Goal: Information Seeking & Learning: Find specific fact

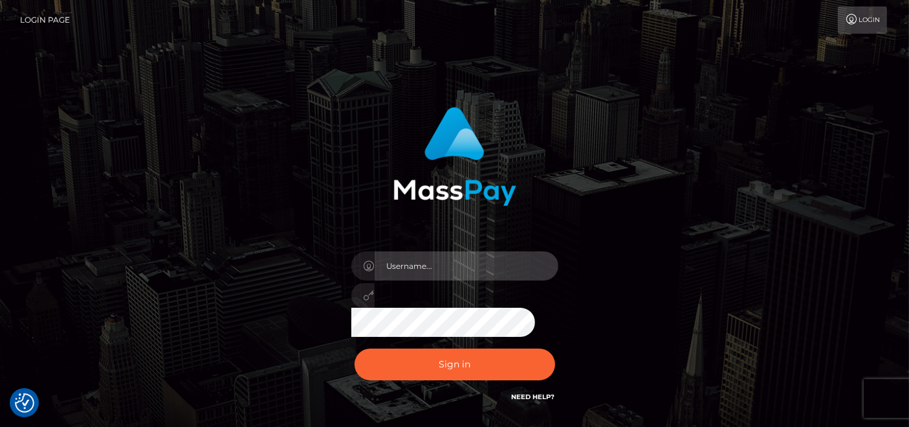
type input "pk.es"
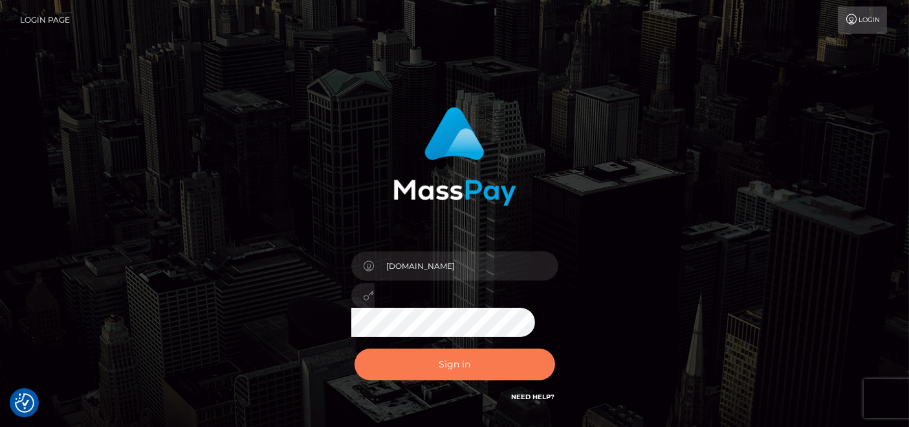
click at [451, 372] on button "Sign in" at bounding box center [455, 364] width 201 height 32
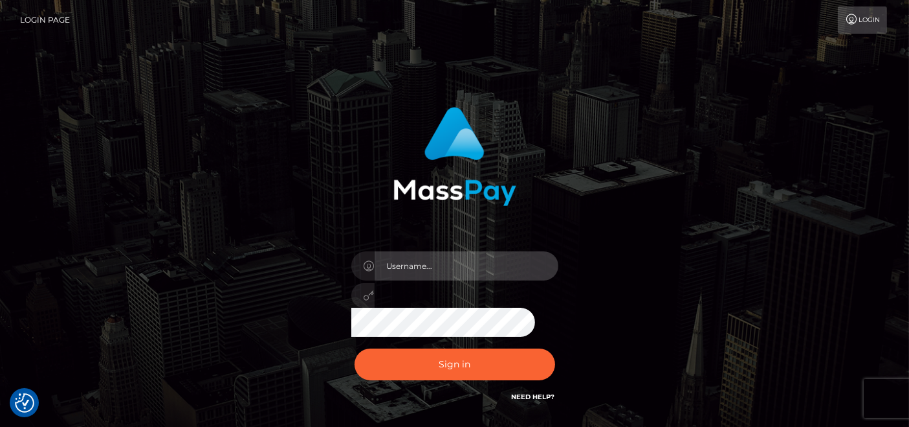
type input "pk.es"
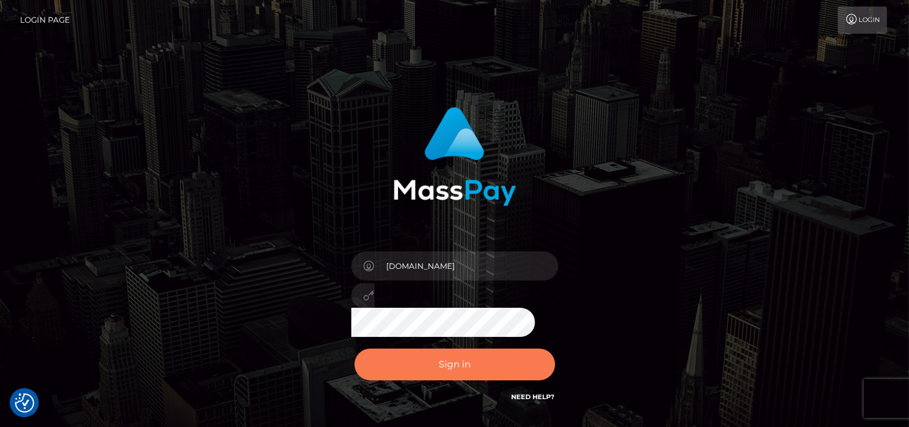
click at [451, 372] on button "Sign in" at bounding box center [455, 364] width 201 height 32
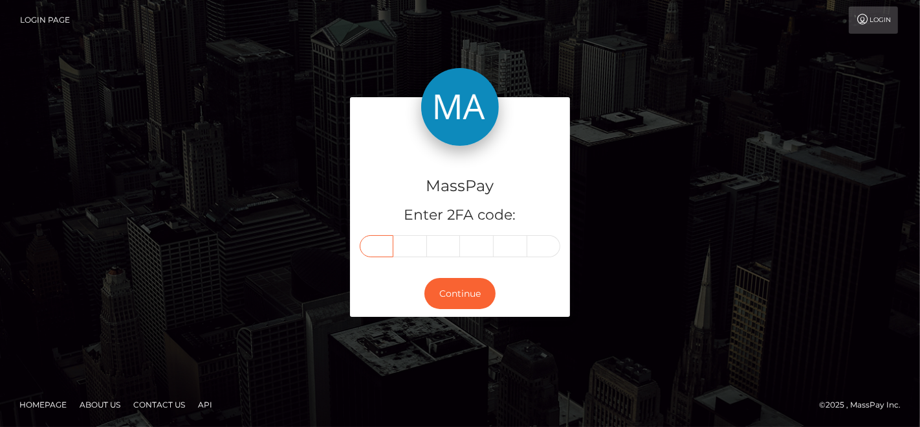
paste input "0"
type input "0"
type input "2"
type input "0"
type input "7"
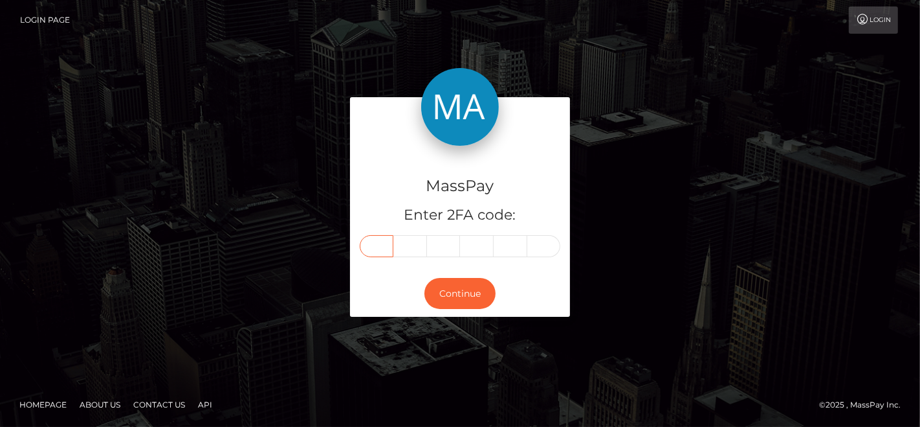
type input "0"
type input "2"
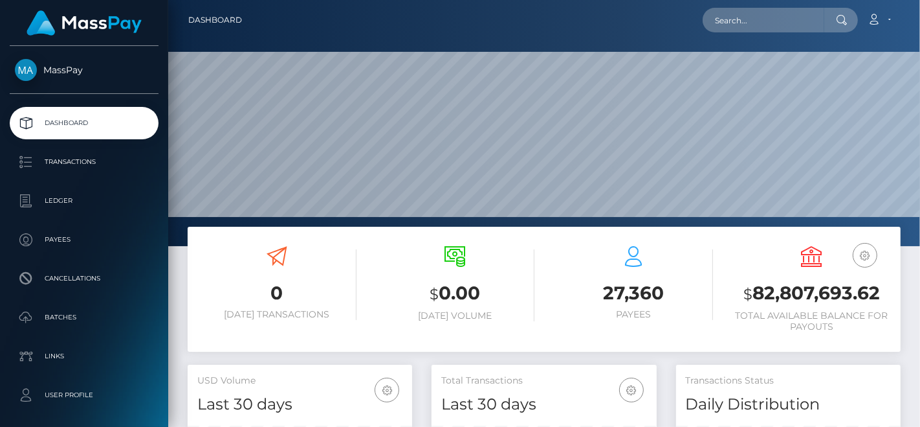
scroll to position [229, 225]
click at [750, 22] on input "text" at bounding box center [764, 20] width 122 height 25
paste input "lindsay.d.moran@gmail.com"
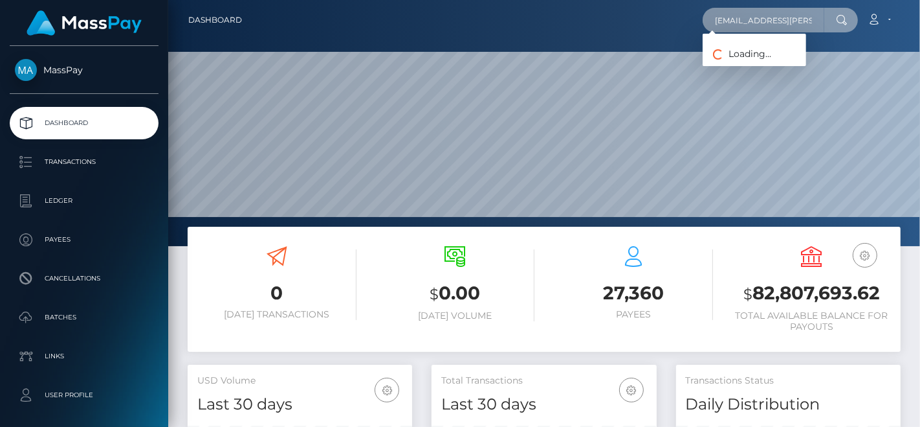
scroll to position [0, 12]
type input "lindsay.d.moran@gmail.com"
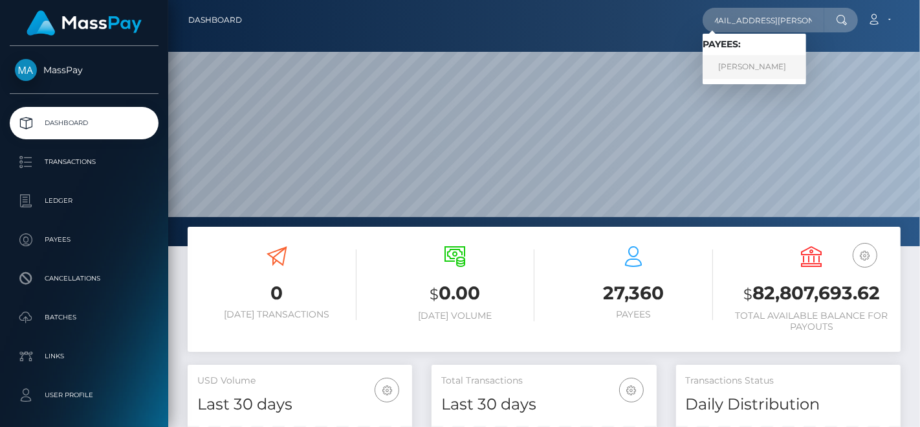
click at [739, 61] on link "Lindsay Martins" at bounding box center [755, 67] width 104 height 24
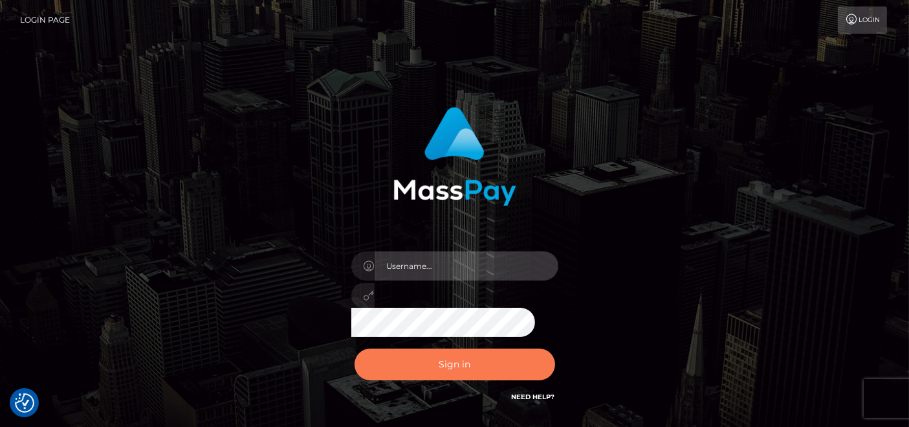
type input "pk.es"
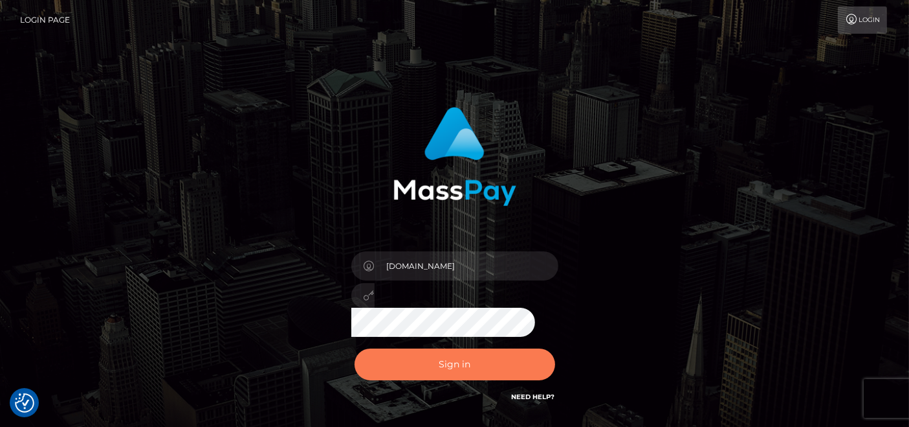
click at [443, 363] on button "Sign in" at bounding box center [455, 364] width 201 height 32
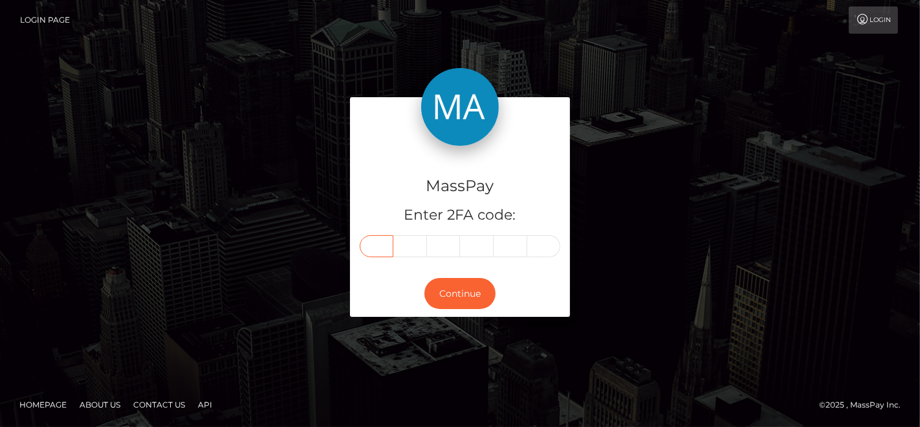
paste input "5"
type input "5"
type input "1"
type input "3"
type input "2"
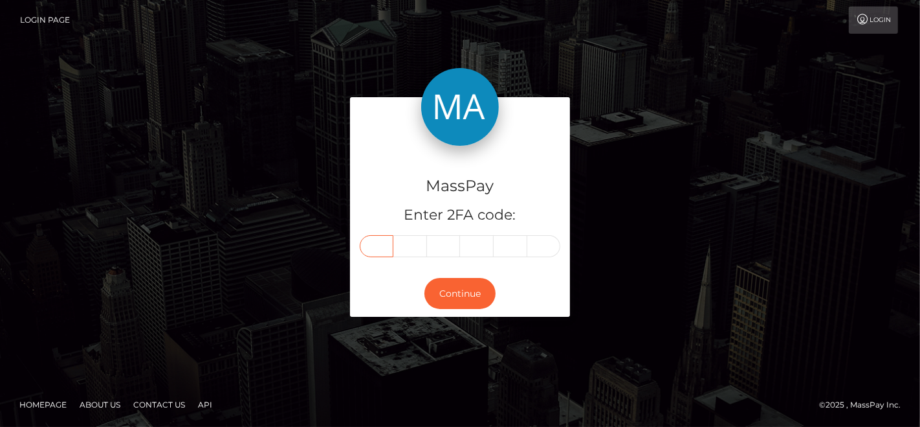
type input "8"
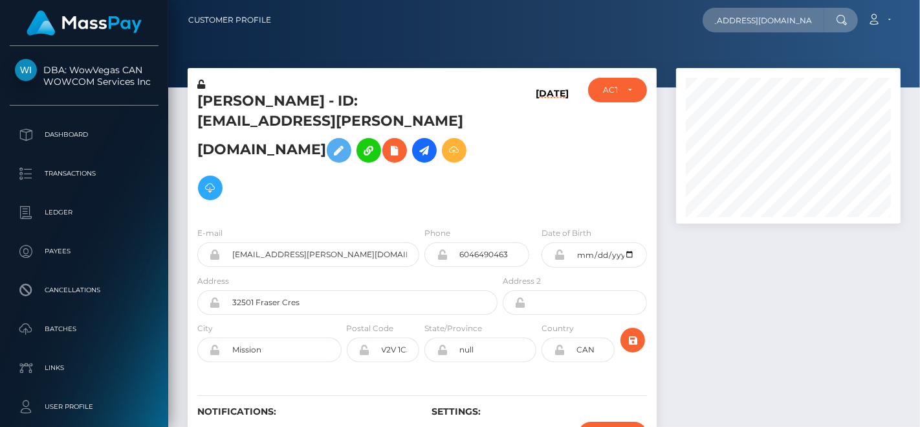
scroll to position [0, 33]
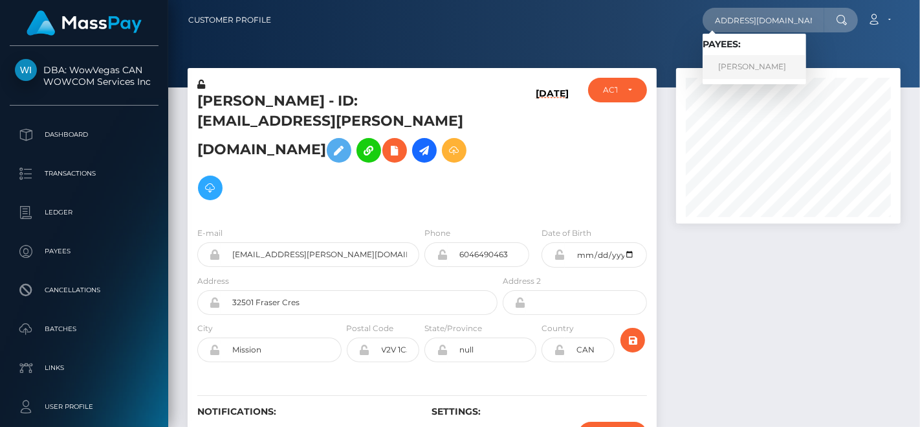
type input "[EMAIL_ADDRESS][DOMAIN_NAME]"
click at [741, 67] on link "[PERSON_NAME]" at bounding box center [755, 67] width 104 height 24
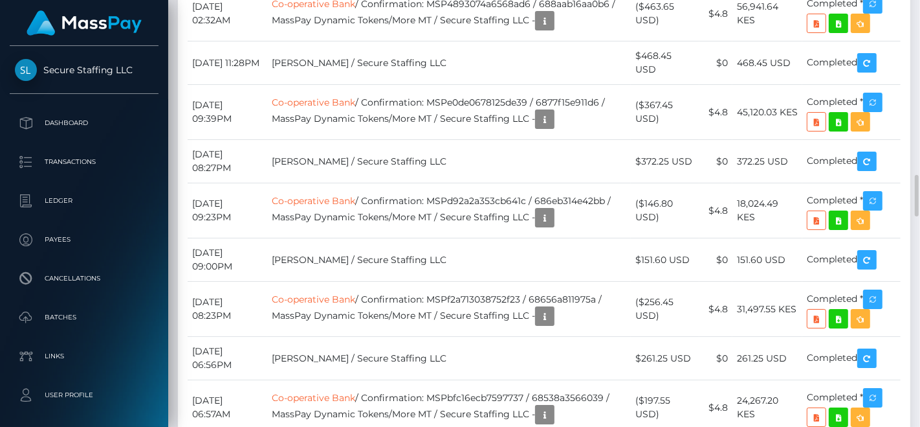
scroll to position [155, 225]
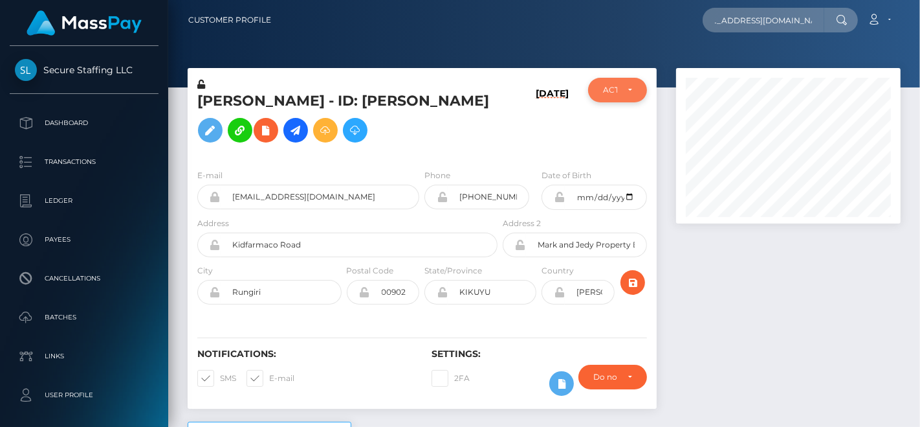
scroll to position [0, 24]
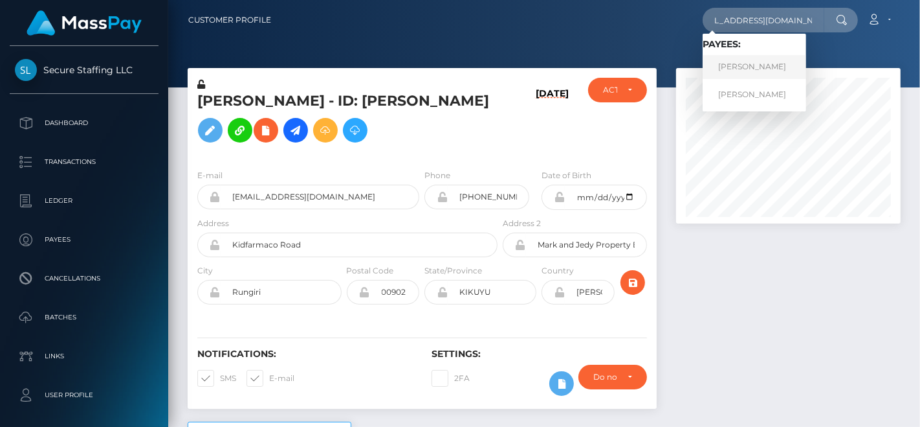
type input "[EMAIL_ADDRESS][DOMAIN_NAME]"
click at [775, 68] on link "Katiuscia Jackson" at bounding box center [755, 67] width 104 height 24
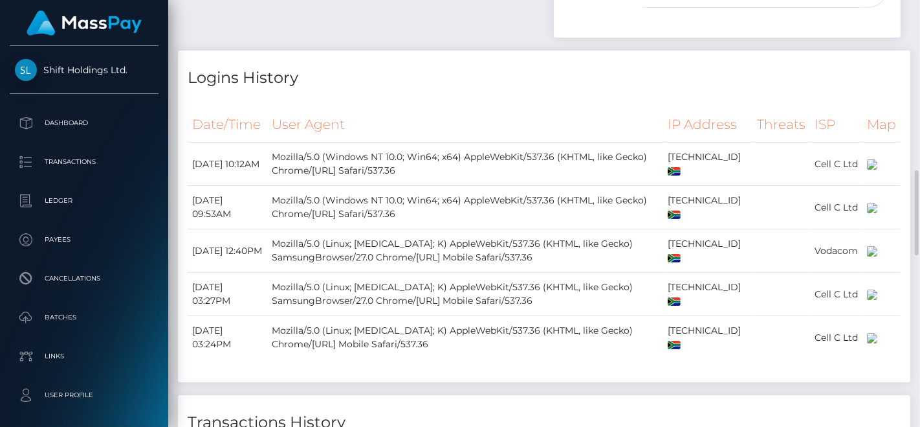
scroll to position [1001, 0]
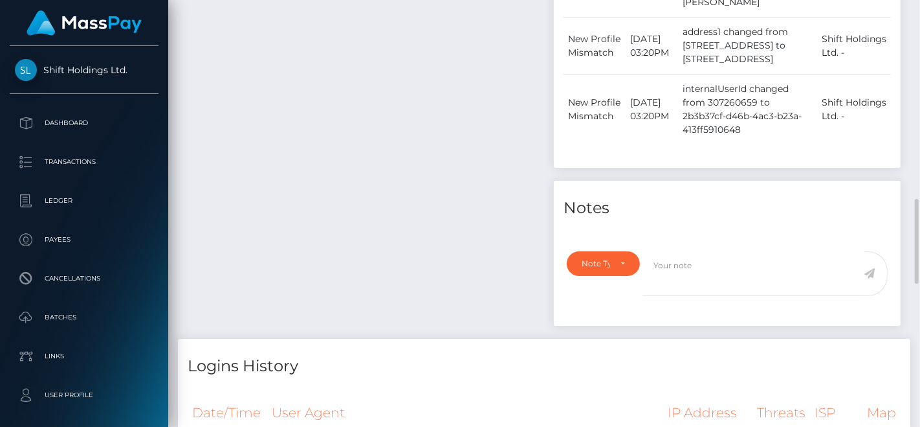
drag, startPoint x: 249, startPoint y: 136, endPoint x: 265, endPoint y: -10, distance: 147.2
drag, startPoint x: 373, startPoint y: 203, endPoint x: 366, endPoint y: 26, distance: 177.5
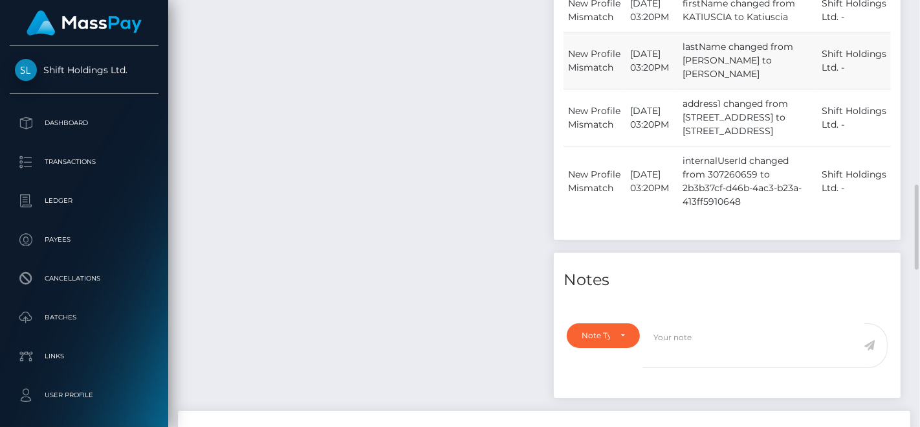
drag, startPoint x: 653, startPoint y: 170, endPoint x: 654, endPoint y: 72, distance: 97.1
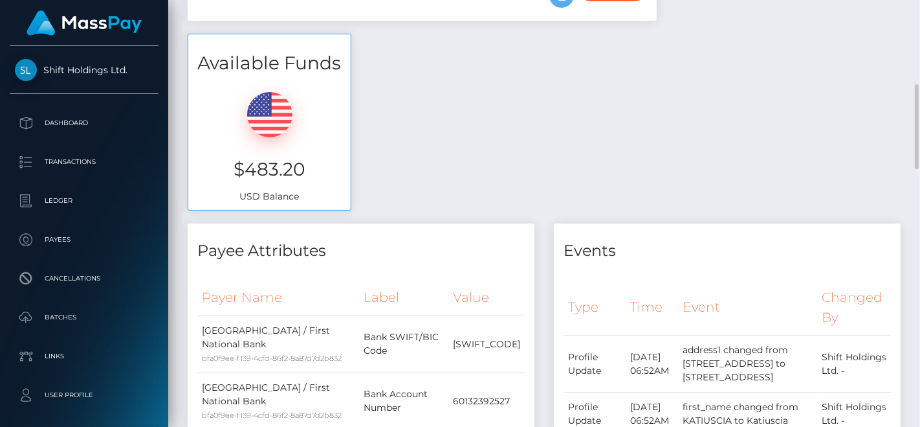
scroll to position [0, 0]
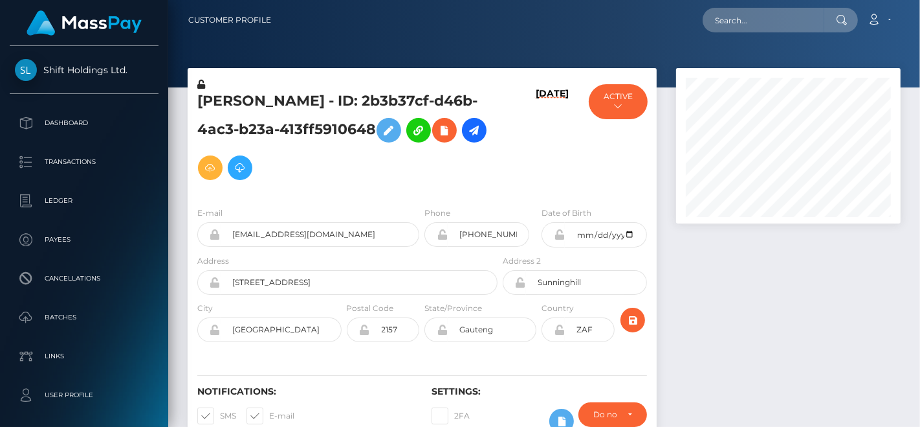
scroll to position [155, 225]
click at [786, 17] on input "text" at bounding box center [764, 20] width 122 height 25
paste input "studio_prada@yahoo.com"
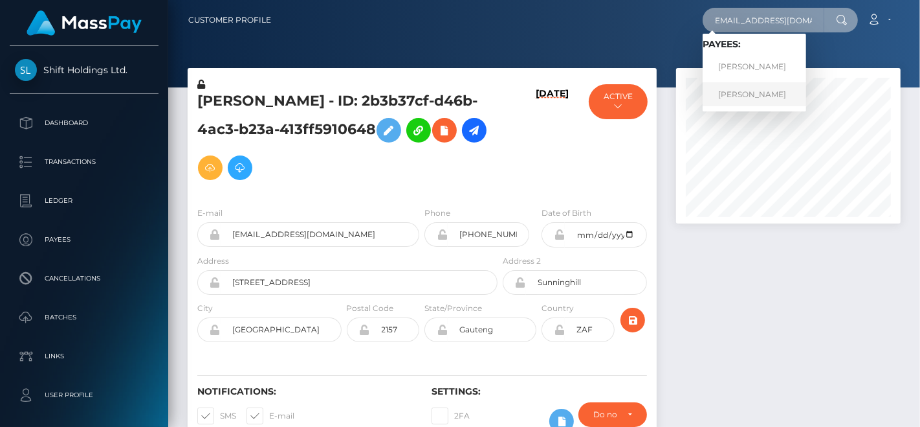
type input "studio_prada@yahoo.com"
click at [744, 89] on link "Irina Igorevna Cherneta" at bounding box center [755, 94] width 104 height 24
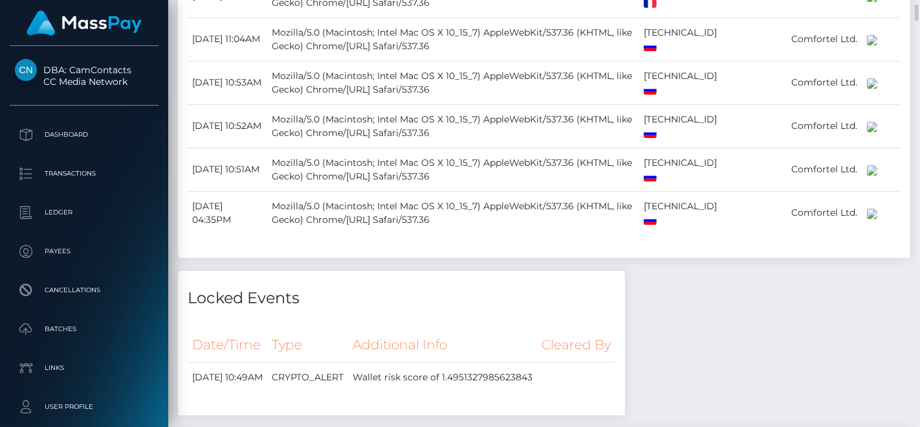
scroll to position [1869, 0]
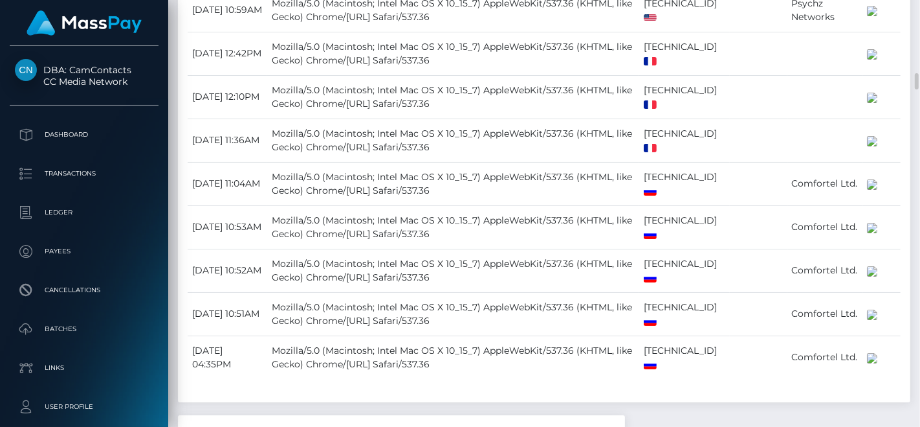
drag, startPoint x: 0, startPoint y: 0, endPoint x: 344, endPoint y: 20, distance: 344.3
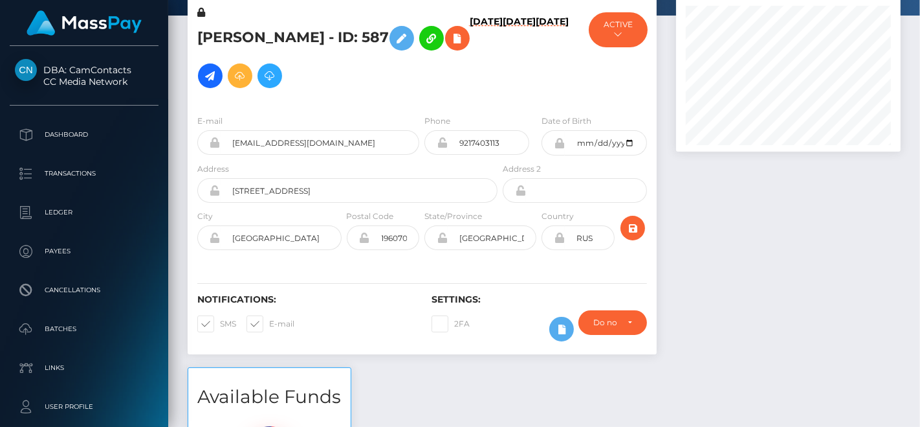
scroll to position [0, 0]
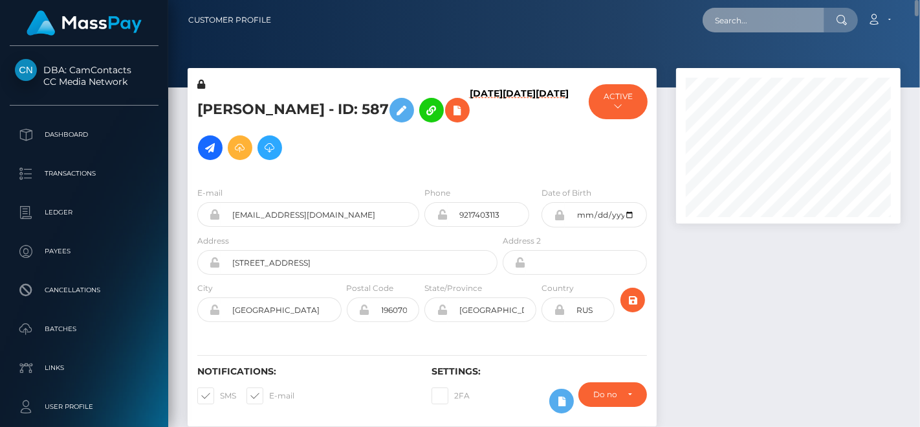
click at [751, 16] on input "text" at bounding box center [764, 20] width 122 height 25
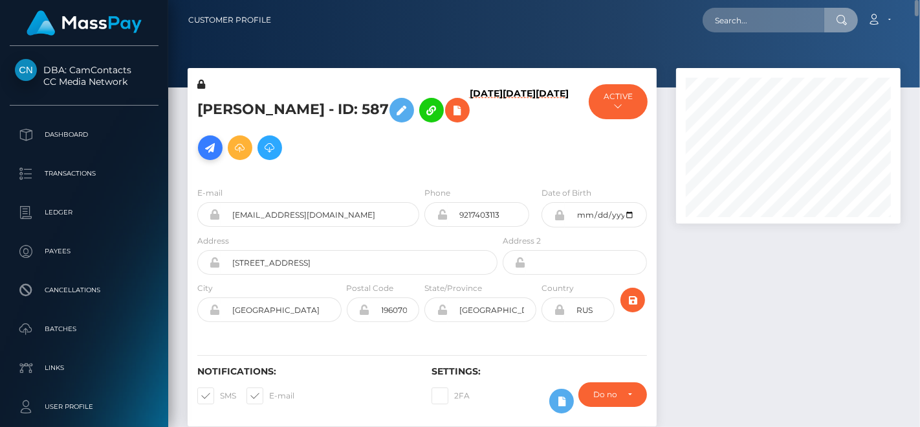
click at [218, 144] on icon at bounding box center [211, 148] width 16 height 16
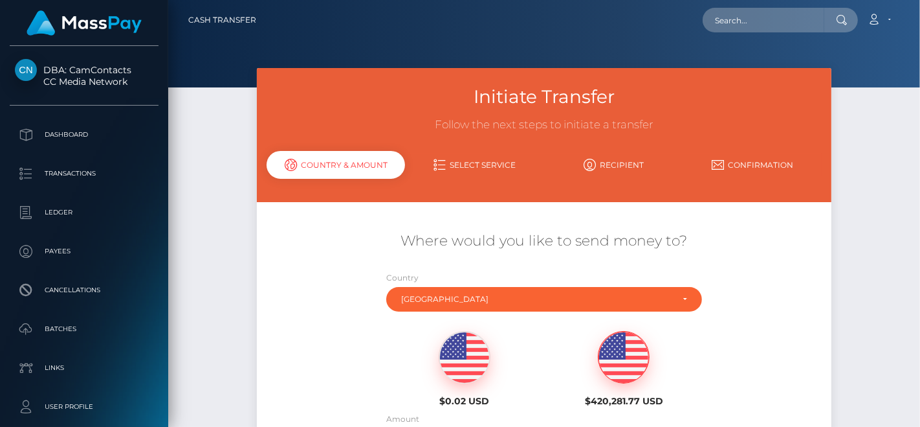
scroll to position [167, 0]
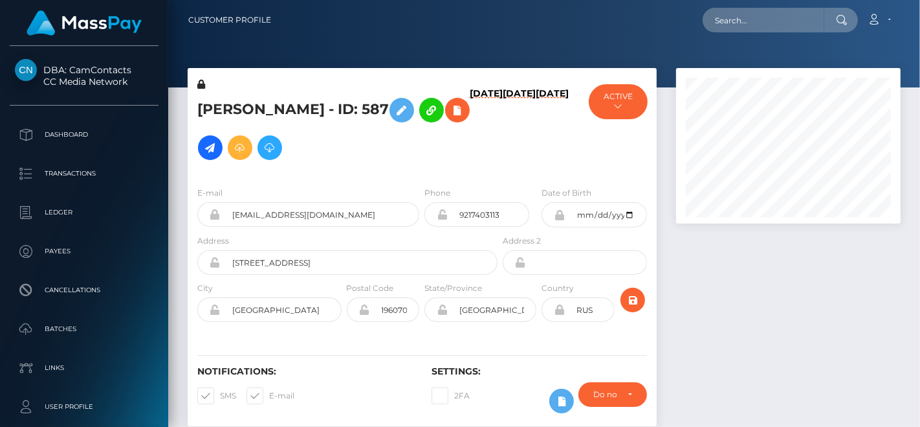
scroll to position [155, 225]
click at [790, 28] on input "text" at bounding box center [764, 20] width 122 height 25
paste input "[EMAIL_ADDRESS][DOMAIN_NAME]"
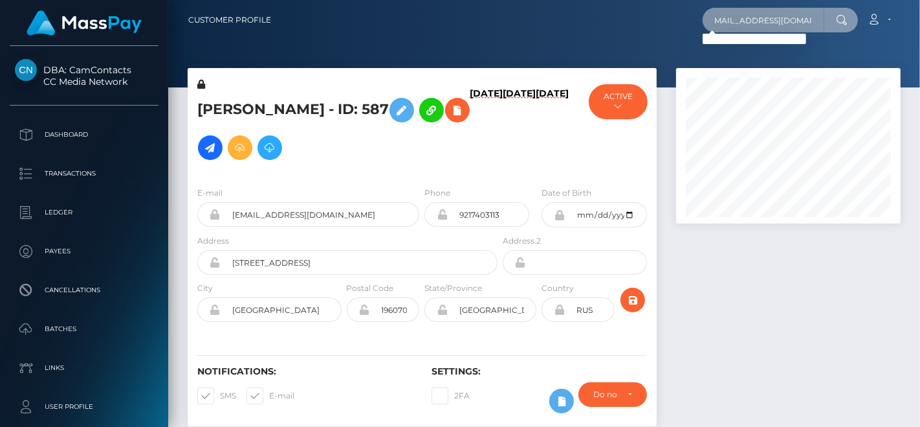
type input "[EMAIL_ADDRESS][DOMAIN_NAME]"
drag, startPoint x: 200, startPoint y: 107, endPoint x: 383, endPoint y: 107, distance: 182.5
click at [383, 107] on h5 "[PERSON_NAME] - ID: 587" at bounding box center [343, 128] width 293 height 75
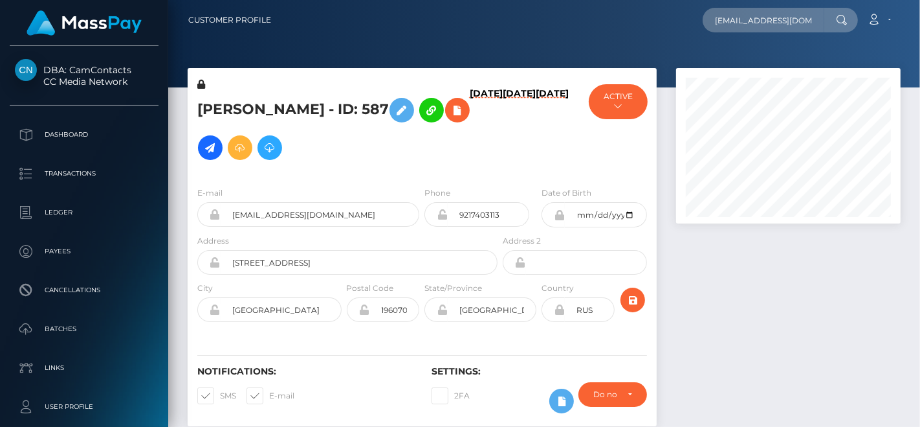
click at [375, 108] on h5 "Irina Igorevna Cherneta - ID: 587" at bounding box center [343, 128] width 293 height 75
drag, startPoint x: 375, startPoint y: 108, endPoint x: 173, endPoint y: 105, distance: 202.0
click at [764, 21] on input "ccherneta.irina@gmail.com" at bounding box center [764, 20] width 122 height 25
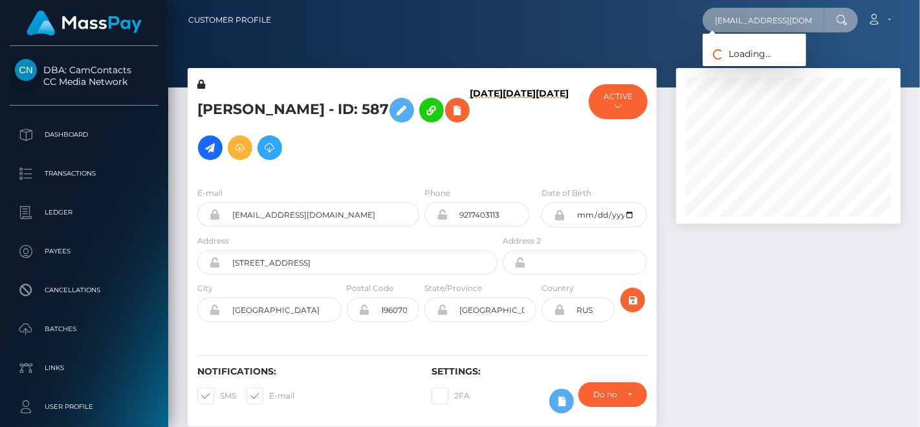
paste input "Irina Igorevna Cherneta -"
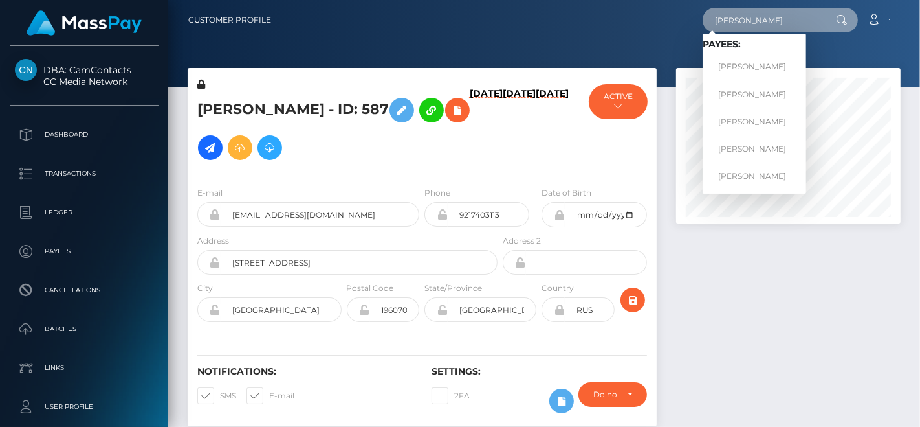
type input "Irina Igorevna Cherneta"
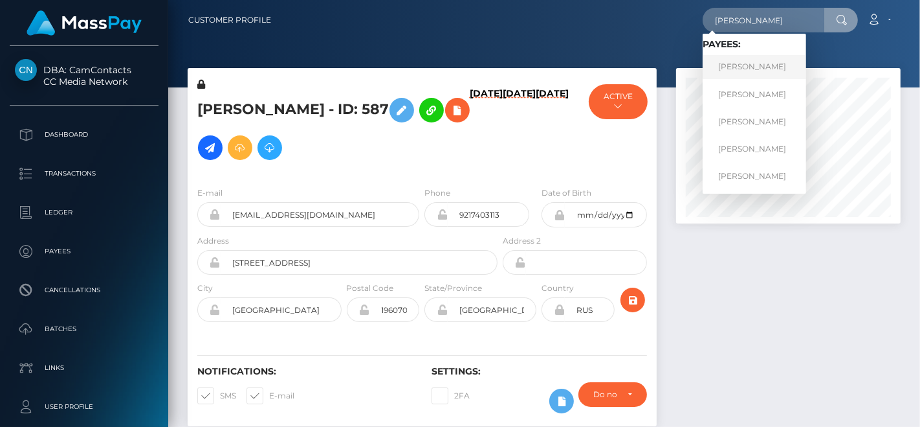
click at [751, 62] on link "[PERSON_NAME]" at bounding box center [755, 67] width 104 height 24
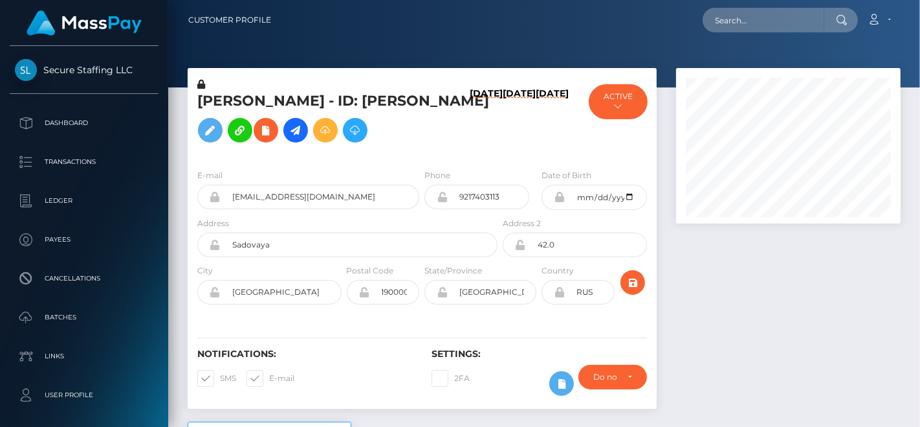
scroll to position [155, 225]
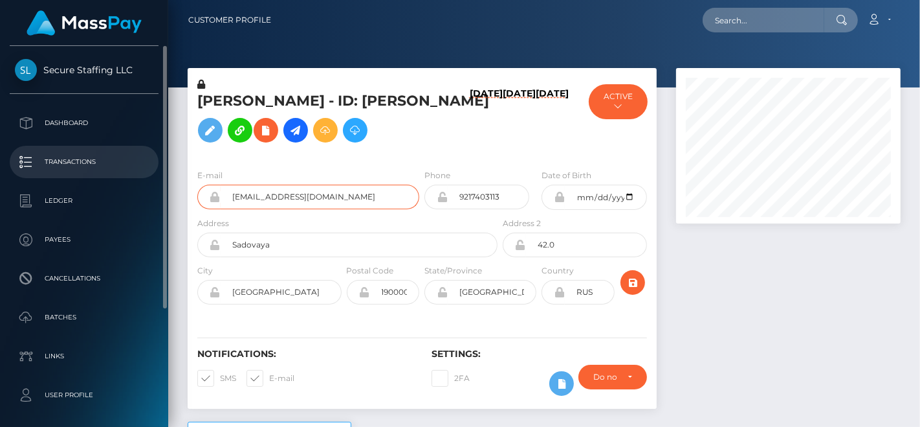
drag, startPoint x: 365, startPoint y: 192, endPoint x: 126, endPoint y: 170, distance: 240.4
click at [126, 170] on div "Secure Staffing LLC Dashboard Transactions Ledger Payees Cancellations" at bounding box center [460, 213] width 920 height 427
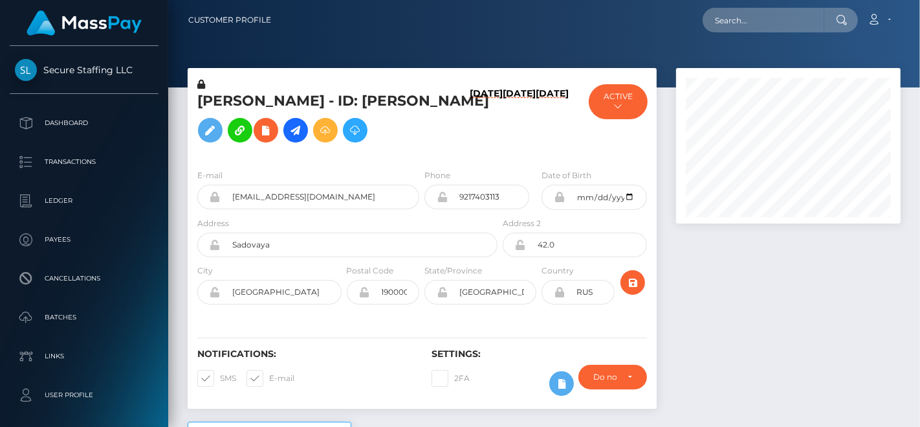
click at [449, 166] on div "E-mail [EMAIL_ADDRESS][DOMAIN_NAME] Phone 9217403113" at bounding box center [422, 238] width 469 height 159
click at [763, 25] on input "text" at bounding box center [764, 20] width 122 height 25
paste input "[EMAIL_ADDRESS][DOMAIN_NAME]"
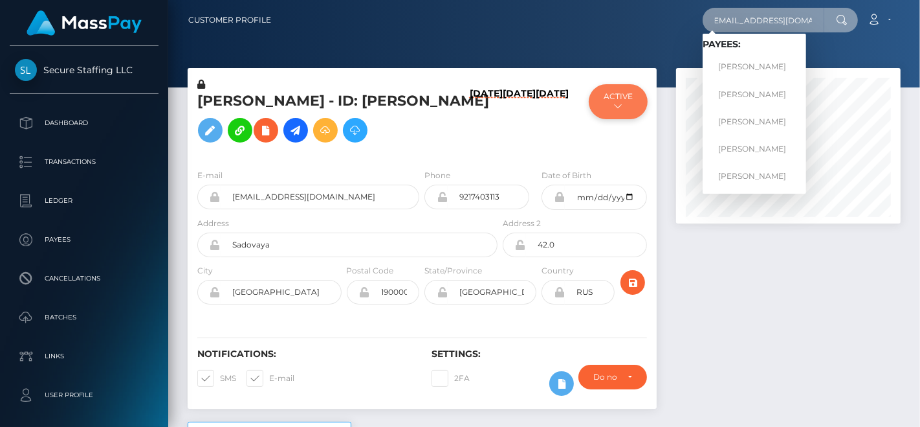
type input "[EMAIL_ADDRESS][DOMAIN_NAME]"
click at [632, 109] on button "ACTIVE" at bounding box center [618, 101] width 59 height 35
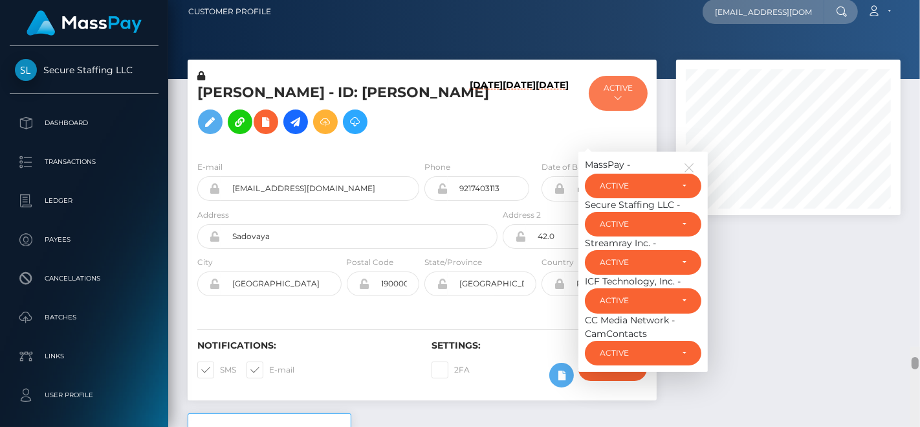
scroll to position [0, 0]
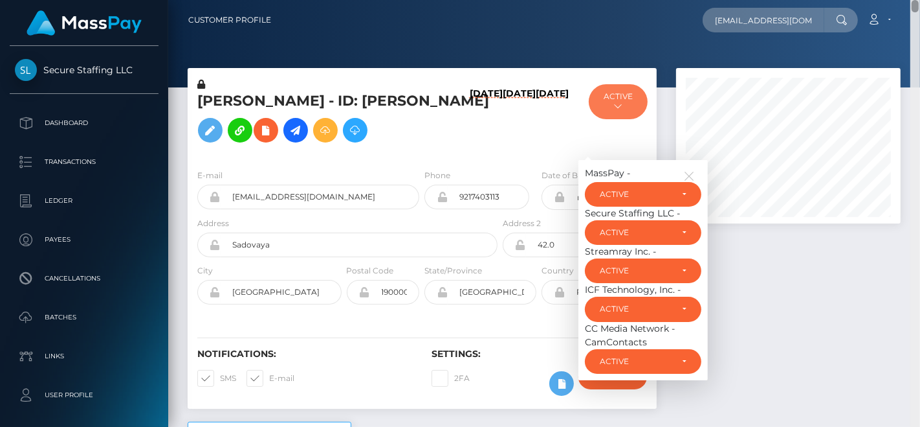
drag, startPoint x: 912, startPoint y: 200, endPoint x: 920, endPoint y: 5, distance: 195.0
click at [920, 5] on div "Customer Profile cherneta.irina@gmail.com Loading... Loading... Payees: IRINA I…" at bounding box center [544, 213] width 752 height 427
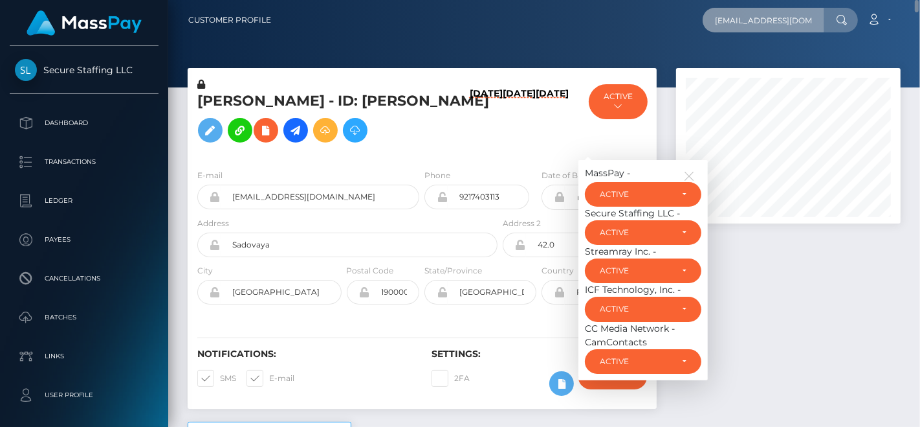
click at [724, 17] on input "[EMAIL_ADDRESS][DOMAIN_NAME]" at bounding box center [764, 20] width 122 height 25
click at [795, 13] on input "[EMAIL_ADDRESS][DOMAIN_NAME]" at bounding box center [764, 20] width 122 height 25
click at [816, 21] on input "[EMAIL_ADDRESS][DOMAIN_NAME]" at bounding box center [764, 20] width 122 height 25
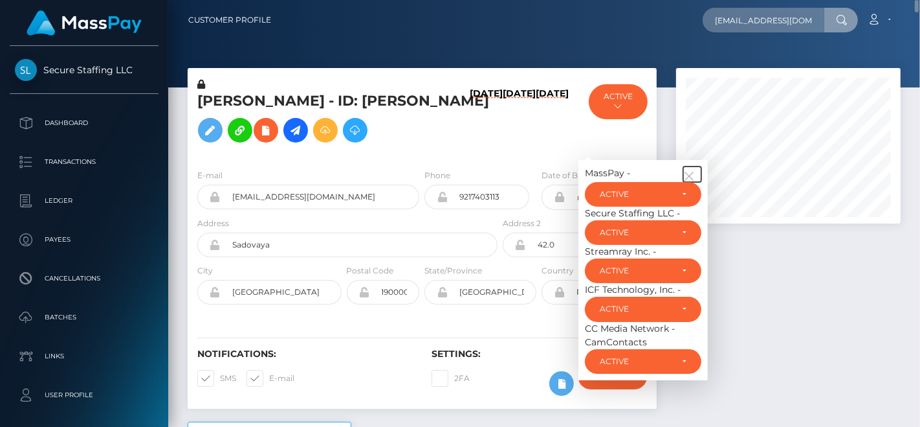
click at [686, 172] on icon "button" at bounding box center [690, 176] width 12 height 12
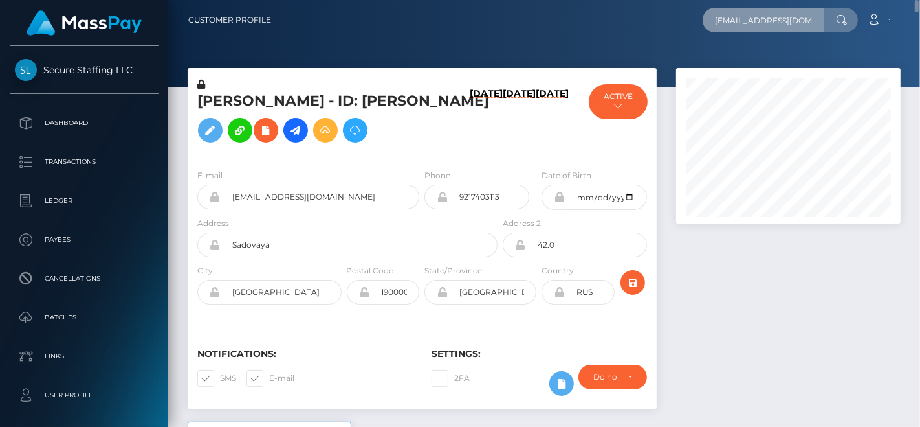
click at [818, 21] on input "[EMAIL_ADDRESS][DOMAIN_NAME]" at bounding box center [764, 20] width 122 height 25
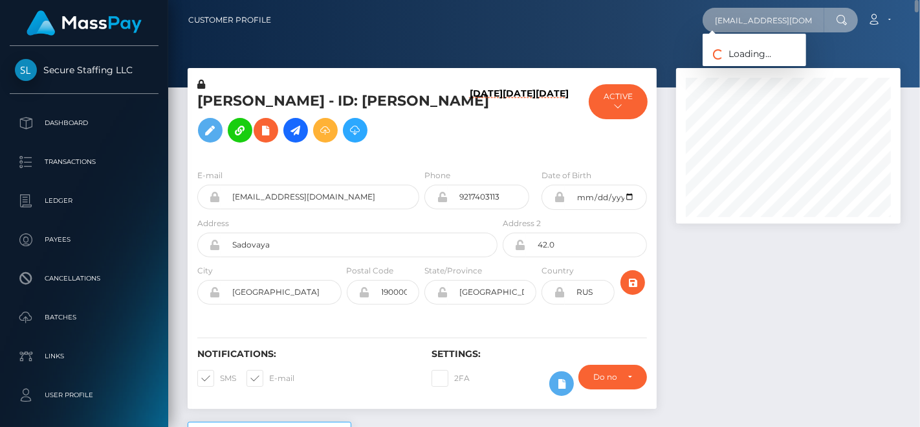
click at [813, 19] on input "[EMAIL_ADDRESS][DOMAIN_NAME]" at bounding box center [764, 20] width 122 height 25
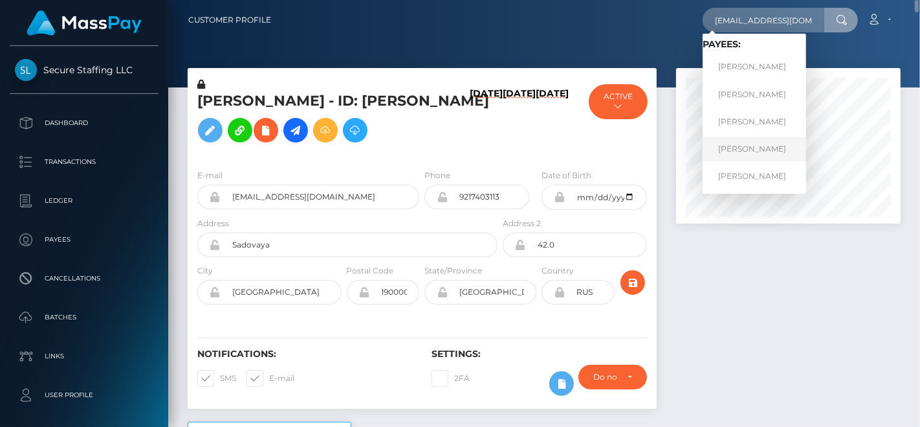
click at [754, 153] on link "[PERSON_NAME]" at bounding box center [755, 149] width 104 height 24
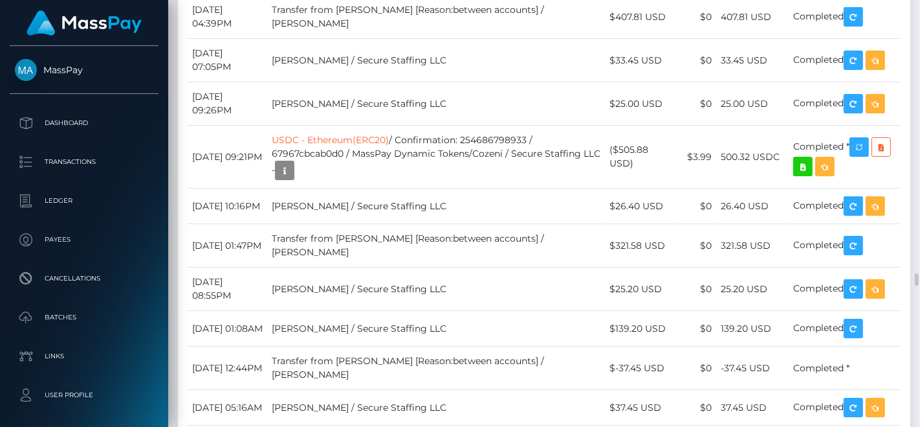
scroll to position [6832, 0]
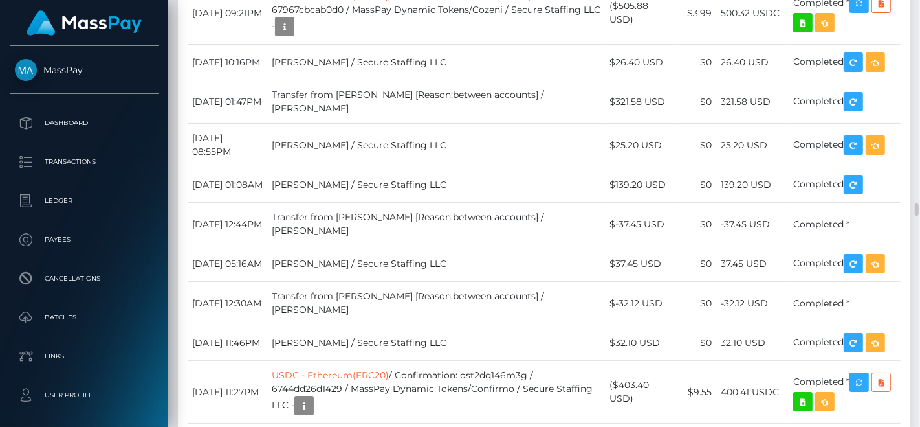
type input "[EMAIL_ADDRESS][DOMAIN_NAME]"
drag, startPoint x: 476, startPoint y: 196, endPoint x: 499, endPoint y: -54, distance: 250.9
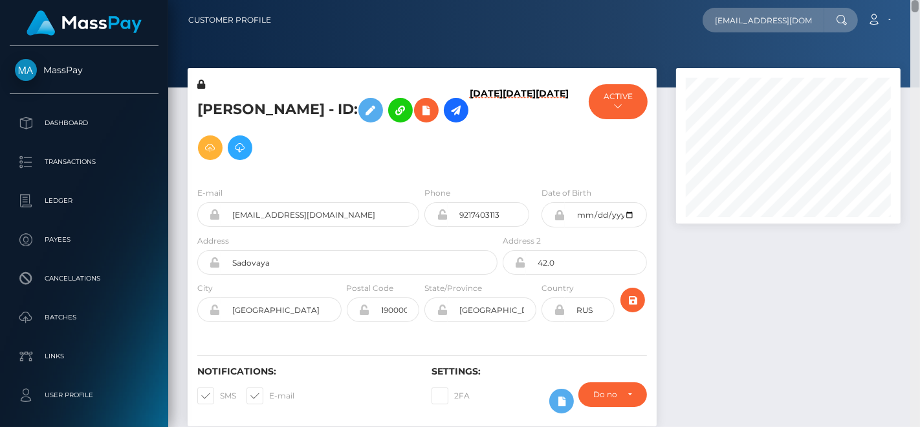
drag, startPoint x: 917, startPoint y: 205, endPoint x: 920, endPoint y: -20, distance: 225.3
click at [920, 0] on html "MassPay Dashboard Transactions Ledger Payees Cancellations Links" at bounding box center [460, 213] width 920 height 427
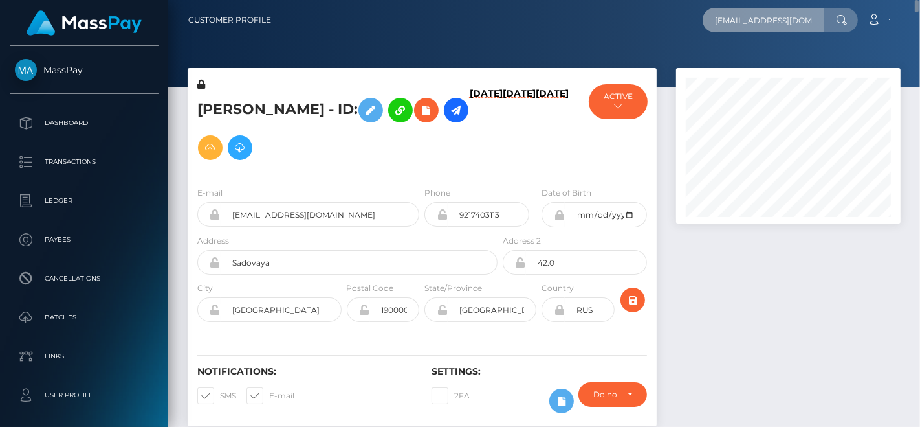
click at [809, 17] on input "[EMAIL_ADDRESS][DOMAIN_NAME]" at bounding box center [764, 20] width 122 height 25
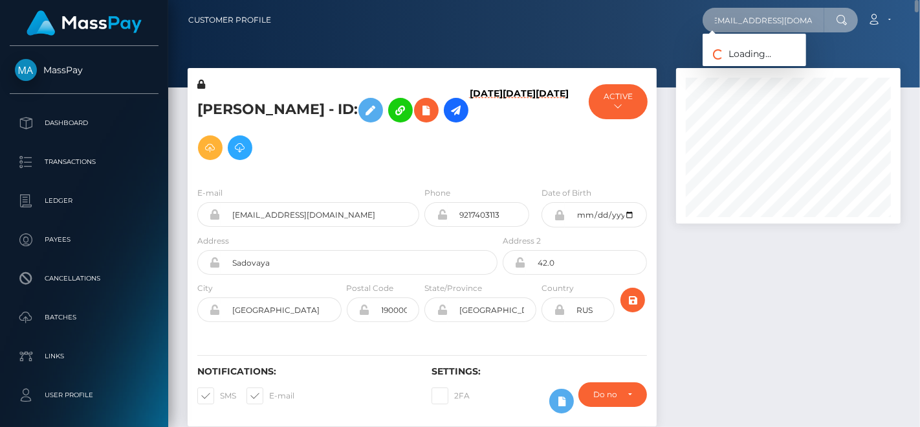
scroll to position [0, 6]
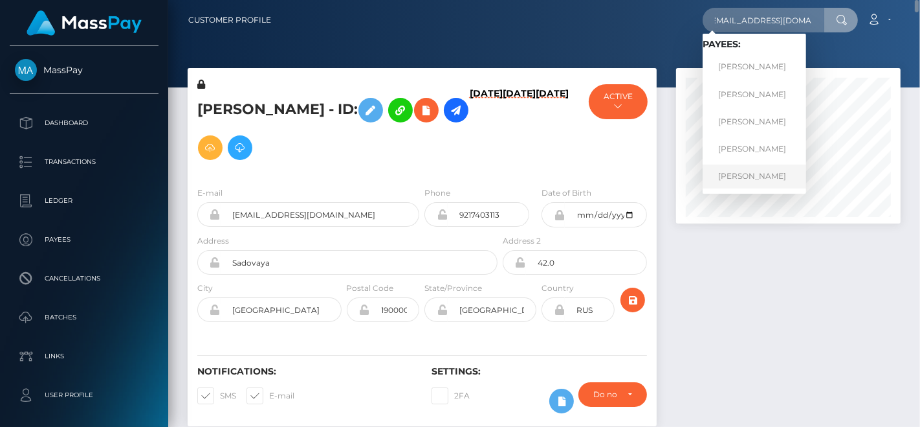
click at [758, 173] on link "[PERSON_NAME]" at bounding box center [755, 176] width 104 height 24
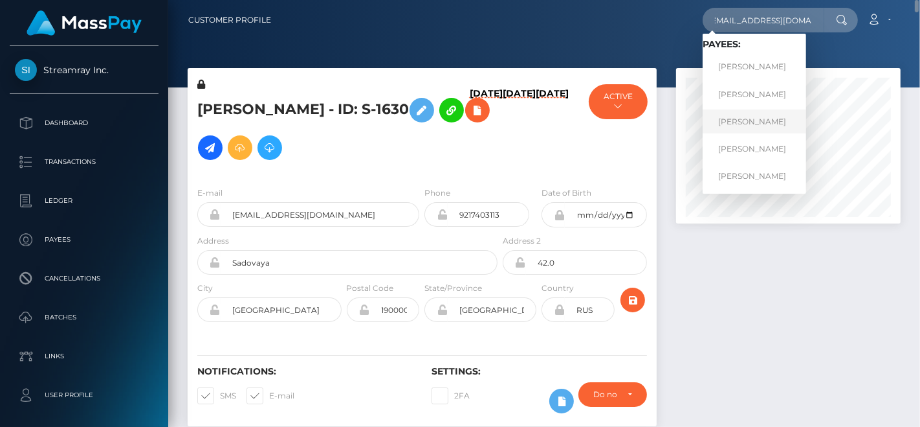
type input "[EMAIL_ADDRESS][DOMAIN_NAME]"
click at [769, 115] on link "IRINA IGOREVNA CHERNETA" at bounding box center [755, 121] width 104 height 24
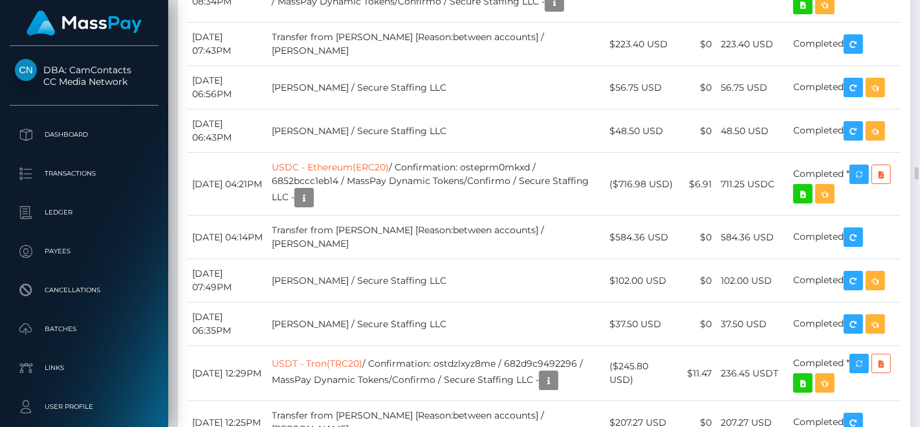
scroll to position [5322, 0]
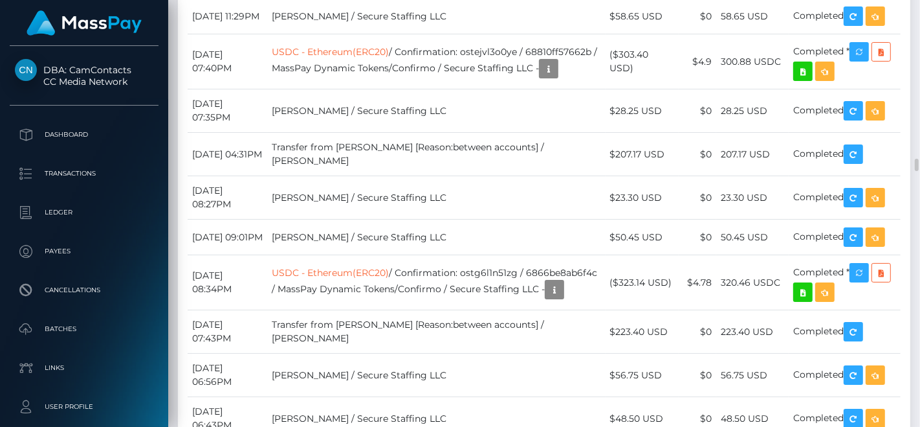
type input "[EMAIL_ADDRESS][DOMAIN_NAME]"
drag, startPoint x: 608, startPoint y: 158, endPoint x: 617, endPoint y: -3, distance: 161.5
drag, startPoint x: 540, startPoint y: 147, endPoint x: 544, endPoint y: 47, distance: 100.4
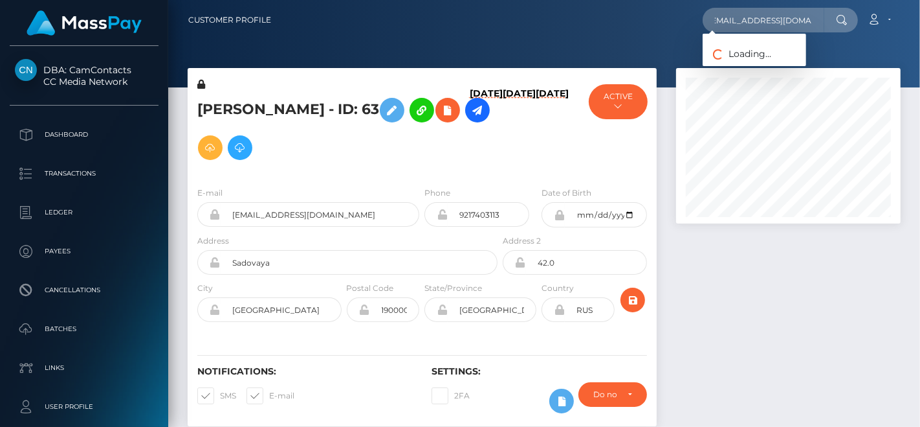
scroll to position [0, 4]
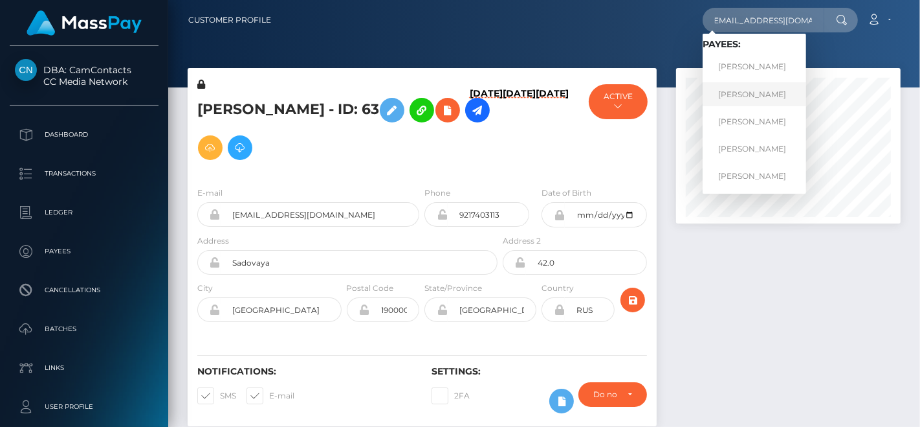
type input "[EMAIL_ADDRESS][DOMAIN_NAME]"
click at [730, 87] on link "[PERSON_NAME]" at bounding box center [755, 94] width 104 height 24
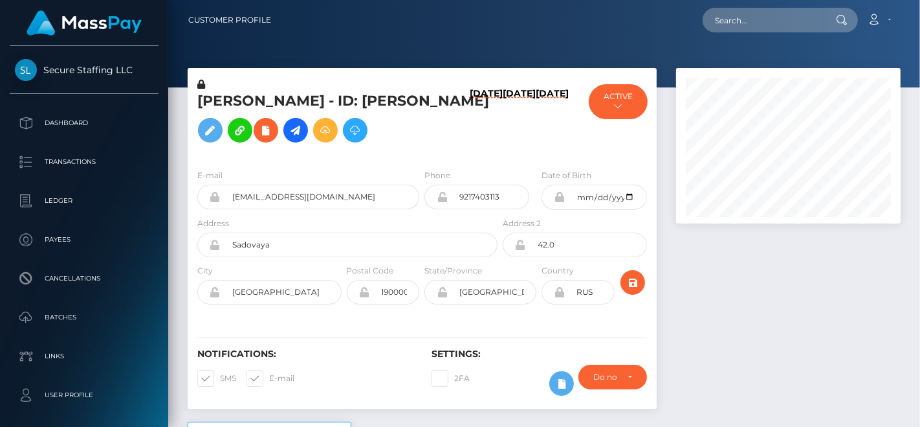
scroll to position [155, 225]
click at [659, 88] on div "[PERSON_NAME] - ID: [PERSON_NAME] [DATE] [DATE] [DATE] MassPay - ACTIVE" at bounding box center [422, 244] width 489 height 353
click at [630, 97] on button "ACTIVE" at bounding box center [618, 101] width 59 height 35
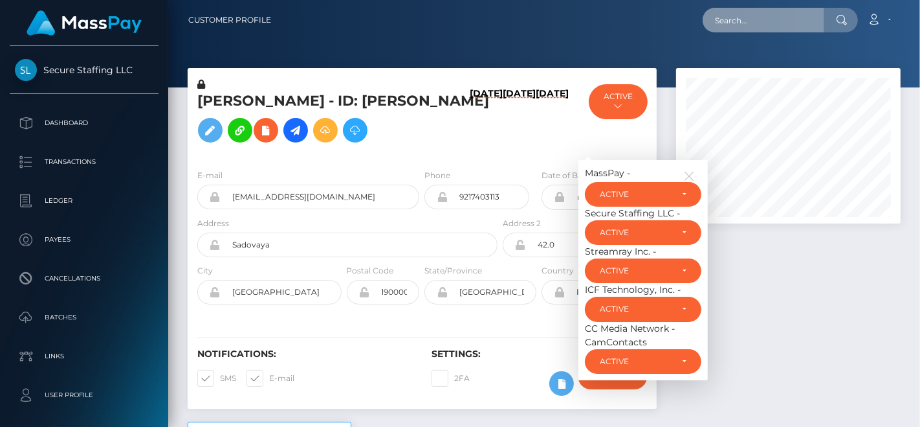
click at [761, 21] on input "text" at bounding box center [764, 20] width 122 height 25
paste input "[EMAIL_ADDRESS][DOMAIN_NAME]"
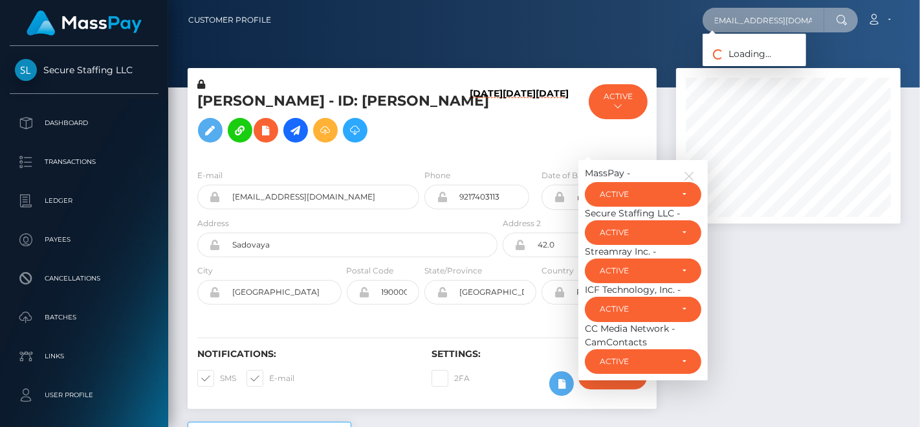
scroll to position [0, 6]
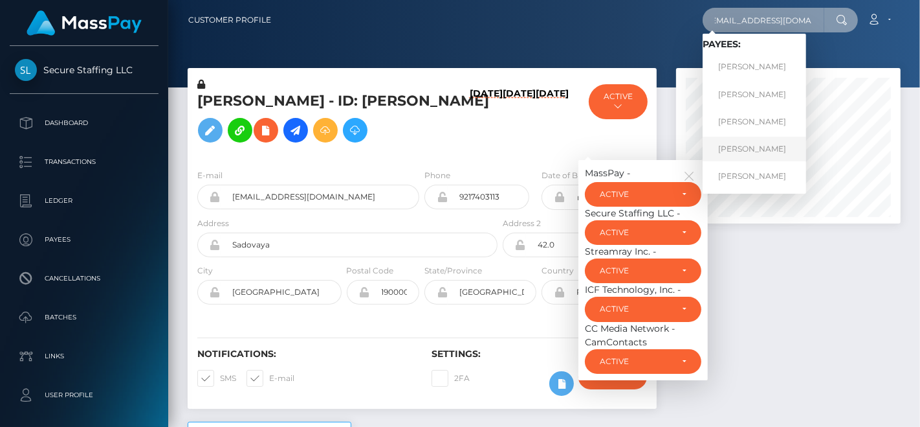
type input "[EMAIL_ADDRESS][DOMAIN_NAME]"
click at [765, 140] on link "IRINA IGOREVNA CHERNETA" at bounding box center [755, 149] width 104 height 24
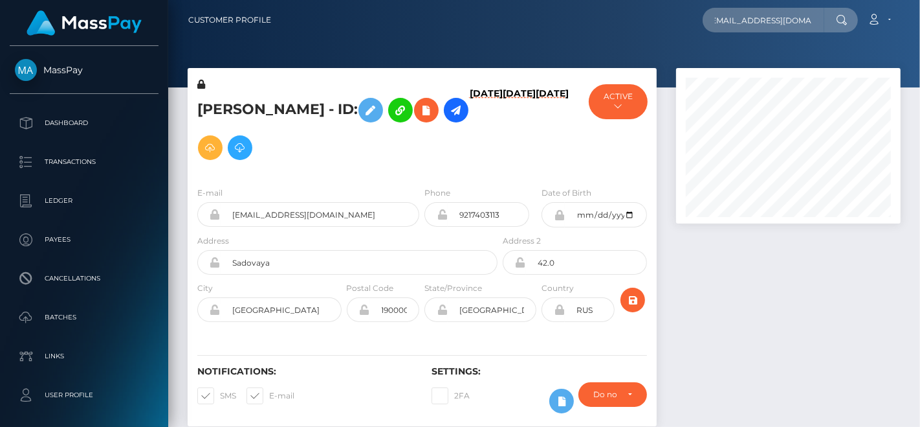
scroll to position [0, 4]
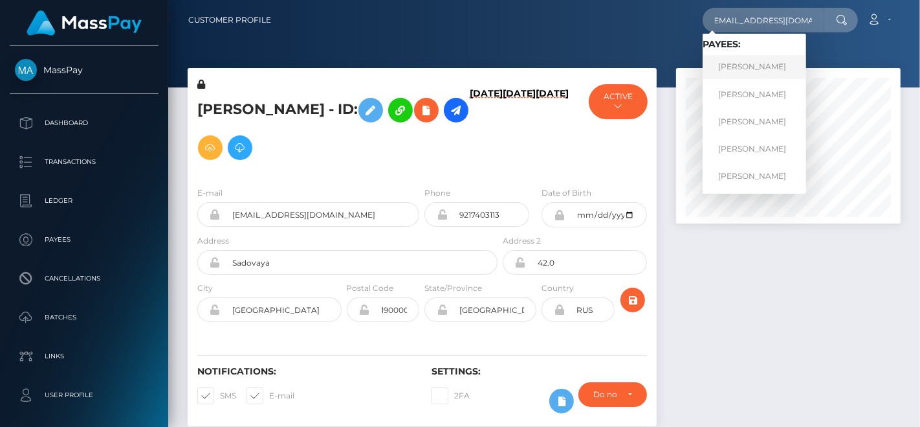
type input "cherneta.irina@gmail.com"
click at [730, 57] on link "IRINA IGOREVNA CHERNETA" at bounding box center [755, 67] width 104 height 24
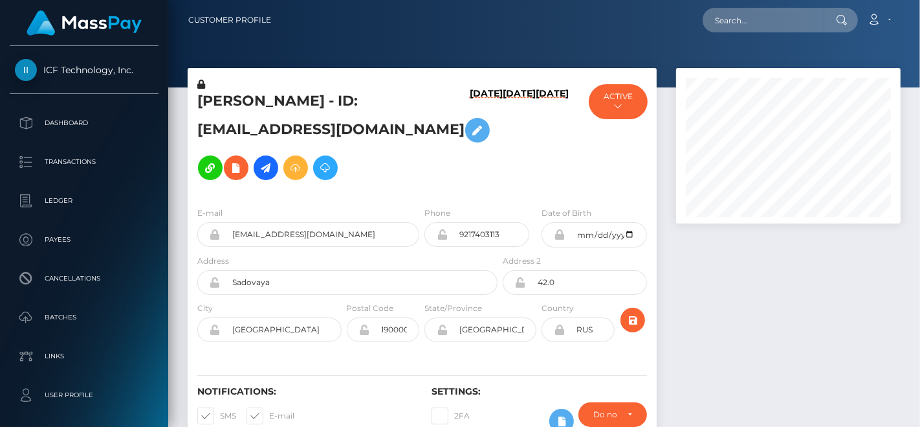
scroll to position [155, 225]
drag, startPoint x: 0, startPoint y: 0, endPoint x: 210, endPoint y: 172, distance: 271.8
click at [258, 172] on icon at bounding box center [266, 168] width 16 height 16
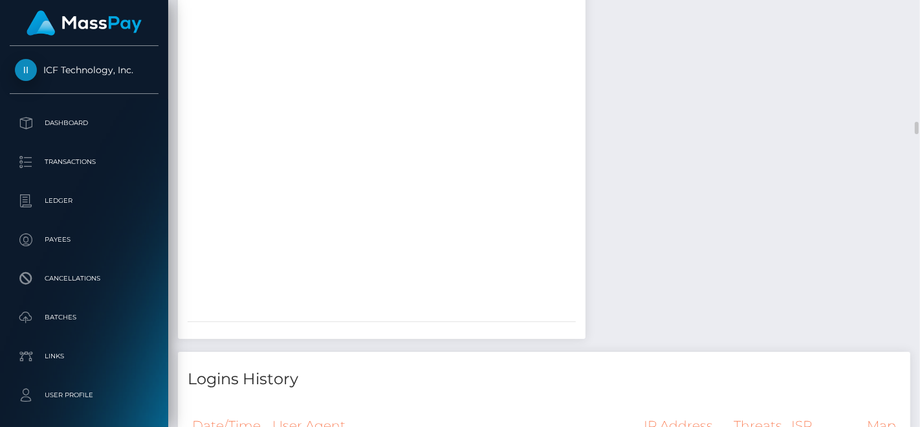
scroll to position [4531, 0]
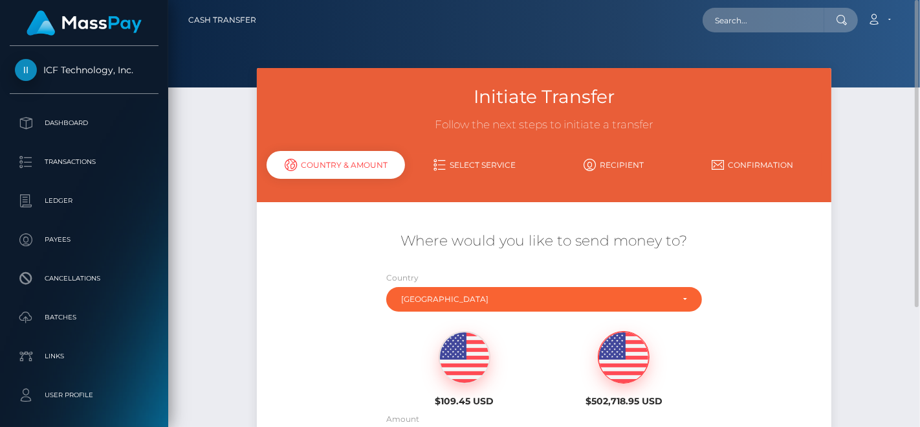
scroll to position [167, 0]
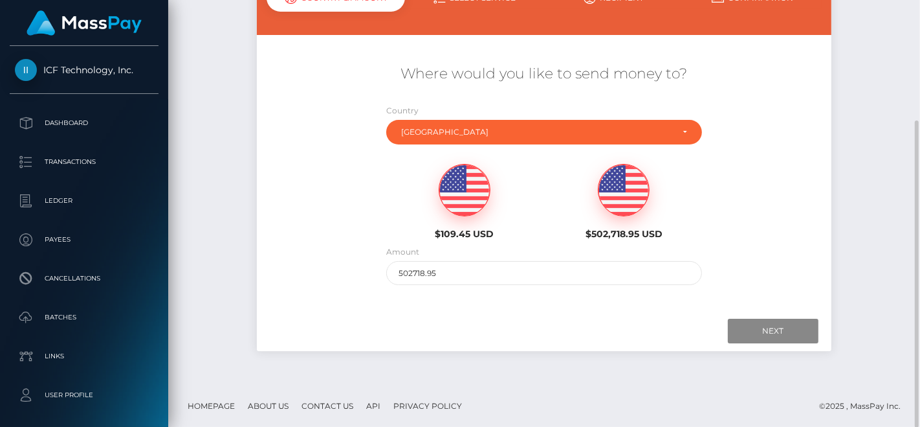
click at [473, 192] on img at bounding box center [464, 190] width 50 height 52
type input "109.45"
click at [757, 318] on input "Next" at bounding box center [773, 330] width 91 height 25
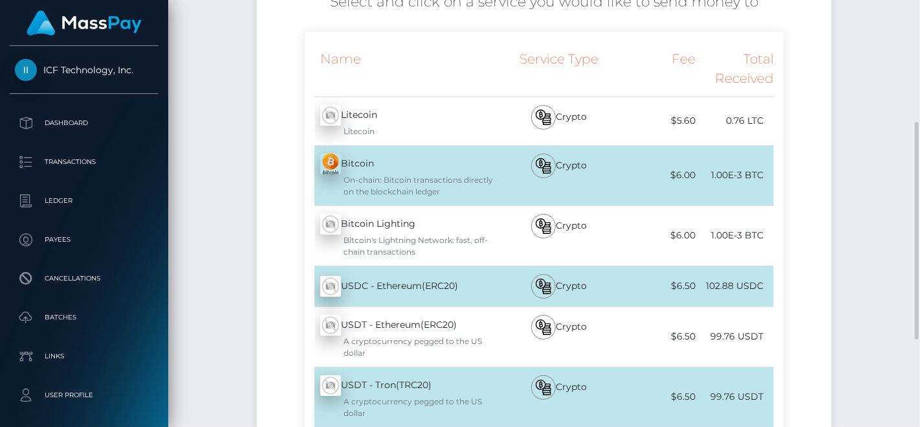
scroll to position [383, 0]
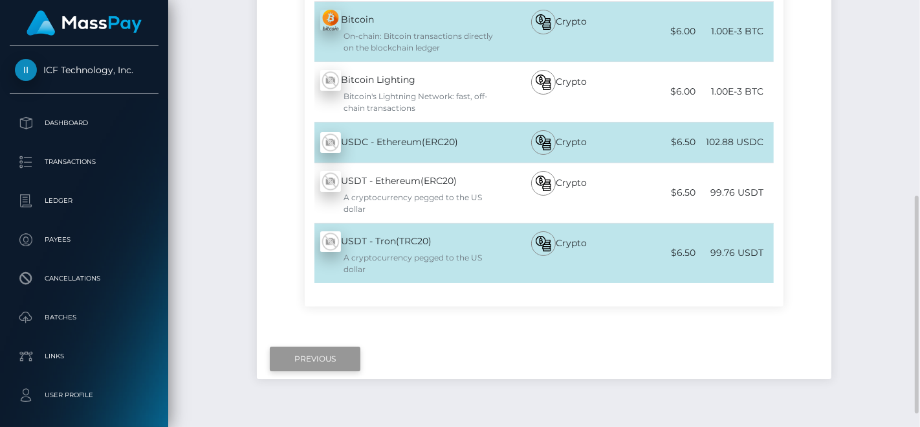
click at [304, 346] on input "Previous" at bounding box center [315, 358] width 91 height 25
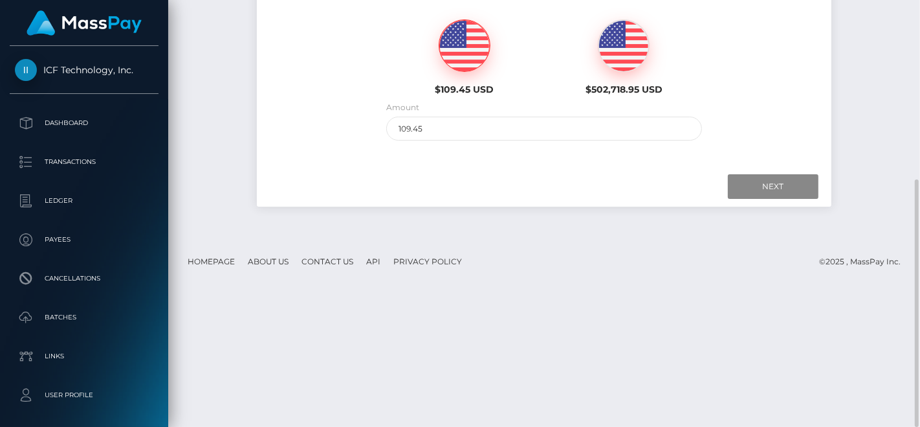
scroll to position [0, 0]
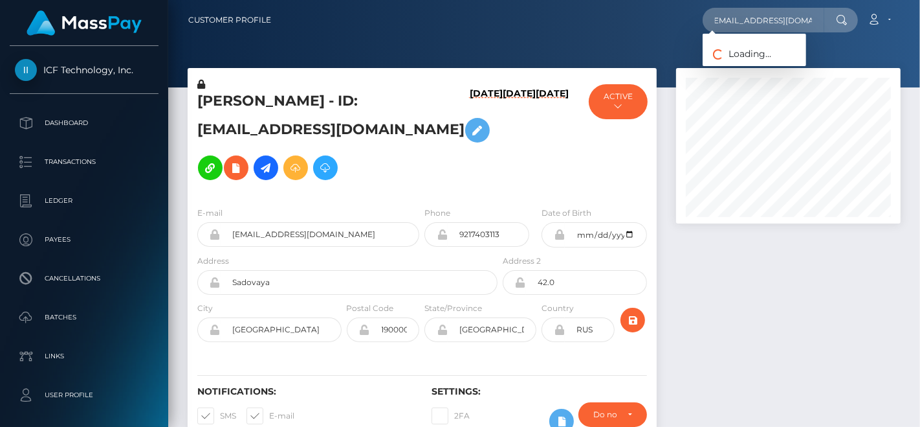
scroll to position [0, 3]
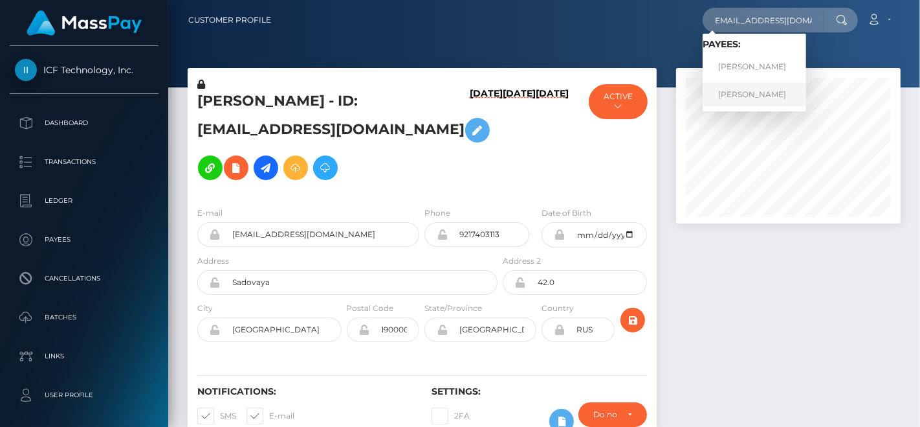
type input "studio_prada@yahoo.com"
click at [757, 92] on link "Irina Igorevna Cherneta" at bounding box center [755, 94] width 104 height 24
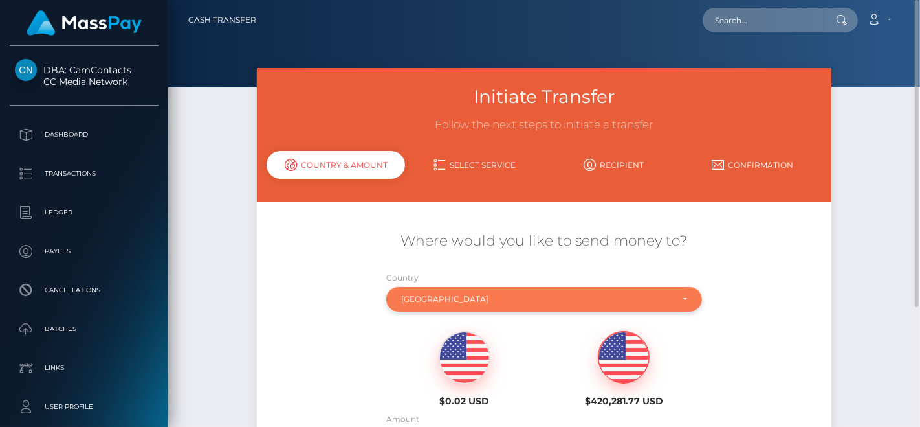
scroll to position [72, 0]
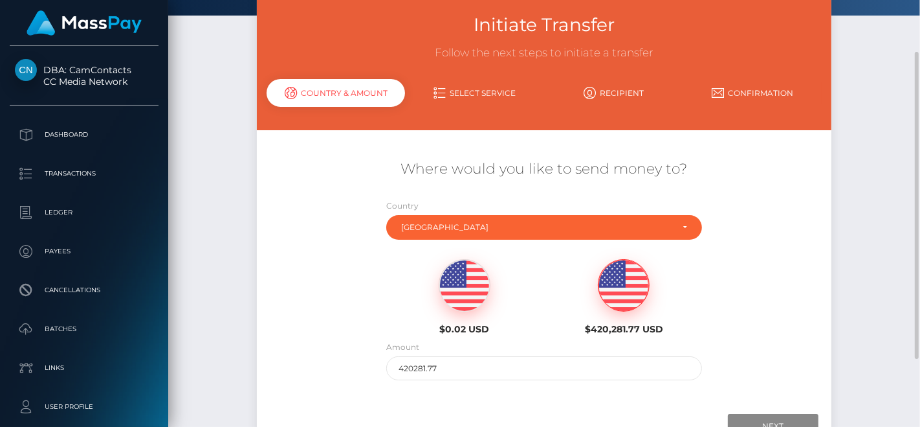
click at [626, 285] on img at bounding box center [624, 286] width 50 height 52
drag, startPoint x: 493, startPoint y: 360, endPoint x: 333, endPoint y: 347, distance: 161.0
click at [335, 347] on div "Where would you like to send money to? Country Abkhazia [GEOGRAPHIC_DATA] [GEOG…" at bounding box center [544, 270] width 575 height 234
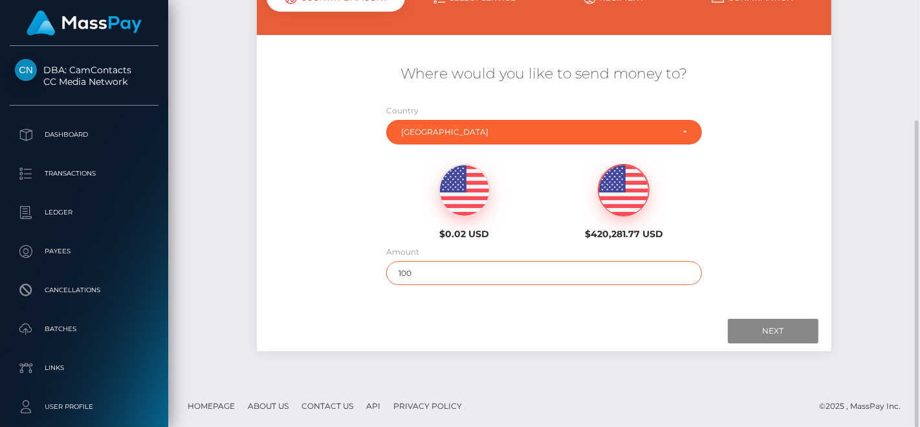
type input "100"
click at [773, 238] on div "$0.02 USD $420,281.77 USD" at bounding box center [544, 198] width 479 height 94
click at [778, 326] on input "Next" at bounding box center [773, 330] width 91 height 25
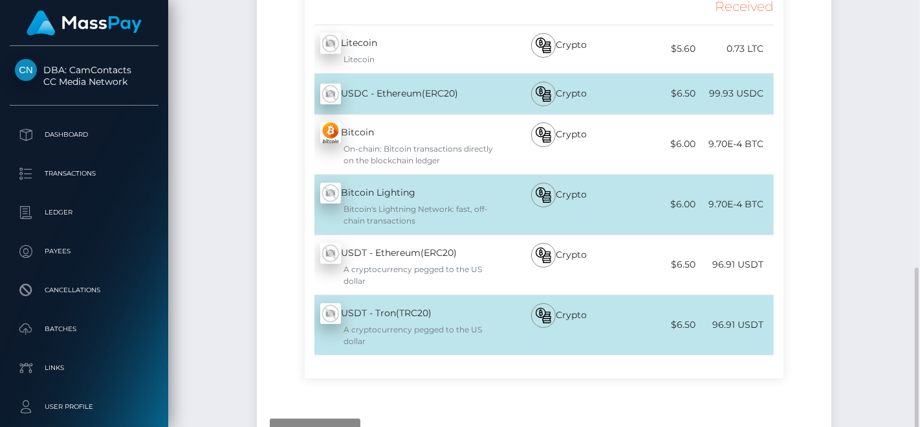
scroll to position [383, 0]
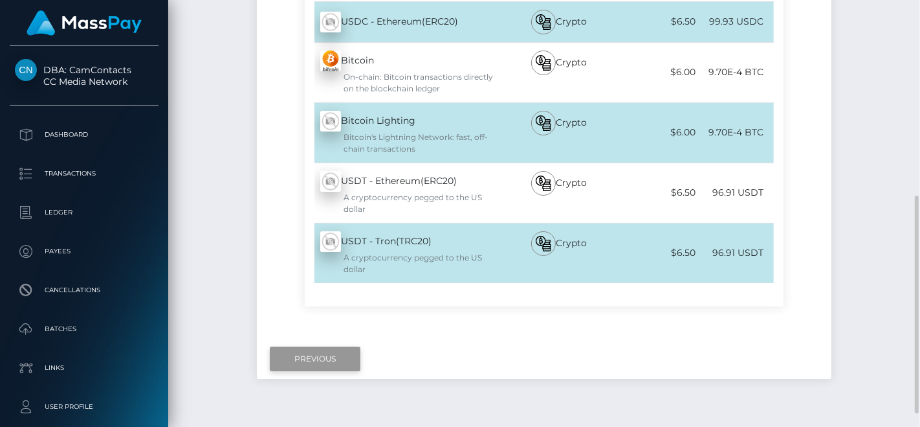
click at [306, 364] on input "Previous" at bounding box center [315, 358] width 91 height 25
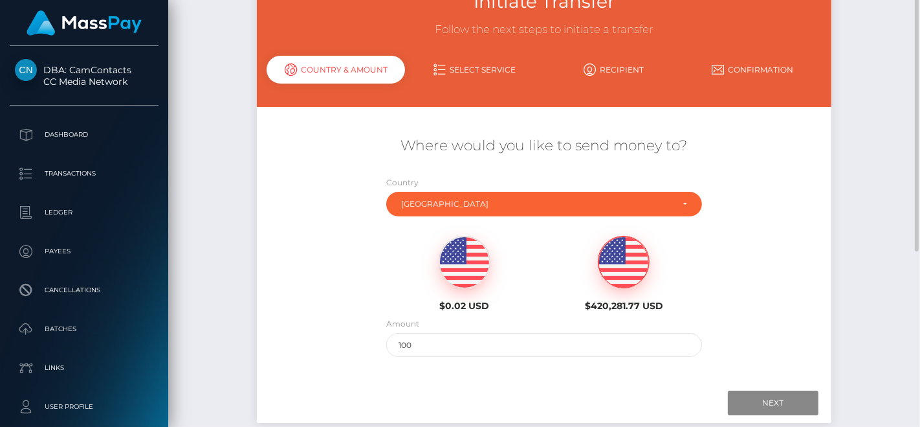
scroll to position [23, 0]
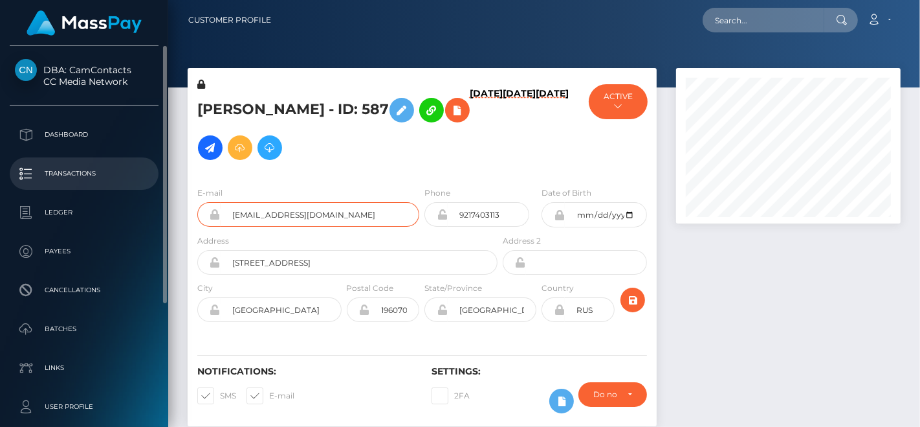
drag, startPoint x: 344, startPoint y: 204, endPoint x: 88, endPoint y: 186, distance: 256.3
click at [89, 186] on div "DBA: CamContacts CC Media Network Dashboard Transactions Ledger Payees" at bounding box center [460, 213] width 920 height 427
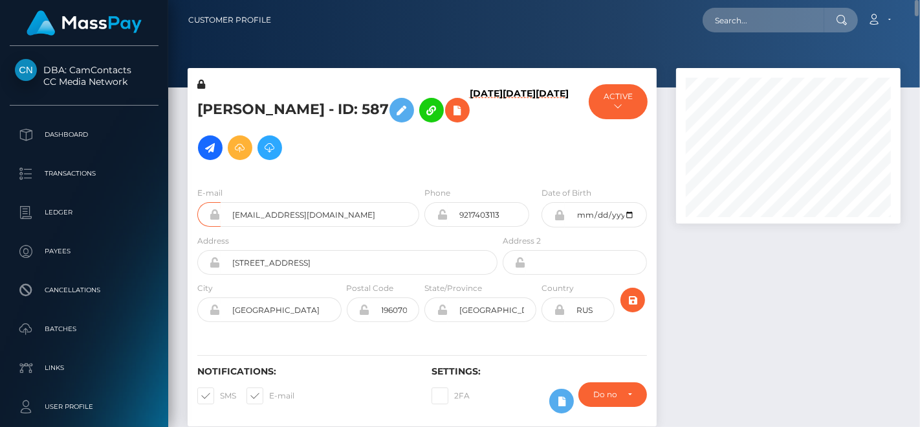
click at [441, 174] on div "Irina Igorevna Cherneta - ID: 587" at bounding box center [344, 127] width 313 height 98
click at [732, 21] on input "text" at bounding box center [764, 20] width 122 height 25
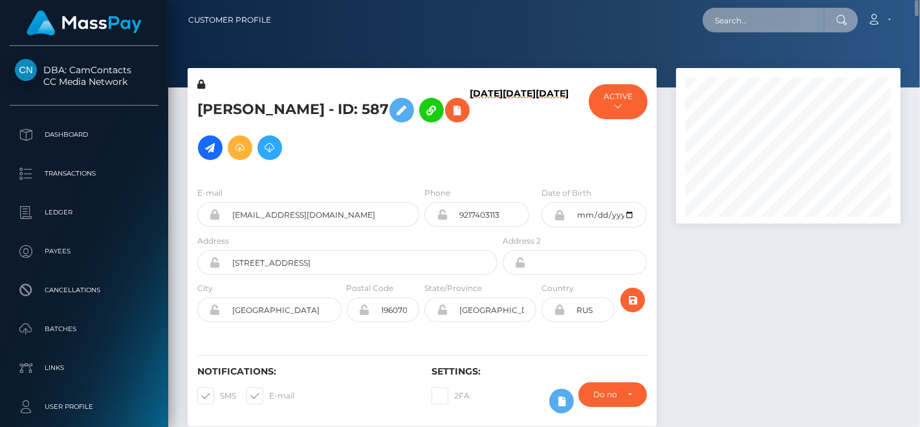
paste input "cherneta.irina@gmail.com"
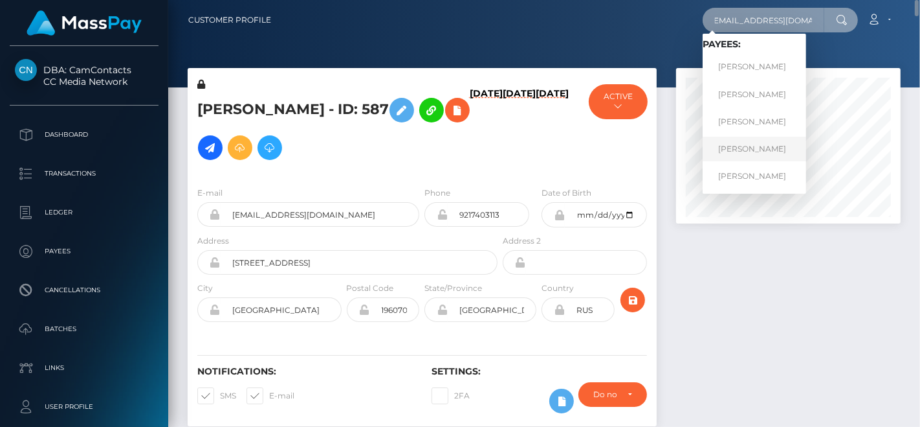
type input "cherneta.irina@gmail.com"
click at [764, 151] on link "IRINA IGOREVNA CHERNETA" at bounding box center [755, 149] width 104 height 24
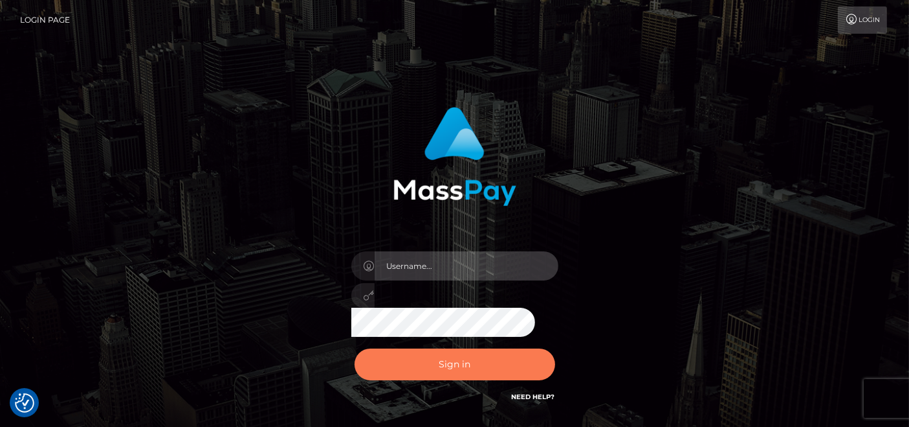
type input "[DOMAIN_NAME]"
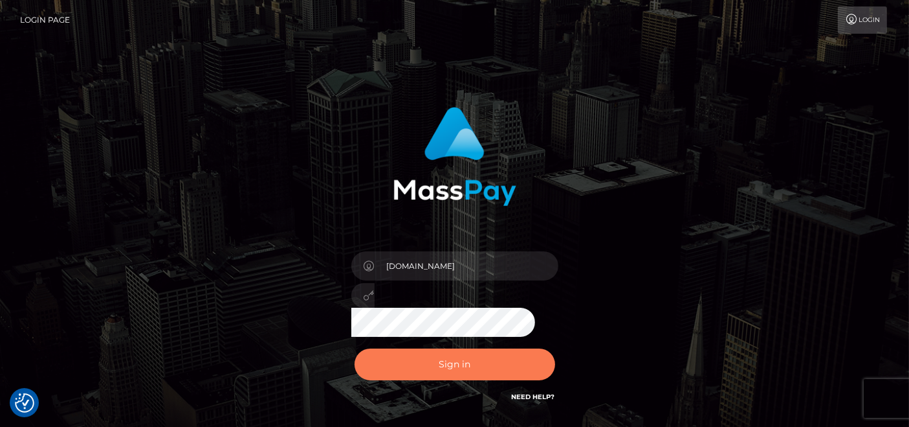
click at [482, 375] on button "Sign in" at bounding box center [455, 364] width 201 height 32
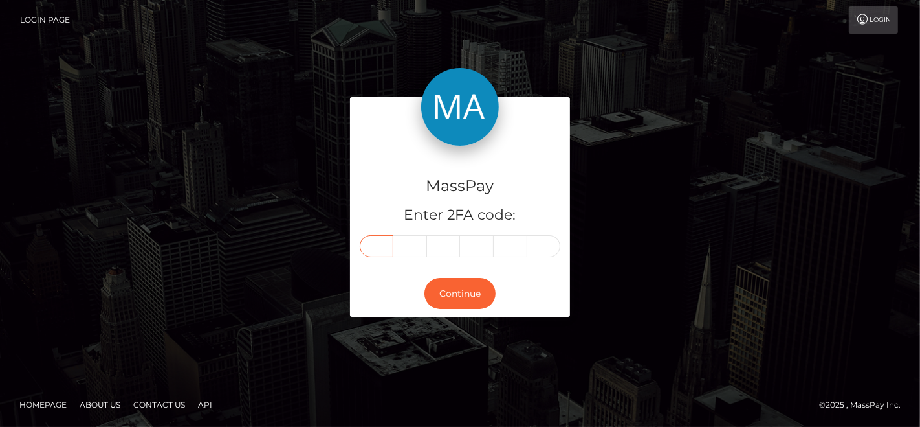
paste input "6"
type input "6"
type input "4"
type input "2"
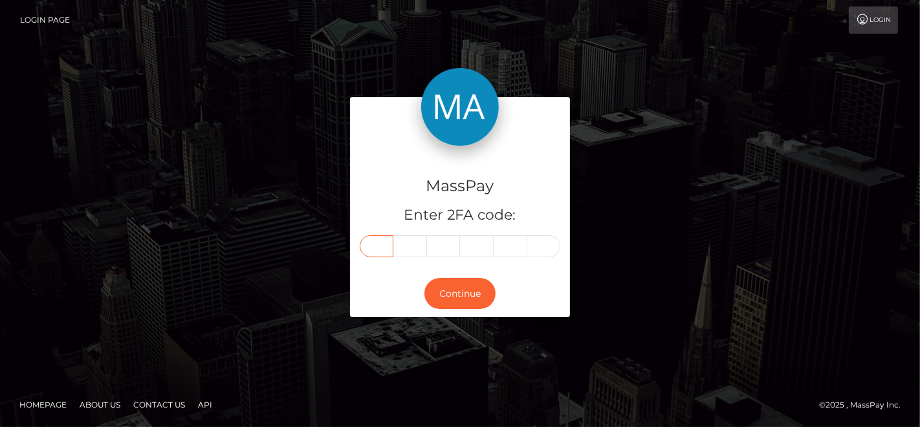
type input "8"
type input "5"
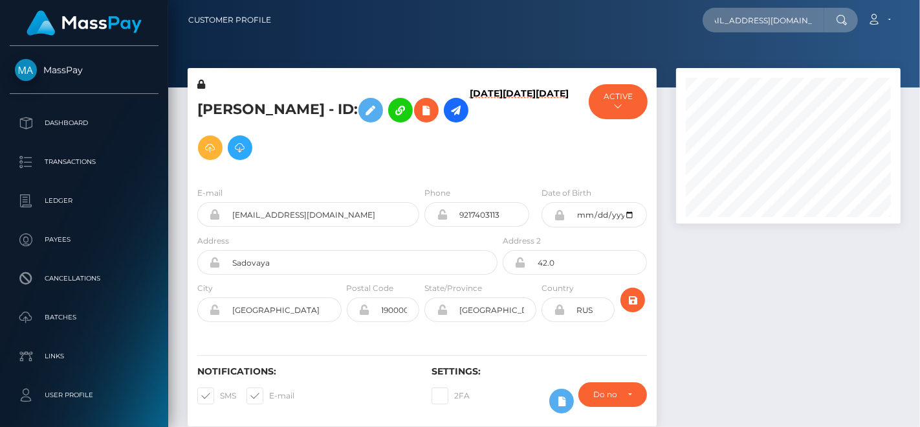
scroll to position [0, 17]
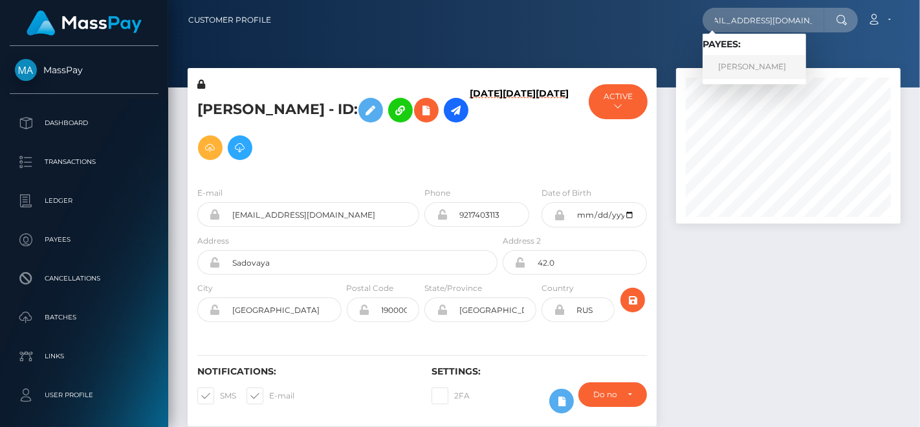
type input "[EMAIL_ADDRESS][DOMAIN_NAME]"
click at [739, 58] on link "JACKLIN DENISE VENTURA" at bounding box center [755, 67] width 104 height 24
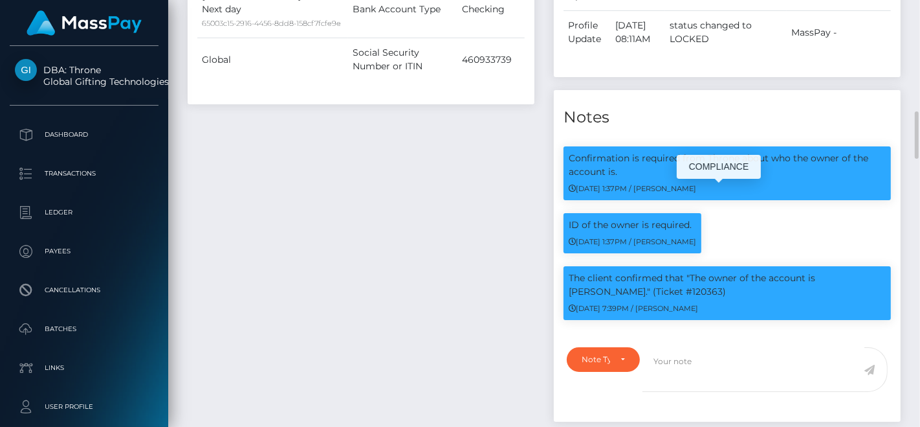
scroll to position [155, 225]
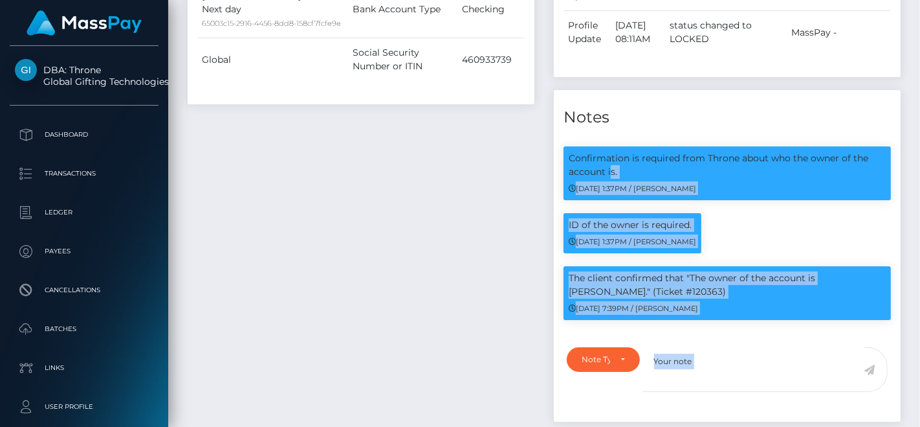
drag, startPoint x: 641, startPoint y: 182, endPoint x: 704, endPoint y: 181, distance: 62.8
click at [704, 181] on body "DBA: Throne Global Gifting Technologies Inc Dashboard Transactions Ledger Payees" at bounding box center [460, 213] width 920 height 427
click at [671, 179] on p "Confirmation is required from Throne about who the owner of the account is." at bounding box center [727, 164] width 317 height 27
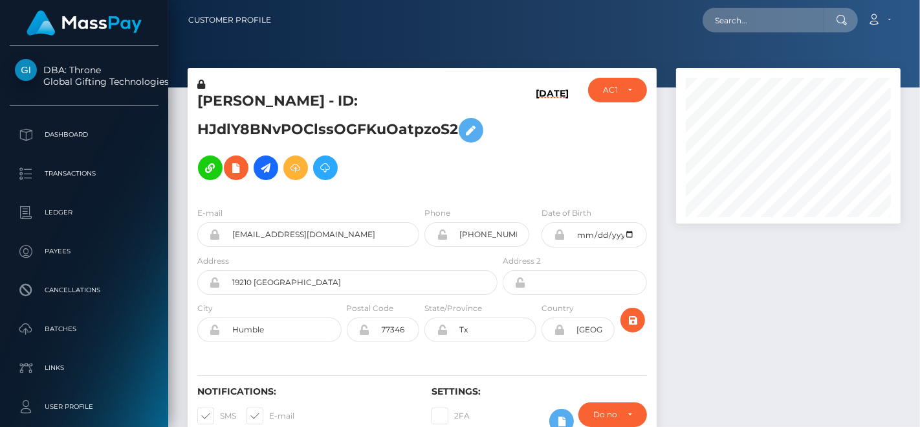
scroll to position [155, 225]
click at [480, 425] on div "2FA" at bounding box center [480, 421] width 117 height 38
click at [756, 19] on input "text" at bounding box center [764, 20] width 122 height 25
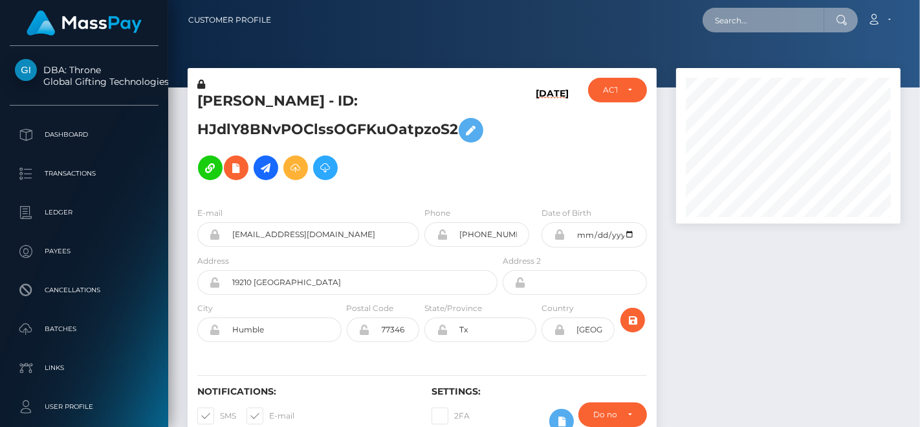
paste input "[EMAIL_ADDRESS][DOMAIN_NAME]"
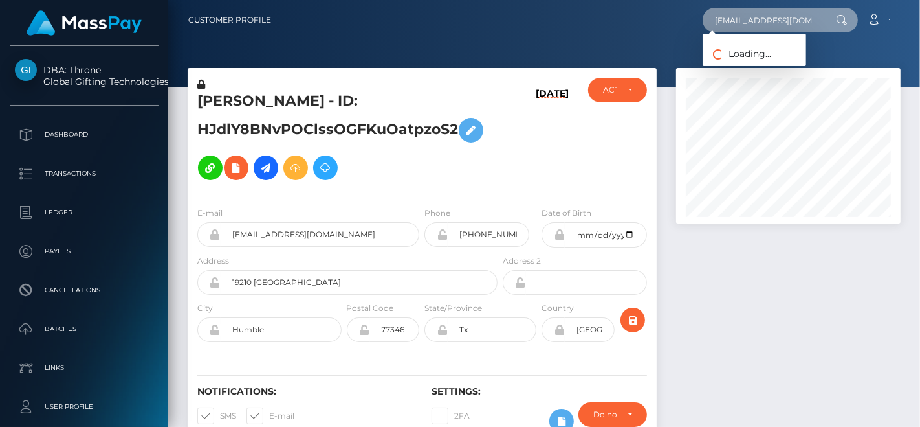
scroll to position [0, 3]
type input "[EMAIL_ADDRESS][DOMAIN_NAME]"
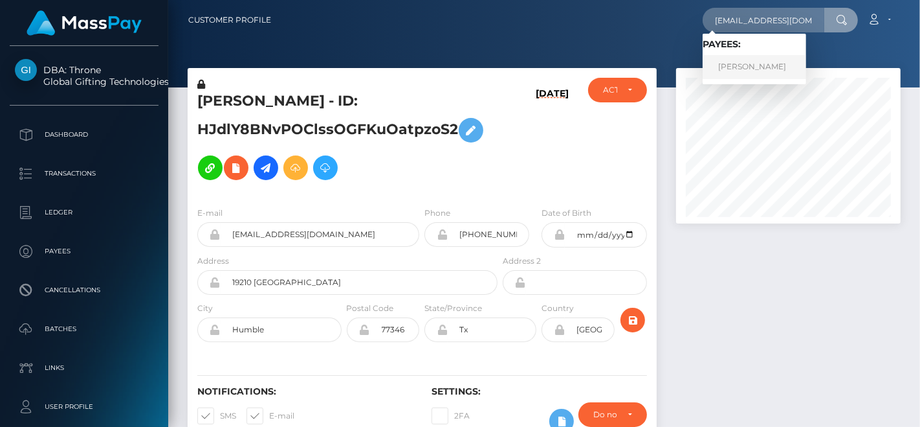
click at [760, 58] on link "MARKÉTA KUDRNOVÁ" at bounding box center [755, 67] width 104 height 24
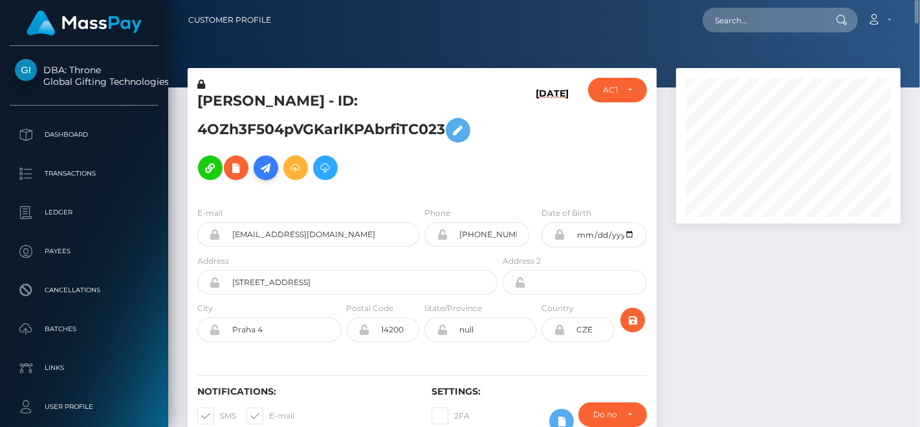
click at [262, 169] on icon at bounding box center [266, 168] width 16 height 16
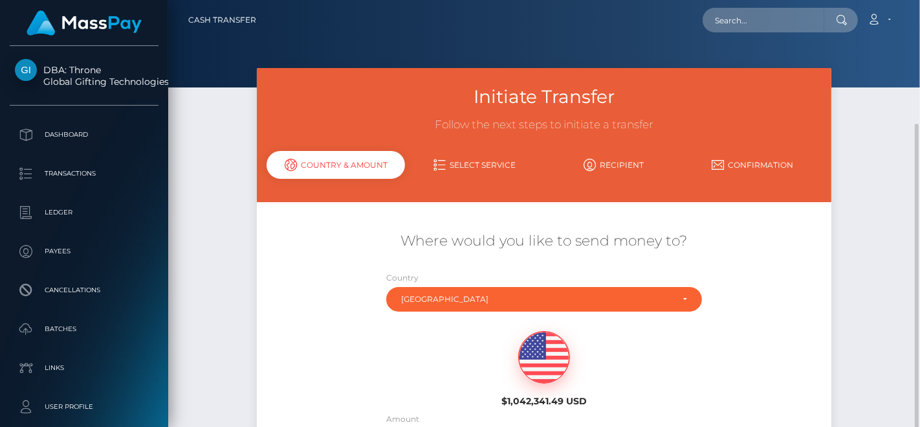
scroll to position [144, 0]
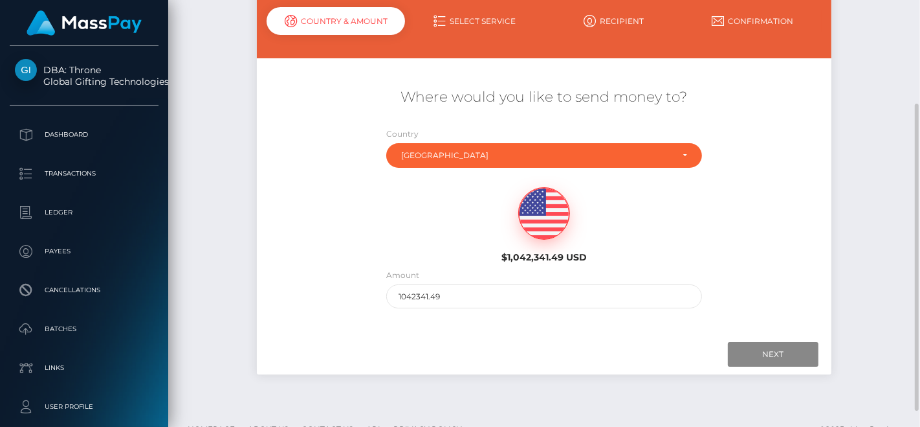
click at [544, 213] on img at bounding box center [544, 214] width 50 height 52
drag, startPoint x: 485, startPoint y: 283, endPoint x: 283, endPoint y: 295, distance: 202.2
click at [283, 295] on div "Where would you like to send money to? Country Abkhazia Afghanistan Albania Alg…" at bounding box center [544, 198] width 575 height 234
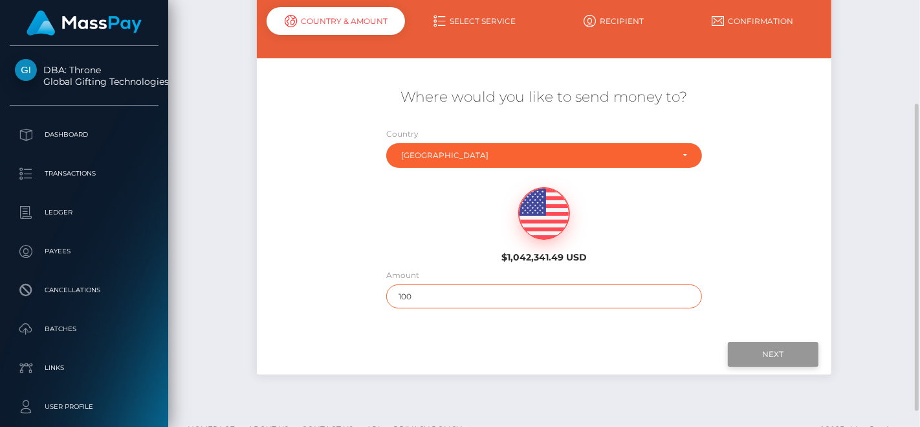
type input "100"
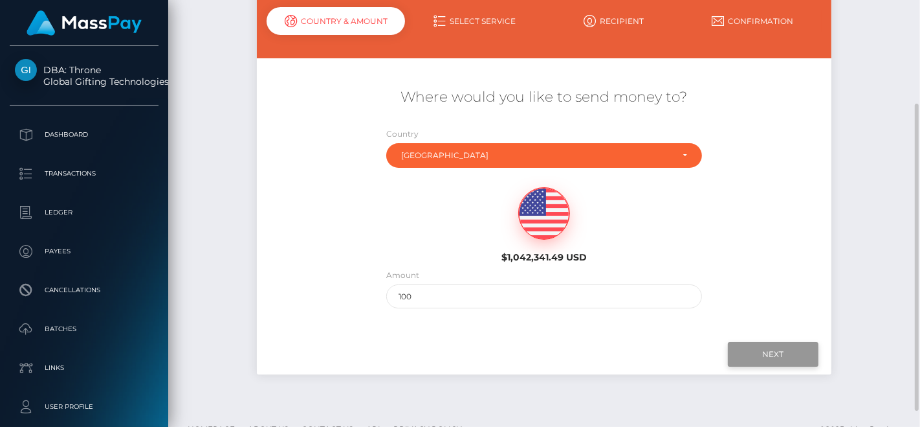
click at [794, 361] on input "Next" at bounding box center [773, 354] width 91 height 25
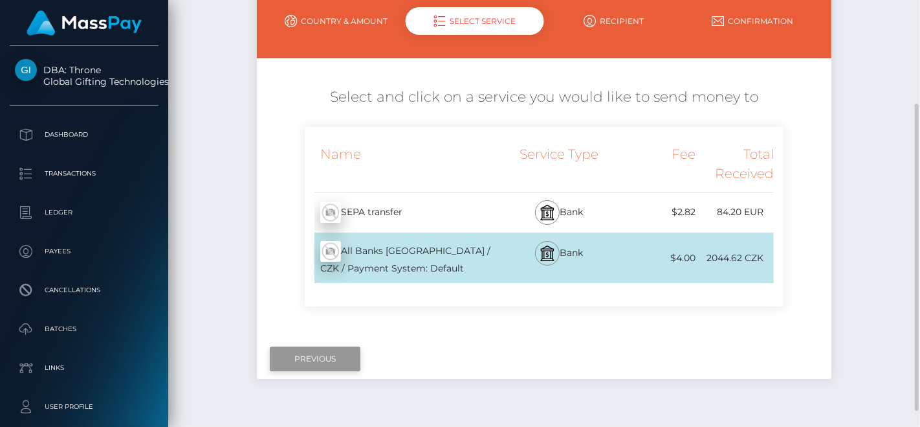
click at [322, 351] on input "Previous" at bounding box center [315, 358] width 91 height 25
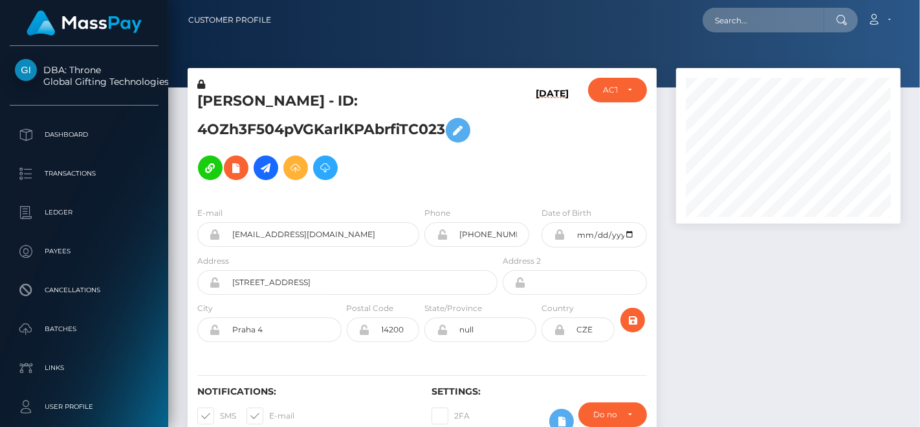
scroll to position [155, 225]
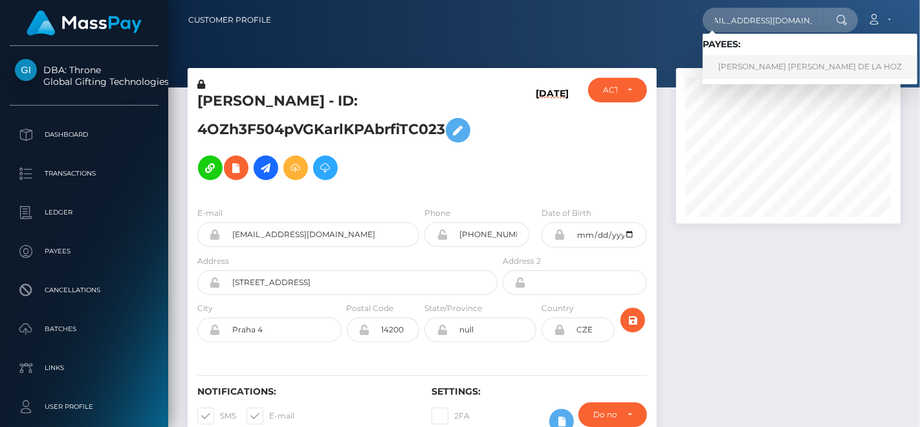
type input "[EMAIL_ADDRESS][DOMAIN_NAME]"
click at [768, 60] on link "CARMEN SOFIA GARCIA DE LA HOZ" at bounding box center [810, 67] width 215 height 24
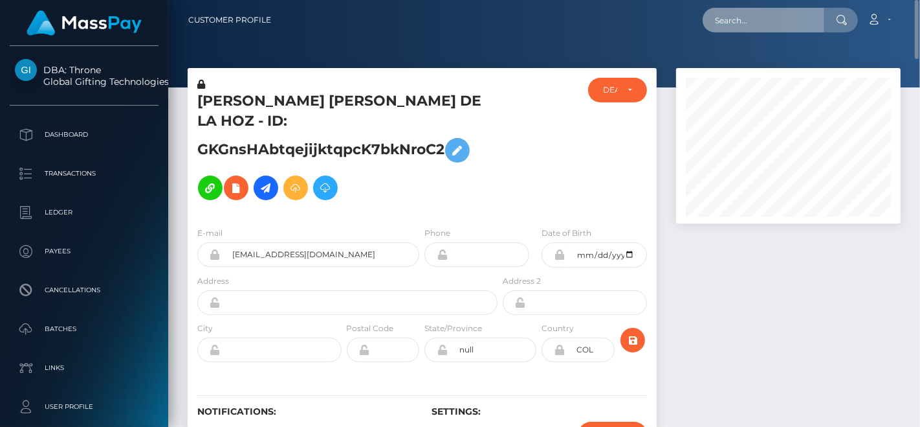
click at [728, 23] on input "text" at bounding box center [764, 20] width 122 height 25
paste input "[EMAIL_ADDRESS][DOMAIN_NAME]"
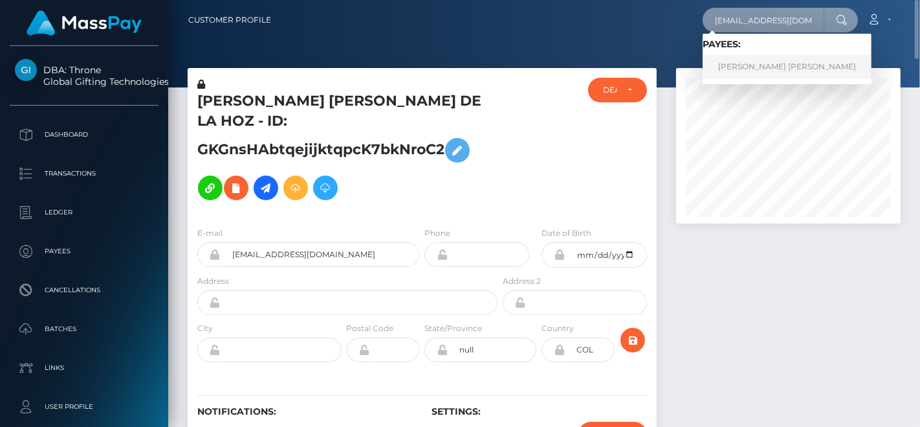
type input "[EMAIL_ADDRESS][DOMAIN_NAME]"
click at [754, 57] on link "[PERSON_NAME] [PERSON_NAME]" at bounding box center [787, 67] width 169 height 24
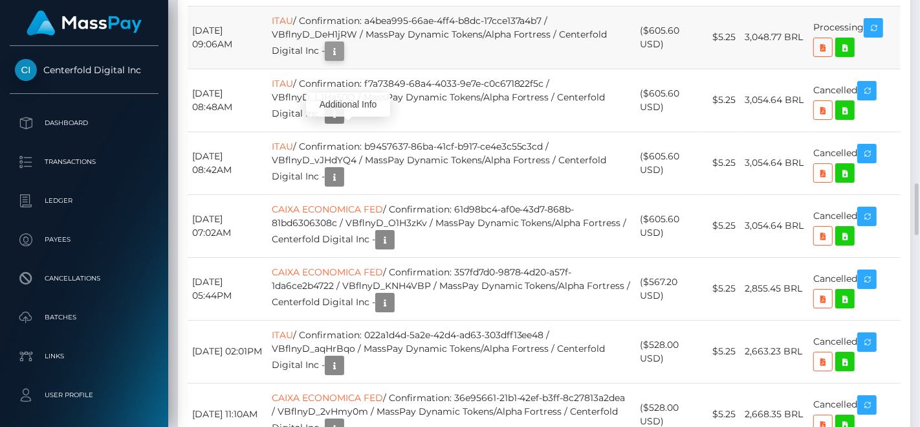
scroll to position [155, 225]
click at [342, 60] on icon "button" at bounding box center [335, 51] width 16 height 16
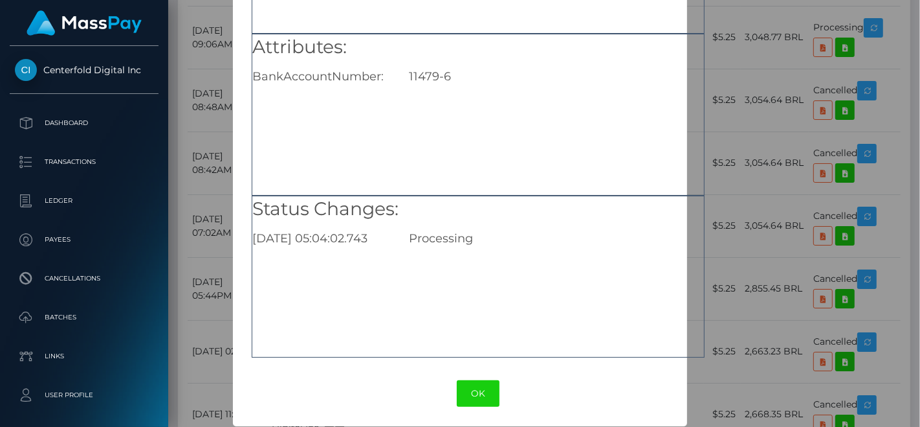
scroll to position [188, 0]
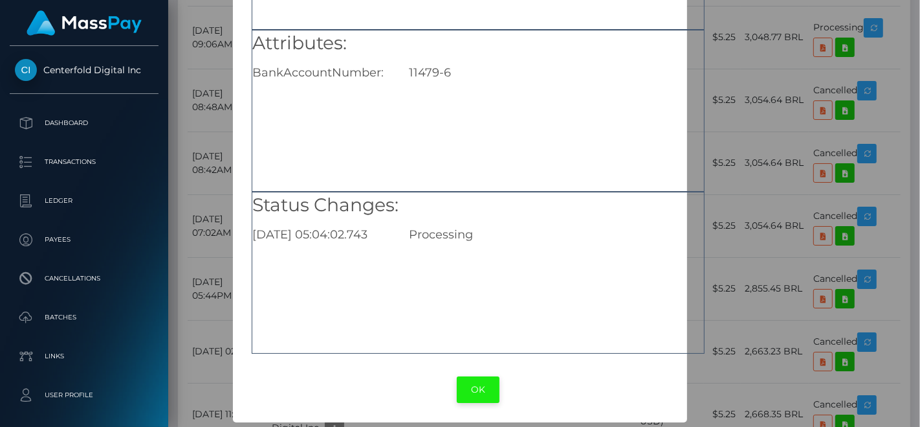
click at [467, 388] on button "OK" at bounding box center [478, 389] width 43 height 27
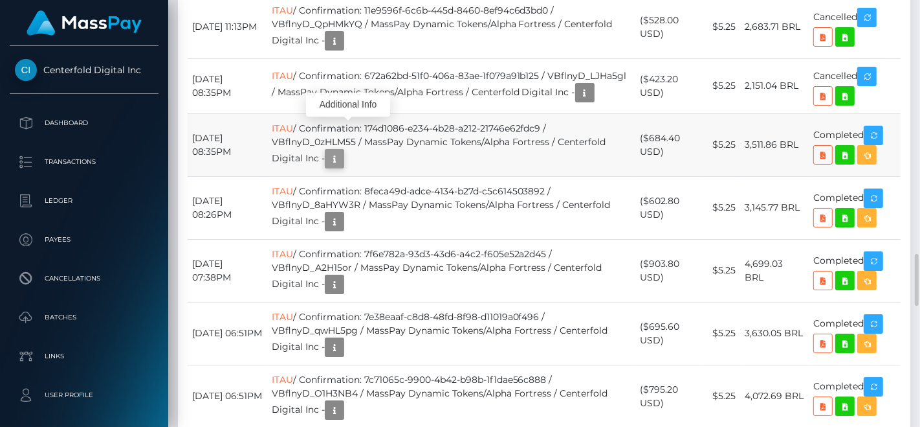
scroll to position [155, 225]
click at [342, 167] on icon "button" at bounding box center [335, 159] width 16 height 16
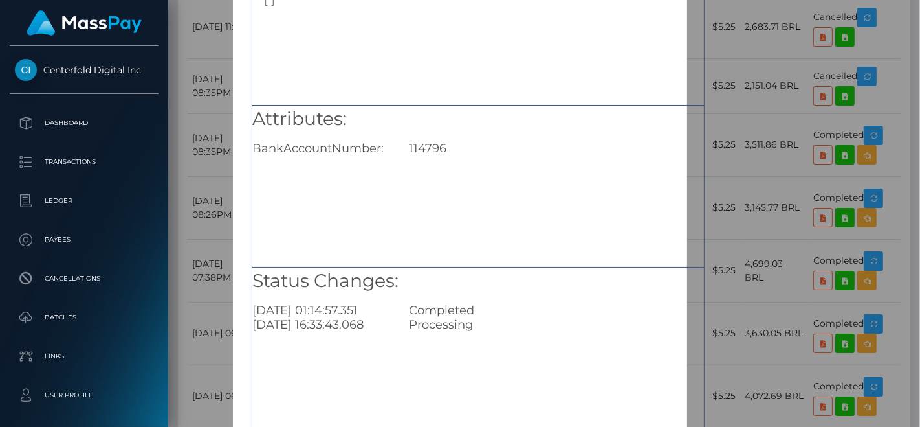
scroll to position [188, 0]
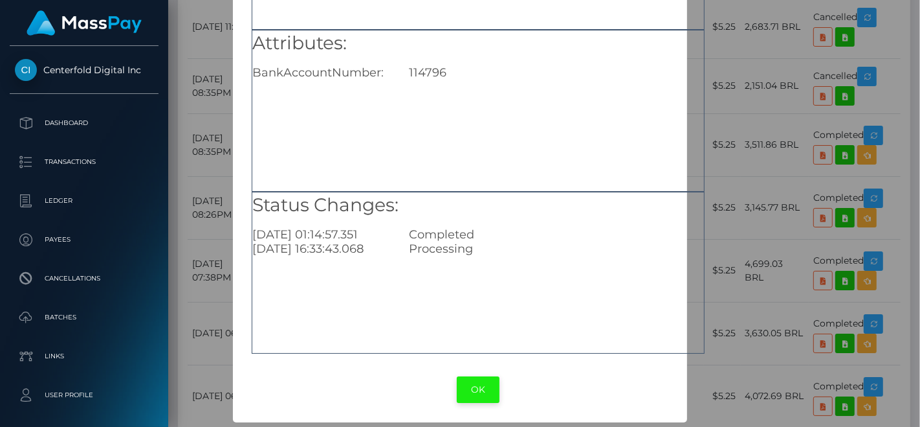
click at [485, 385] on button "OK" at bounding box center [478, 389] width 43 height 27
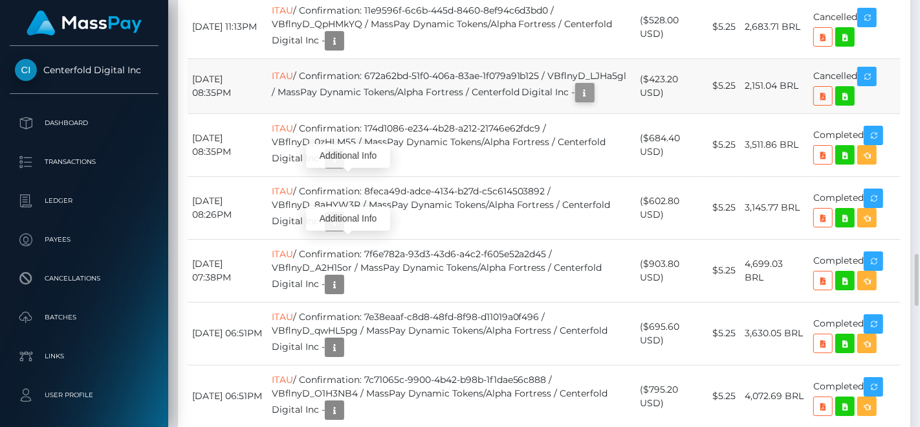
scroll to position [155, 225]
click at [577, 101] on icon "button" at bounding box center [585, 93] width 16 height 16
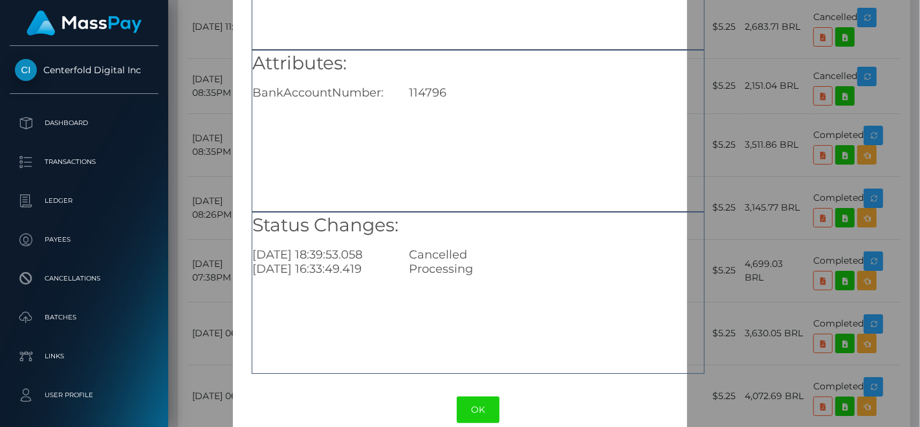
scroll to position [188, 0]
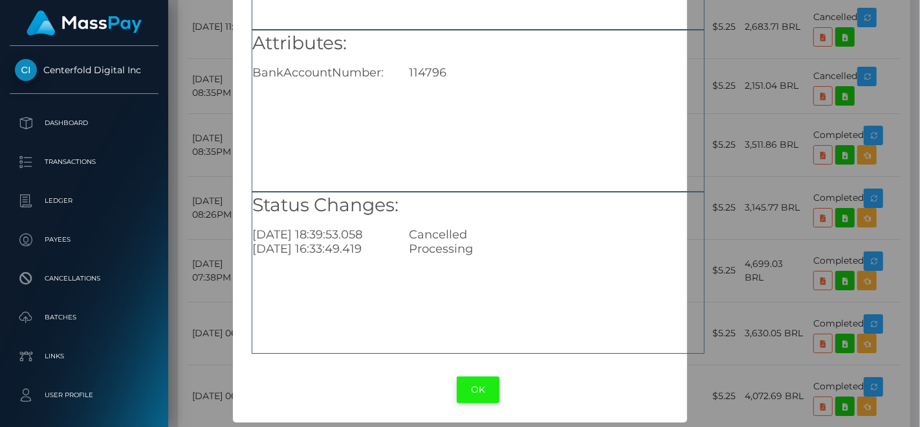
click at [479, 384] on button "OK" at bounding box center [478, 389] width 43 height 27
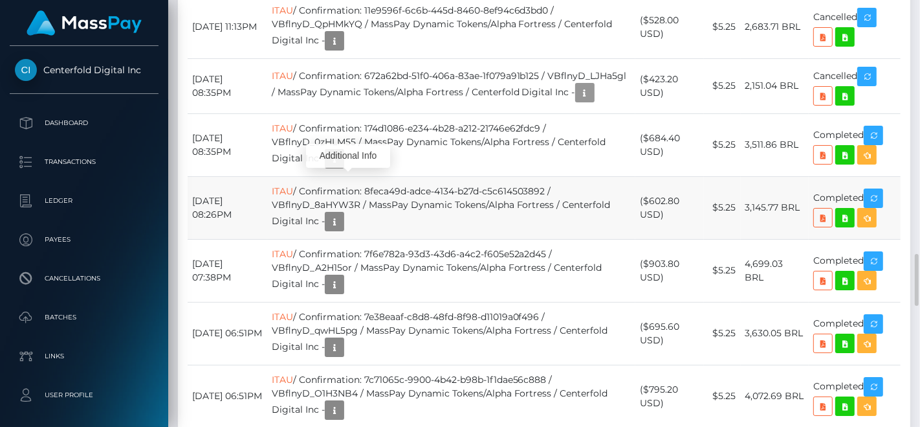
scroll to position [2229, 0]
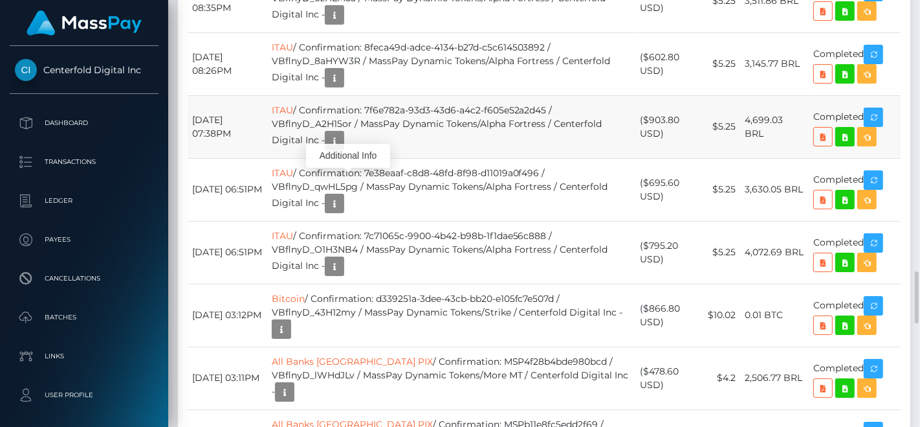
click at [359, 158] on td "ITAU / Confirmation: 7f6e782a-93d3-43d6-a4c2-f605e52a2d45 / VBflnyD_A2H15or / M…" at bounding box center [451, 126] width 369 height 63
click at [342, 149] on icon "button" at bounding box center [335, 141] width 16 height 16
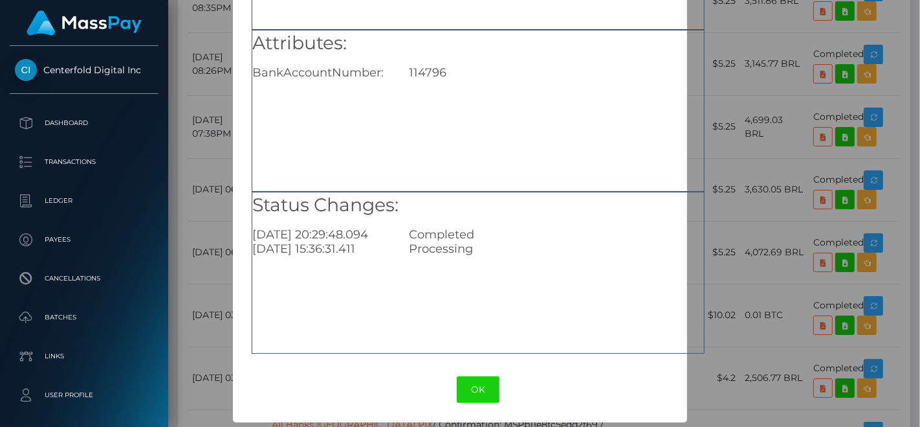
scroll to position [188, 0]
click at [480, 381] on button "OK" at bounding box center [478, 389] width 43 height 27
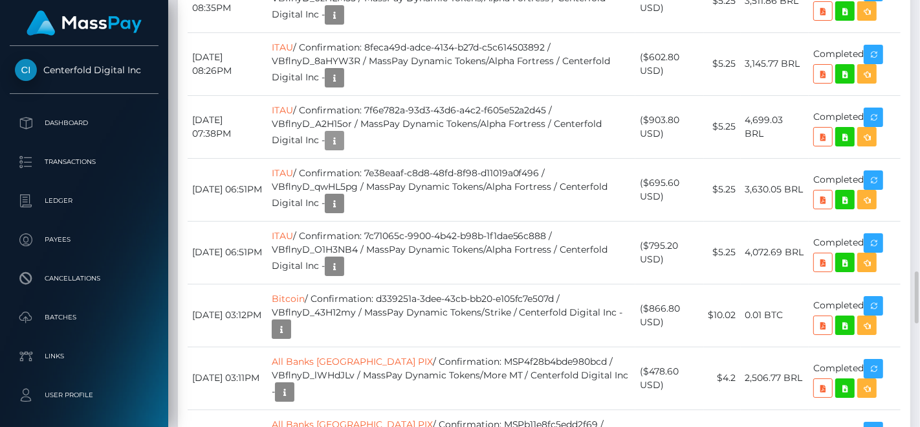
scroll to position [155, 225]
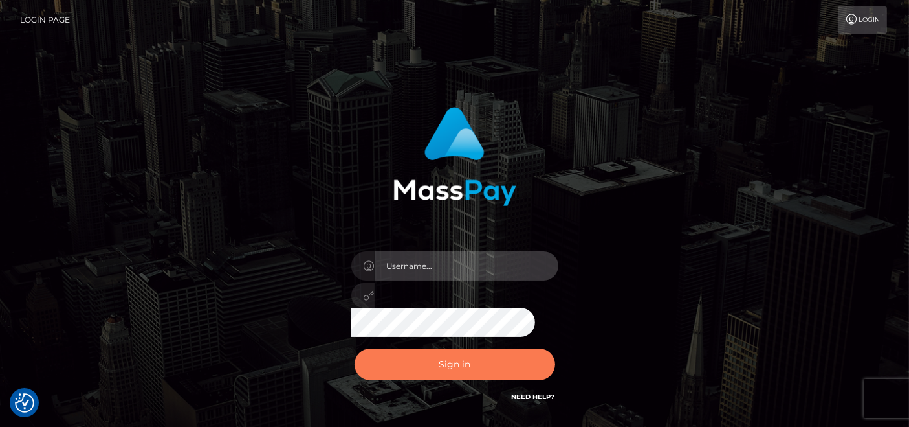
type input "[DOMAIN_NAME]"
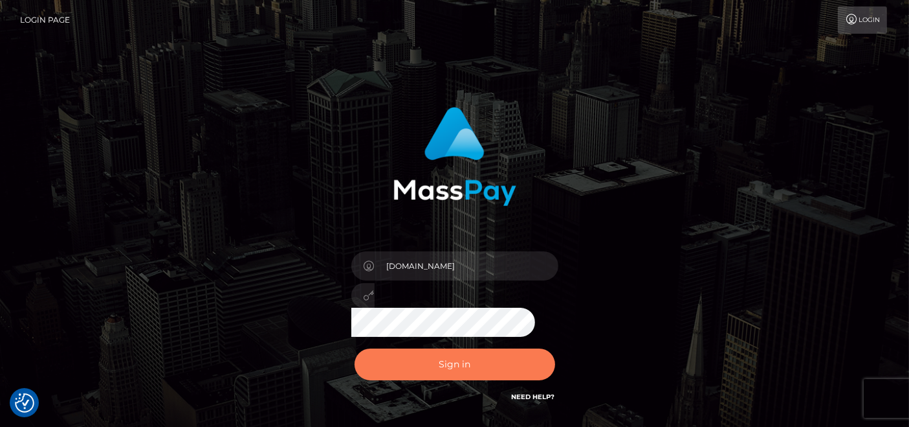
click at [443, 354] on button "Sign in" at bounding box center [455, 364] width 201 height 32
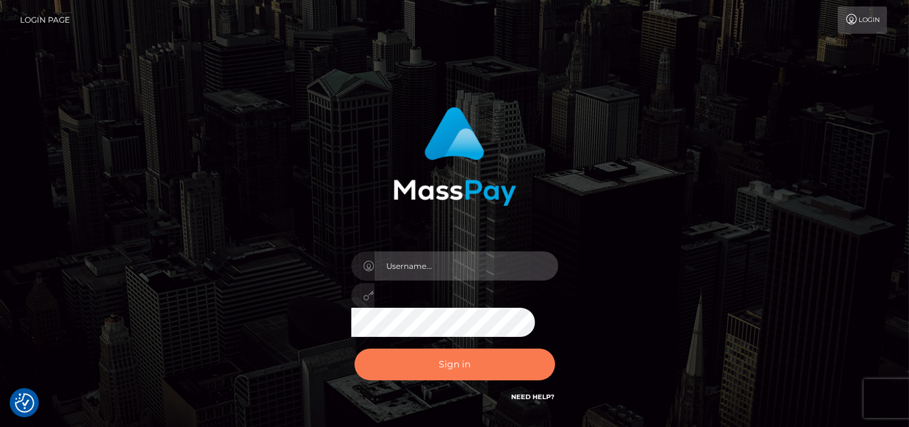
type input "[DOMAIN_NAME]"
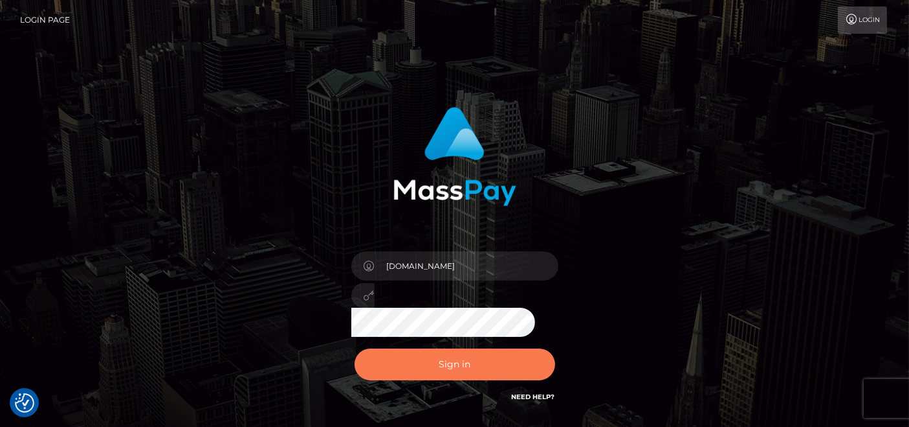
click at [437, 368] on button "Sign in" at bounding box center [455, 364] width 201 height 32
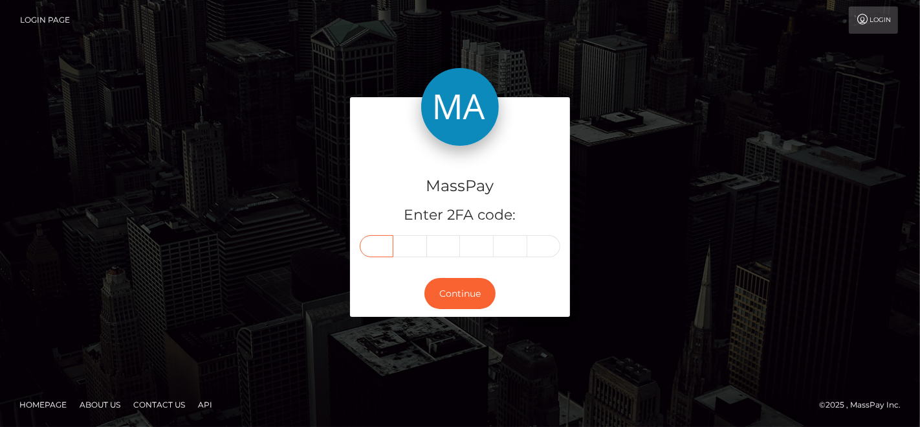
paste input "9"
type input "9"
type input "1"
type input "2"
type input "1"
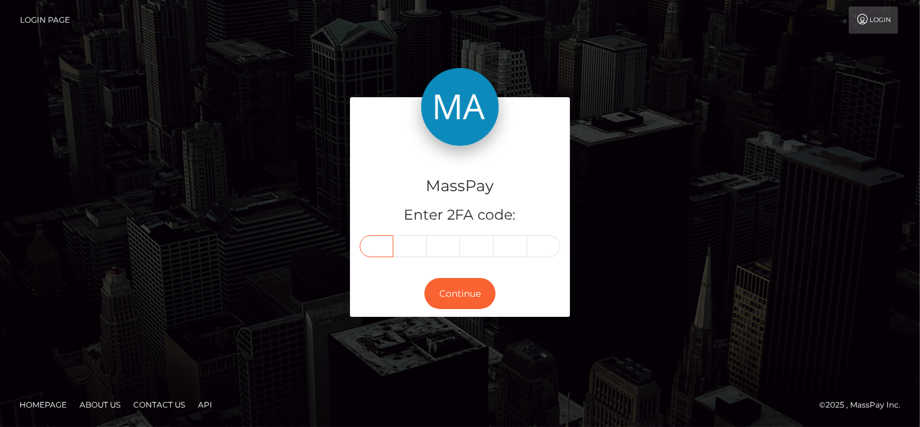
type input "3"
type input "5"
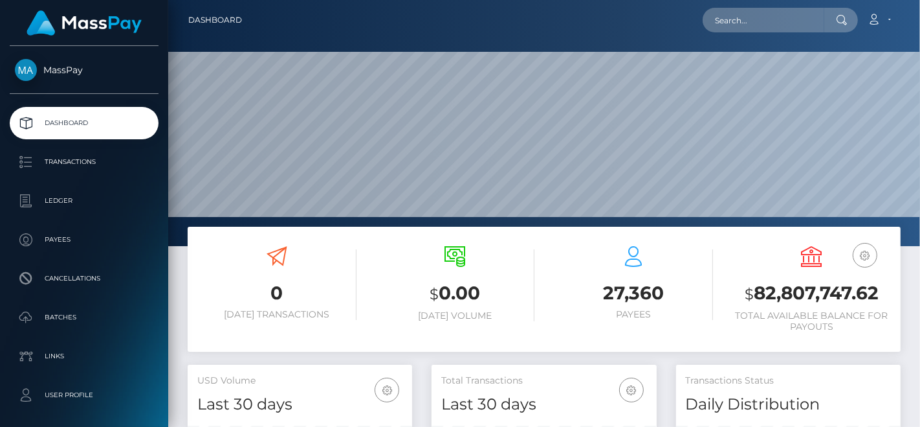
scroll to position [229, 225]
click at [731, 14] on input "text" at bounding box center [764, 20] width 122 height 25
paste input "inkkarma1@gmail.com"
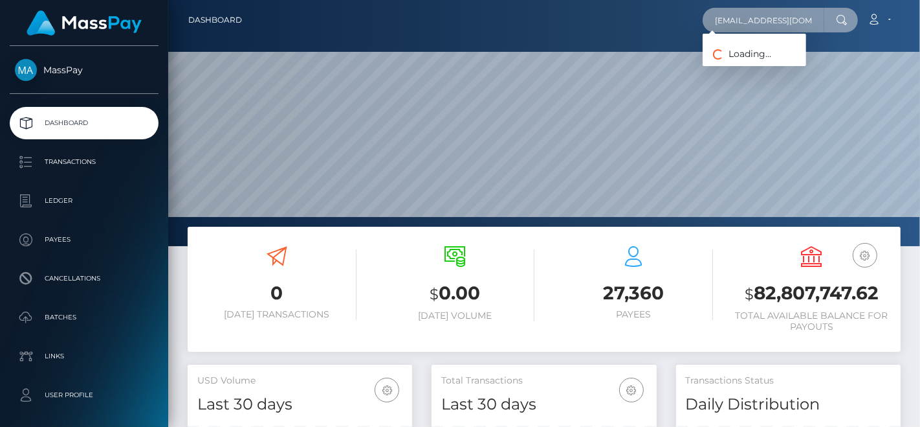
type input "inkkarma1@gmail.com"
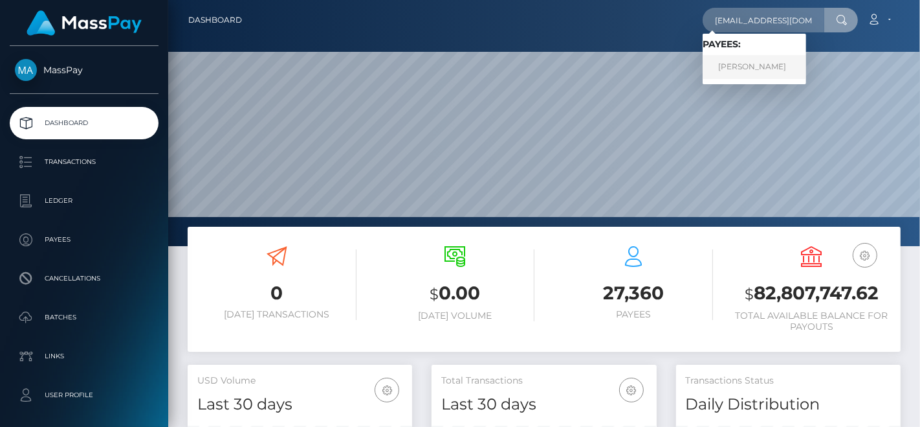
click at [745, 63] on link "KIMBERLY CRAIG SABEAN" at bounding box center [755, 67] width 104 height 24
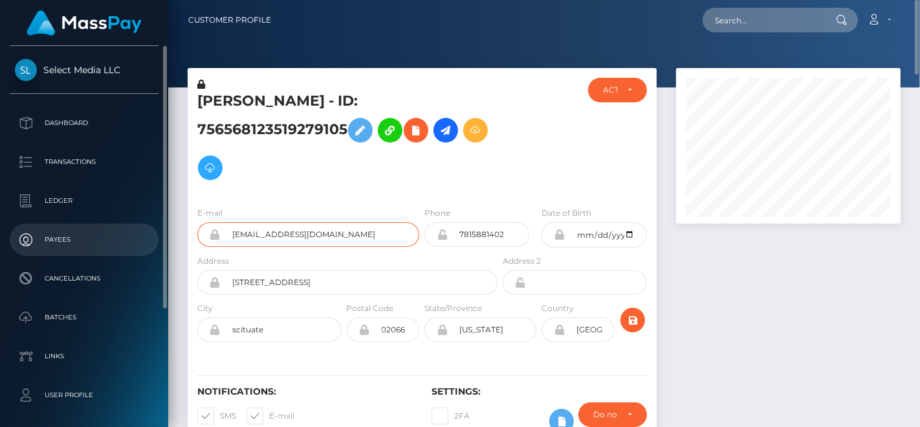
drag, startPoint x: 356, startPoint y: 238, endPoint x: 92, endPoint y: 229, distance: 264.2
click at [92, 229] on div "Select Media LLC Dashboard Transactions Ledger Payees Cancellations" at bounding box center [460, 213] width 920 height 427
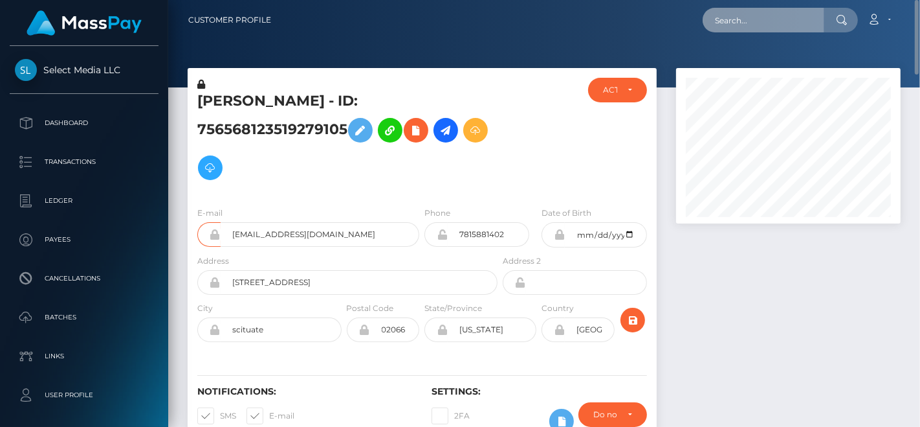
click at [735, 14] on input "text" at bounding box center [764, 20] width 122 height 25
paste input "[PERSON_NAME]"
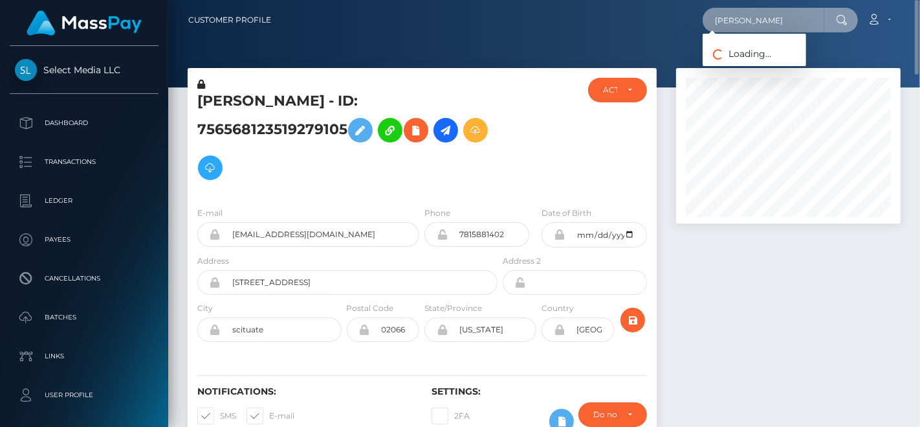
scroll to position [0, 7]
type input "[PERSON_NAME]"
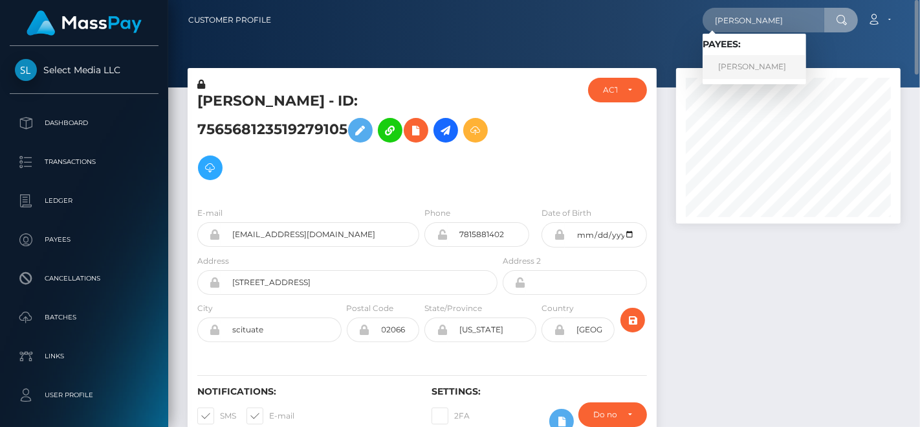
click at [749, 71] on link "[PERSON_NAME]" at bounding box center [755, 67] width 104 height 24
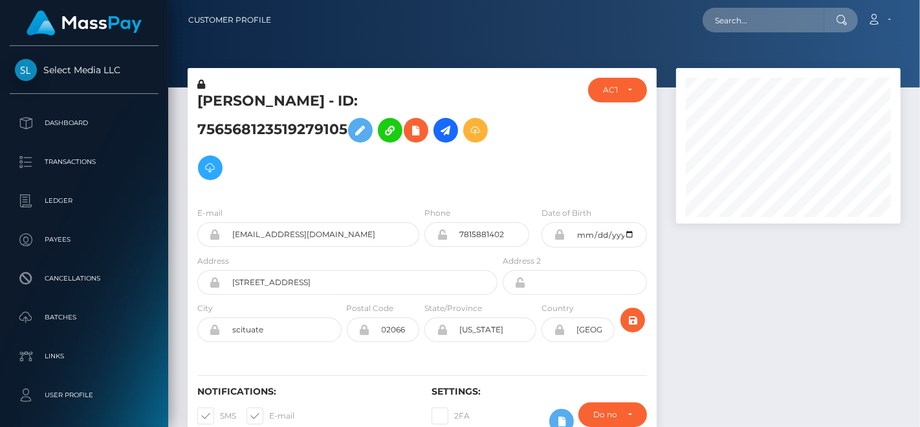
scroll to position [155, 225]
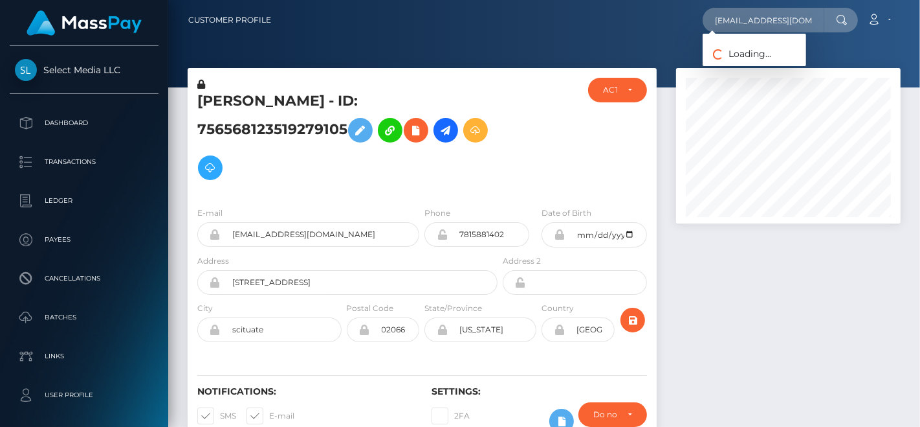
scroll to position [155, 225]
type input "[EMAIL_ADDRESS][DOMAIN_NAME]"
click at [726, 60] on link "FantasiFeet" at bounding box center [755, 67] width 104 height 24
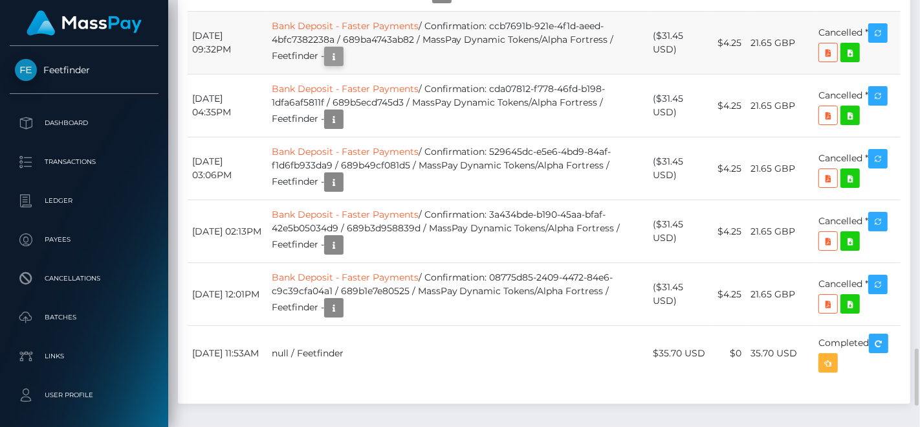
scroll to position [155, 225]
click at [342, 65] on icon "button" at bounding box center [334, 57] width 16 height 16
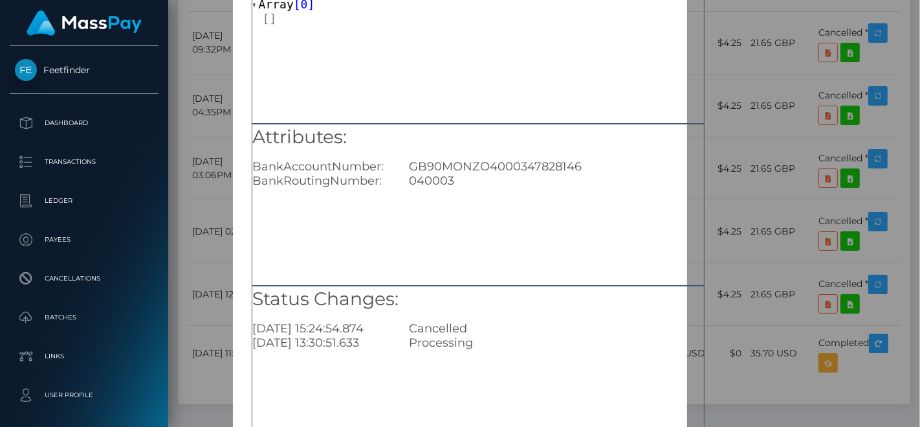
scroll to position [188, 0]
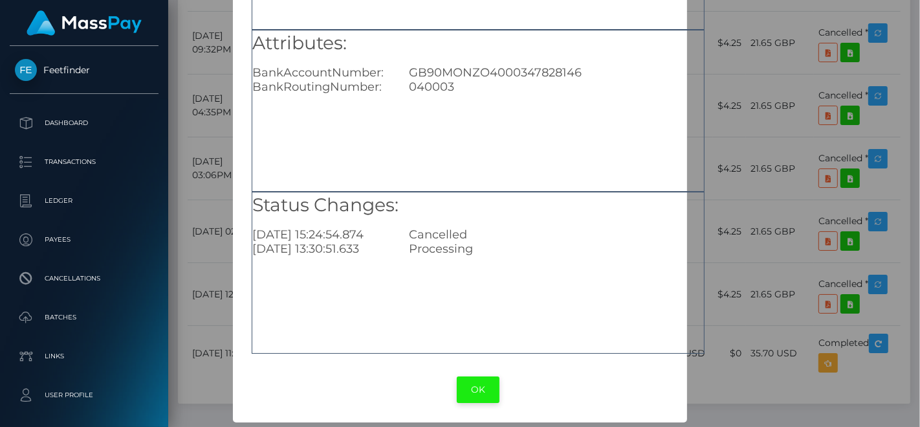
click at [471, 389] on button "OK" at bounding box center [478, 389] width 43 height 27
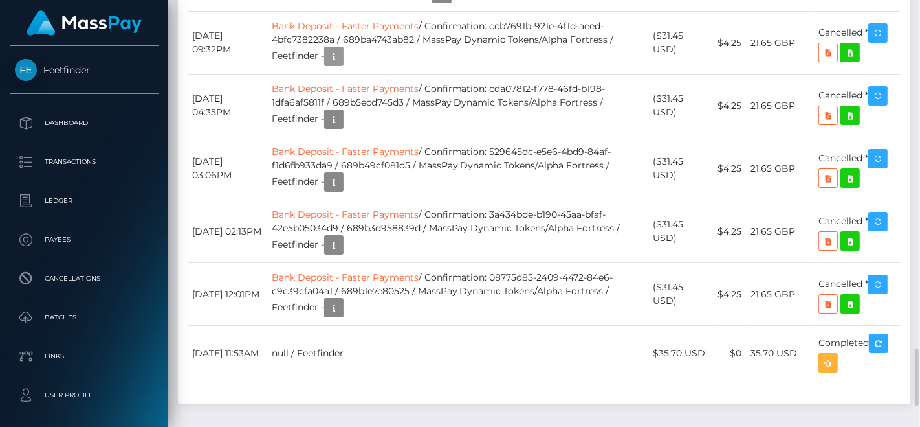
scroll to position [155, 225]
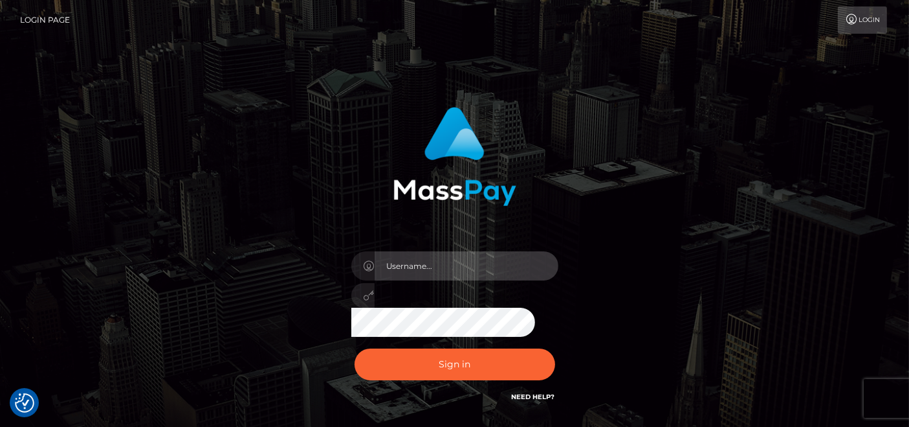
type input "[DOMAIN_NAME]"
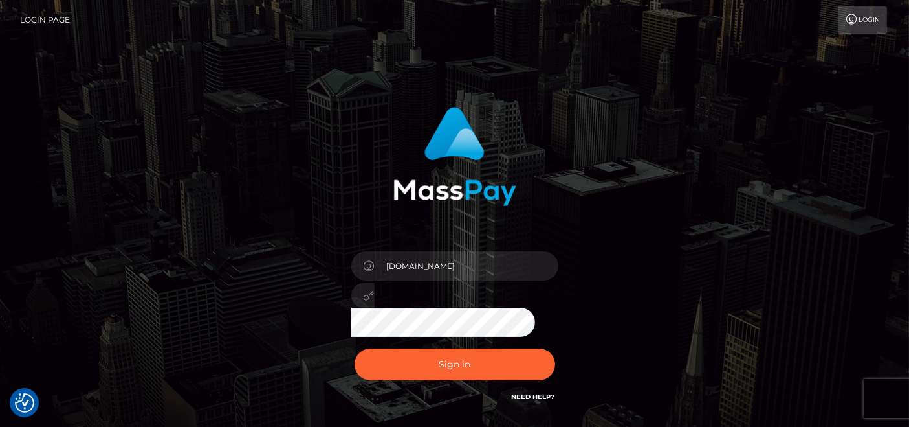
click at [410, 346] on div "Sign in Need Help?" at bounding box center [455, 369] width 227 height 58
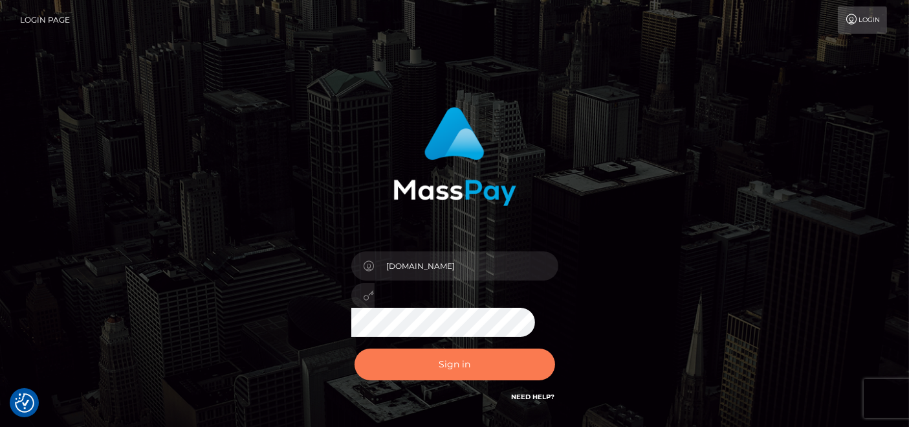
click at [413, 364] on button "Sign in" at bounding box center [455, 364] width 201 height 32
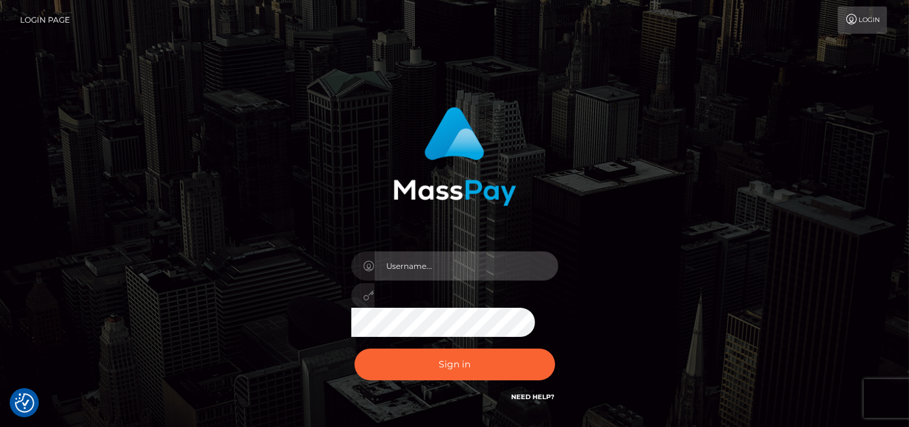
type input "[DOMAIN_NAME]"
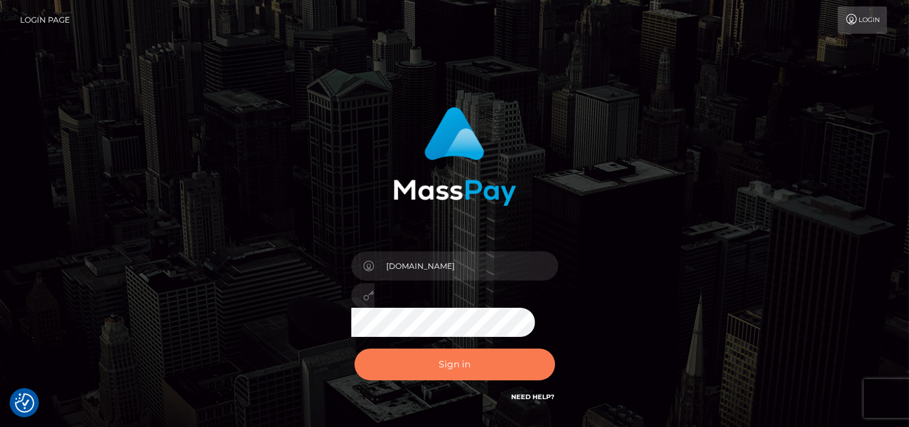
click at [413, 364] on button "Sign in" at bounding box center [455, 364] width 201 height 32
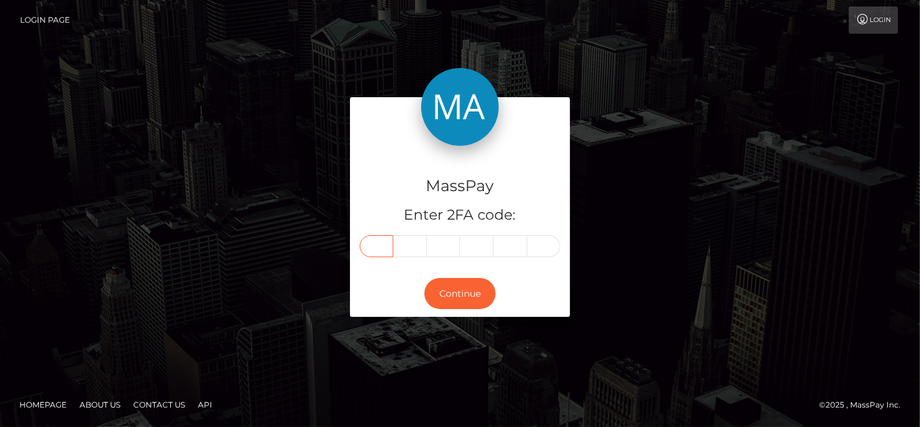
paste input "0"
type input "0"
type input "1"
type input "2"
type input "3"
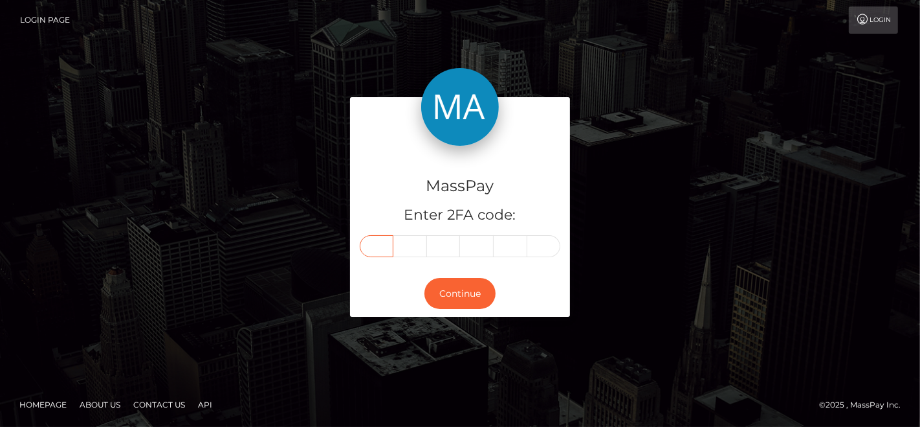
type input "8"
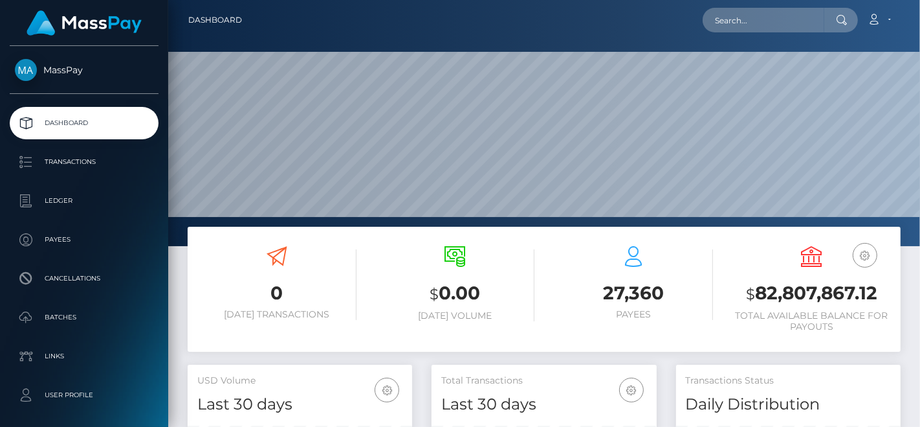
scroll to position [229, 225]
click at [773, 19] on input "text" at bounding box center [764, 20] width 122 height 25
paste input "[EMAIL_ADDRESS][DOMAIN_NAME]"
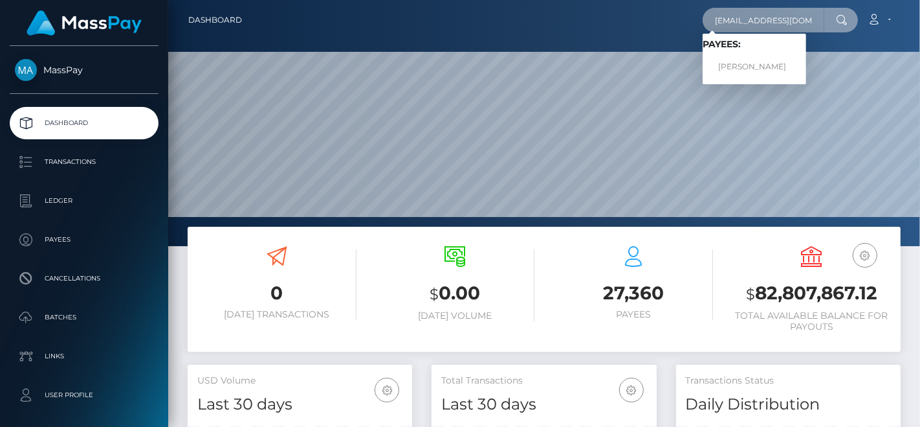
type input "[EMAIL_ADDRESS][DOMAIN_NAME]"
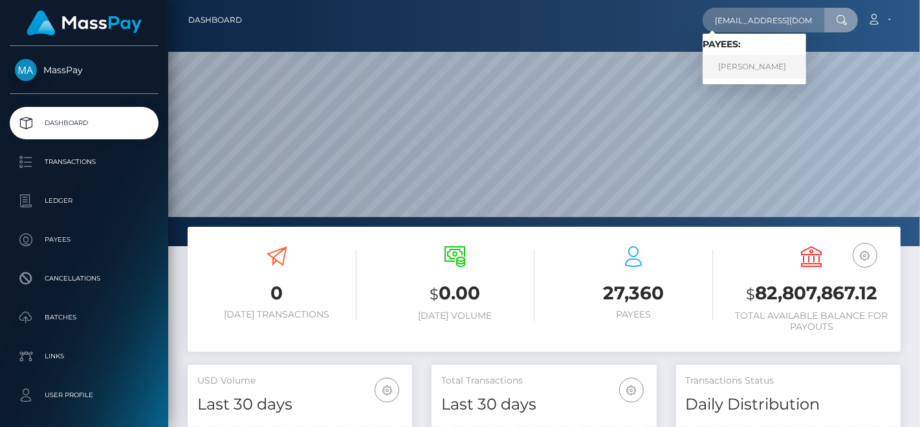
click at [737, 65] on link "MARWAN AAD ALI AL-QAYSI" at bounding box center [755, 67] width 104 height 24
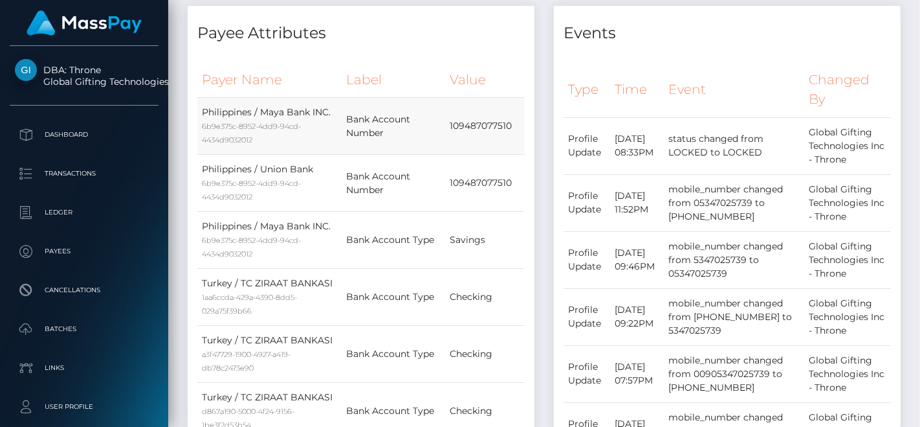
scroll to position [503, 0]
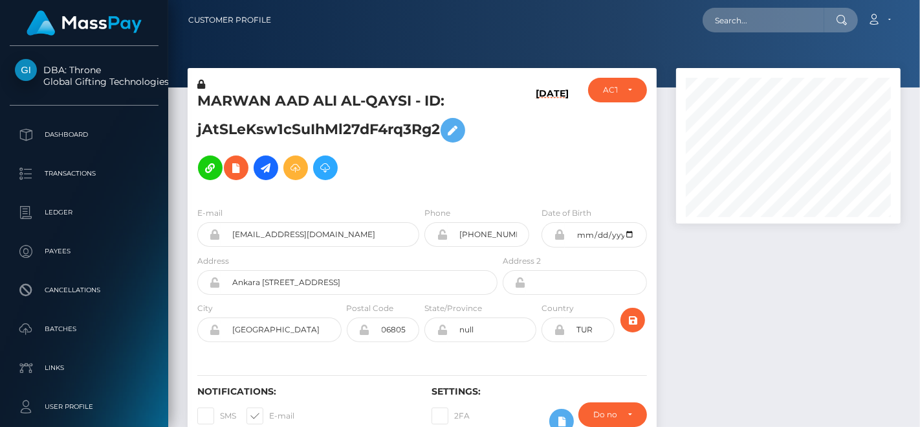
scroll to position [155, 225]
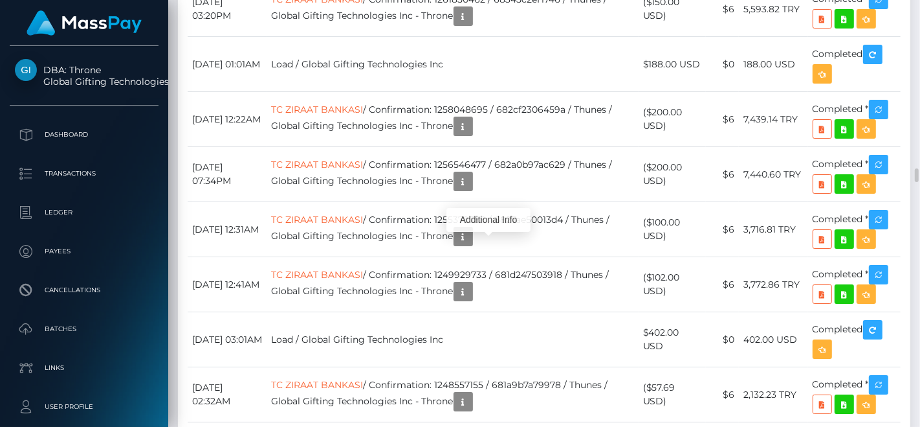
scroll to position [155, 225]
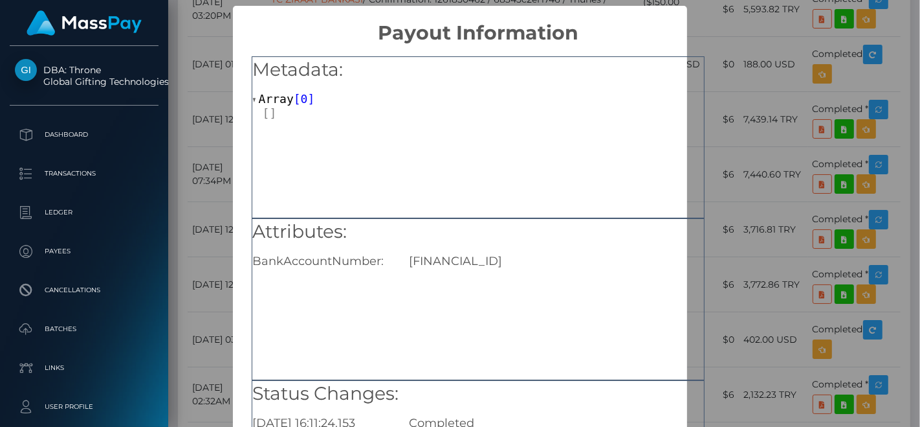
click at [488, 263] on div "TR780001001306872776105001" at bounding box center [556, 261] width 314 height 14
copy div "TR780001001306872776105001"
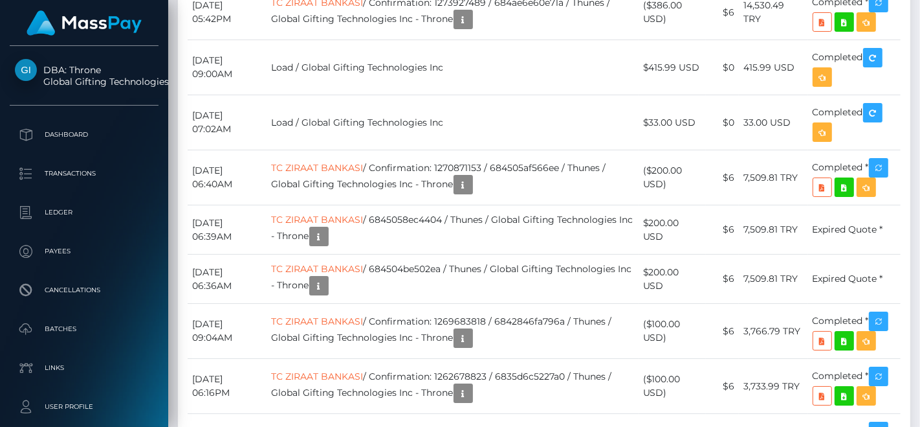
click at [407, 180] on div "Additional Info" at bounding box center [418, 168] width 84 height 32
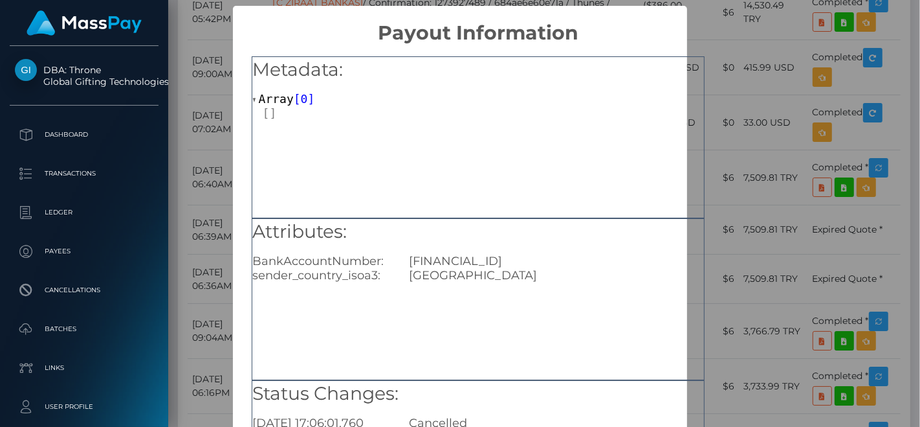
click at [365, 246] on div "Attributes: BankAccountNumber: TR780001001306872776105001 sender_country_isoa3:…" at bounding box center [478, 251] width 452 height 64
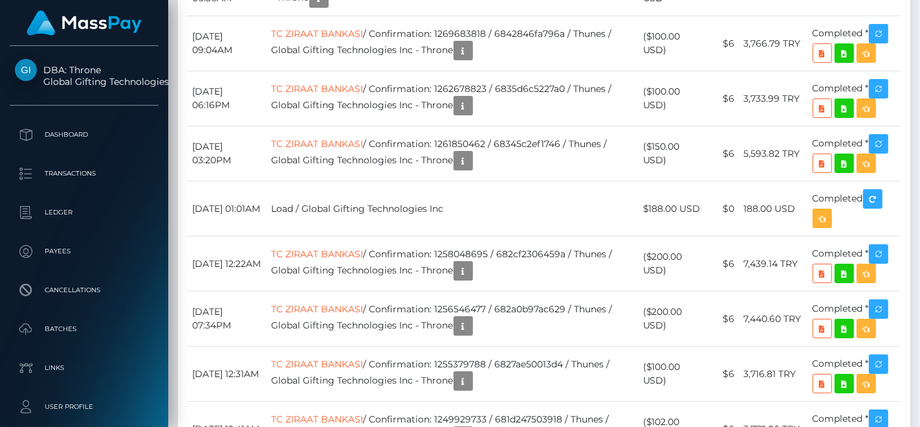
click at [416, 167] on div at bounding box center [418, 165] width 8 height 4
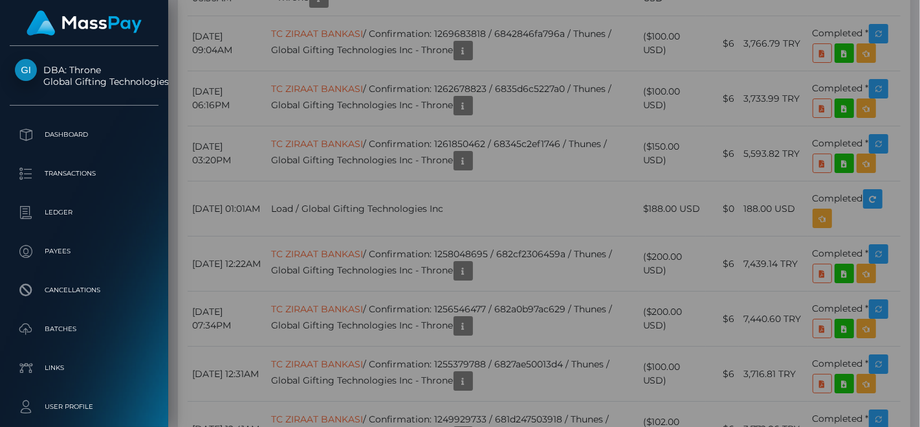
scroll to position [0, 0]
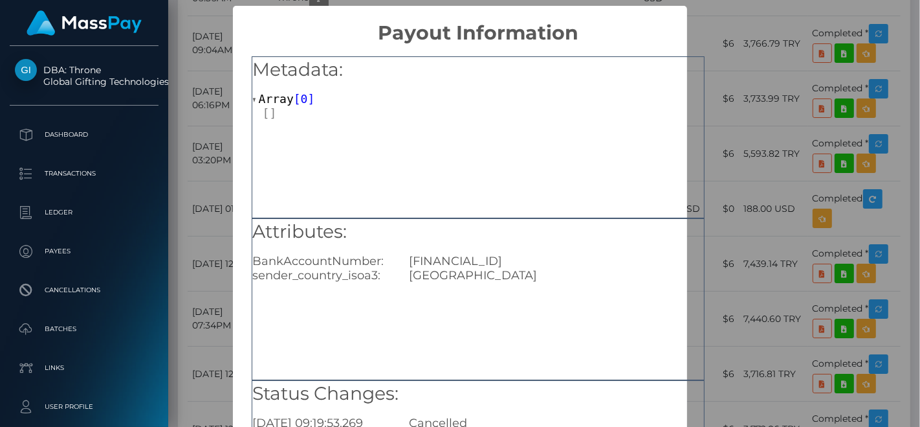
click at [502, 266] on div "TR780001001306872776105001" at bounding box center [556, 261] width 314 height 14
copy div "TR780001001306872776105001"
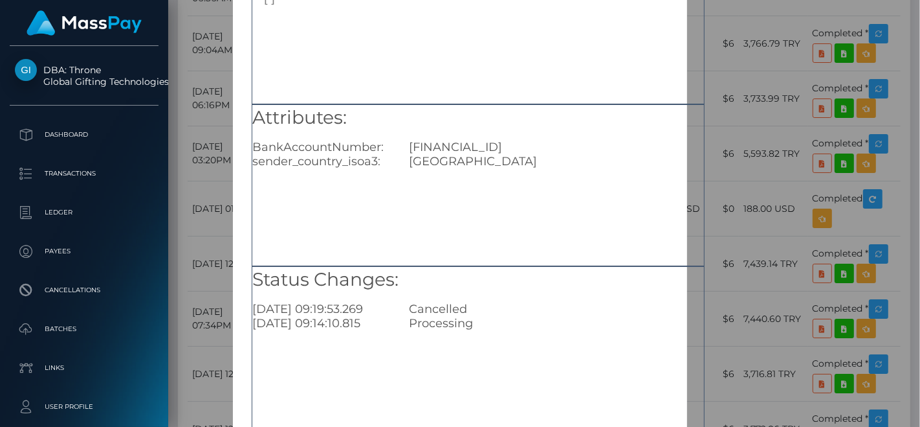
scroll to position [188, 0]
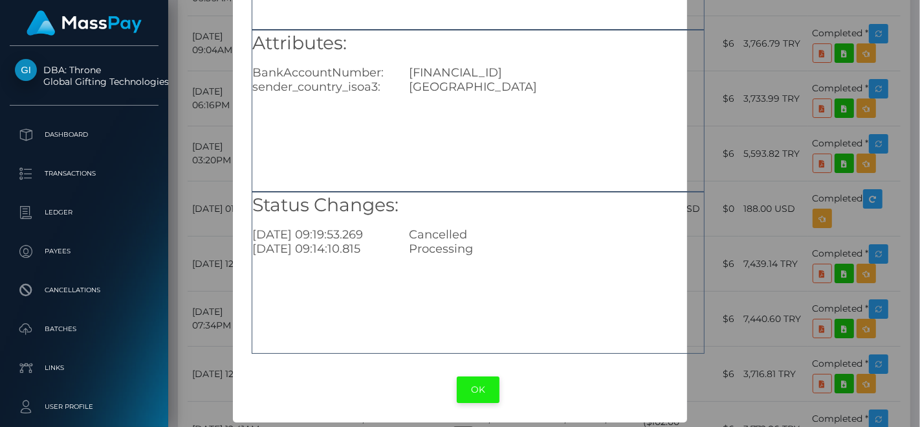
click at [476, 382] on button "OK" at bounding box center [478, 389] width 43 height 27
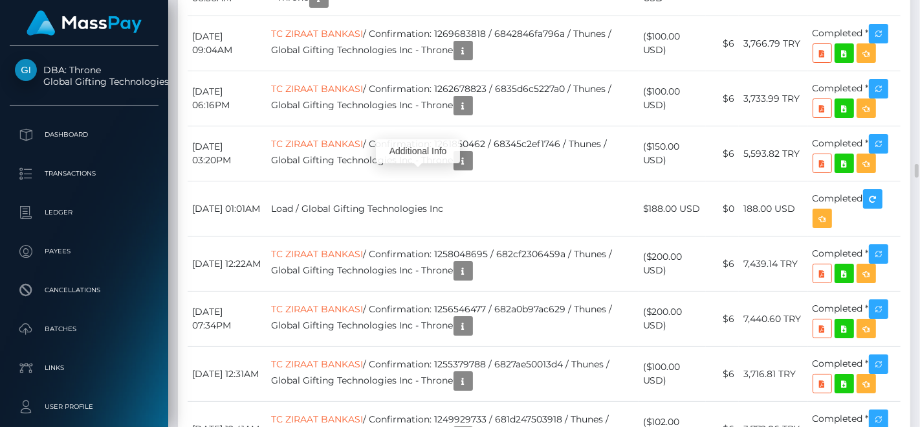
scroll to position [155, 225]
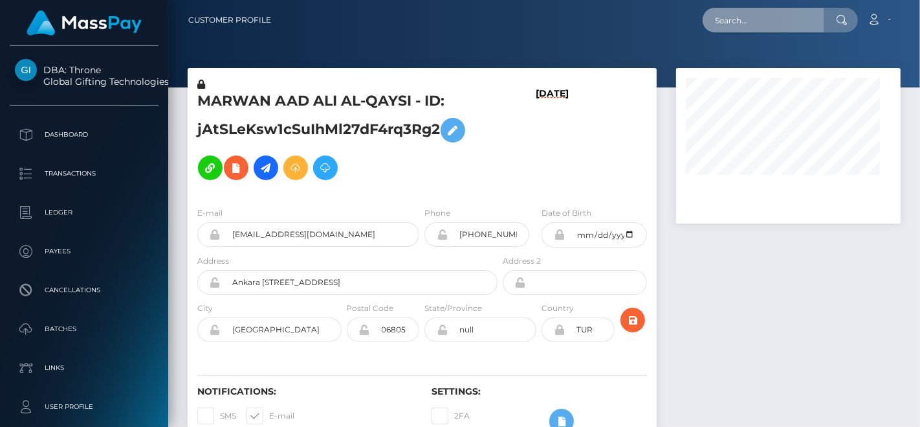
click at [760, 12] on input "text" at bounding box center [764, 20] width 122 height 25
paste input "[EMAIL_ADDRESS][DOMAIN_NAME]"
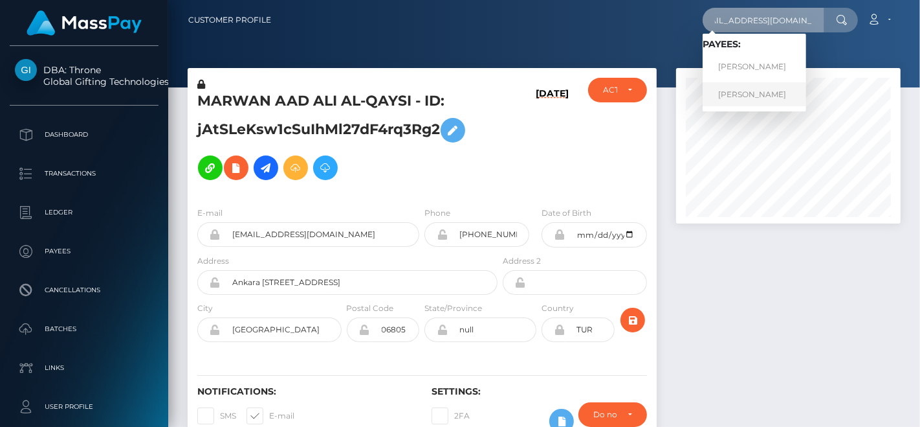
type input "zoegreedyempire@gmail.com"
click at [784, 86] on link "SUSAN CATHERINE SCHERMERHORN" at bounding box center [755, 94] width 104 height 24
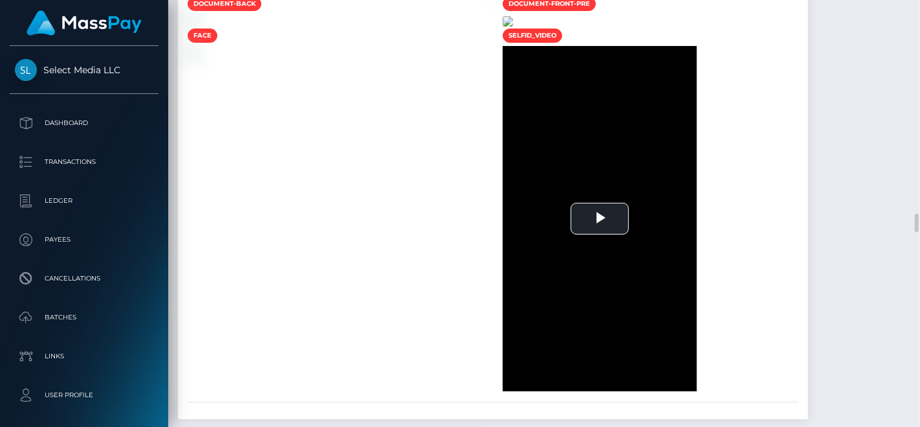
scroll to position [5250, 0]
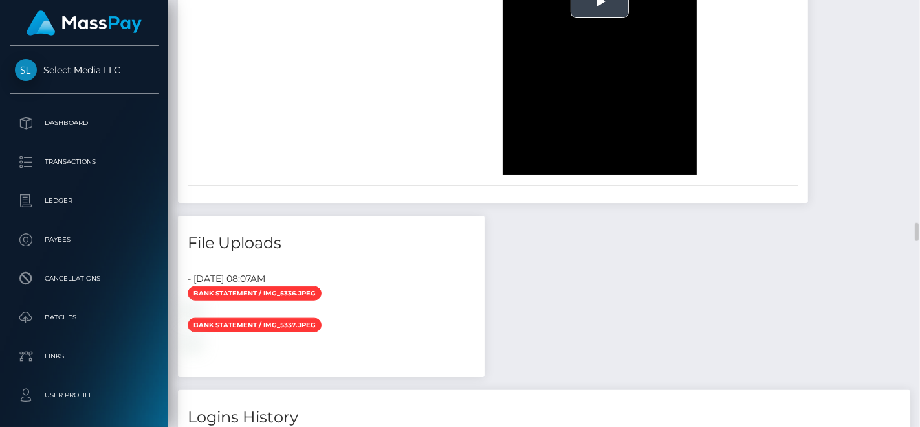
click at [645, 175] on video "To view this video please enable JavaScript, and consider upgrading to a web br…" at bounding box center [600, 2] width 194 height 345
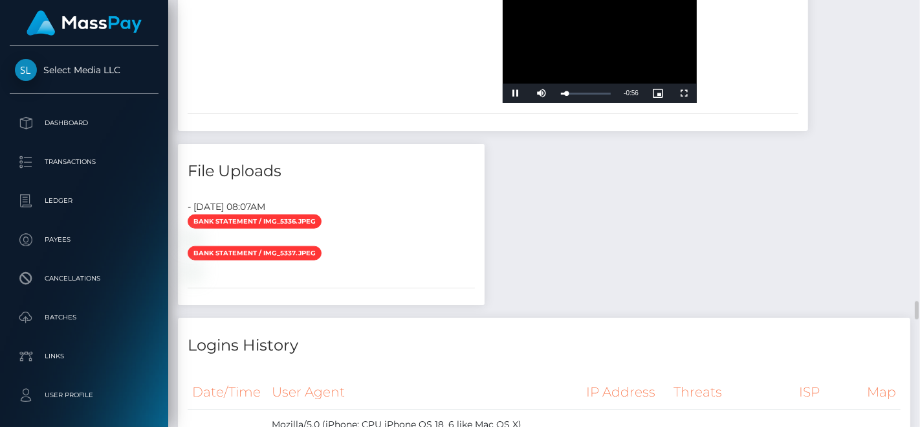
scroll to position [5394, 0]
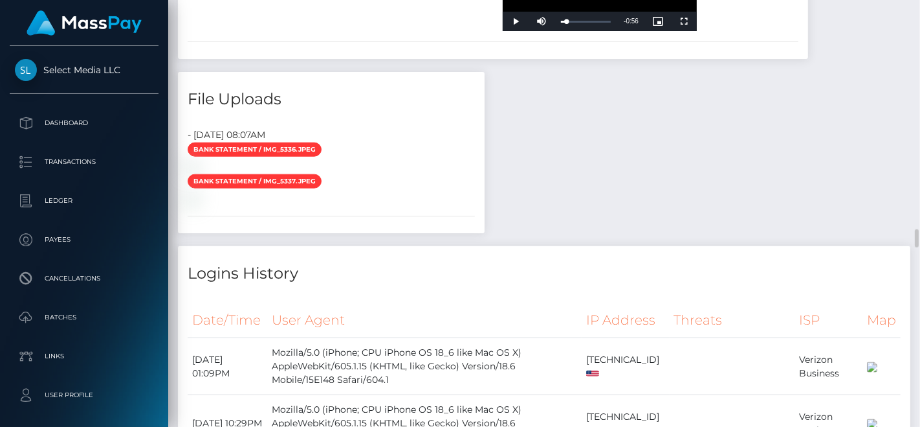
drag, startPoint x: 618, startPoint y: 341, endPoint x: 601, endPoint y: 341, distance: 17.5
click at [601, 31] on div "Play Skip Backward Skip Forward Mute Current Time 0:07 / Duration 1:03 Loaded :…" at bounding box center [600, 21] width 194 height 19
click at [555, 21] on span "Video Player" at bounding box center [542, 21] width 26 height 0
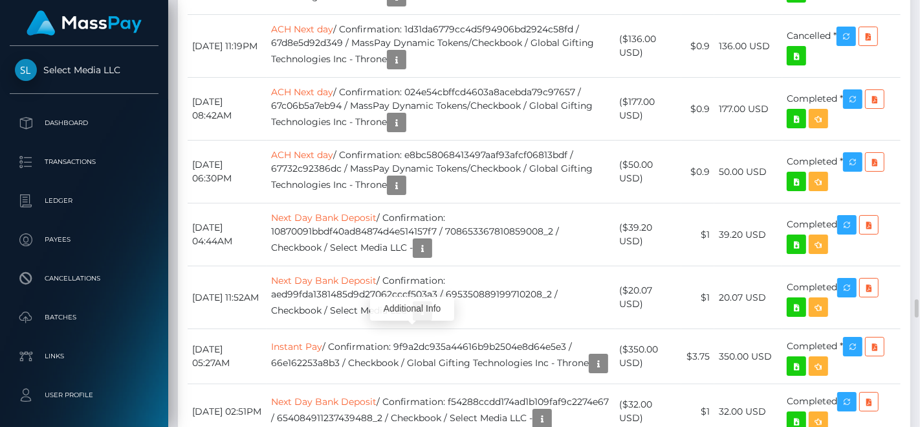
scroll to position [155, 225]
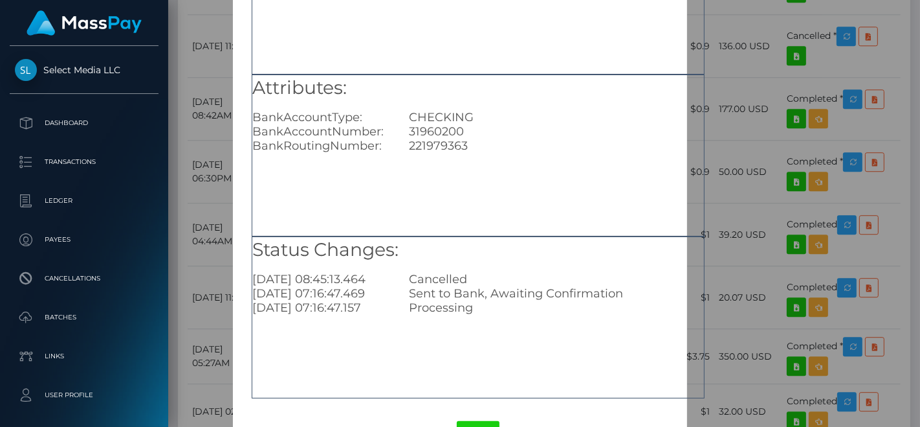
scroll to position [188, 0]
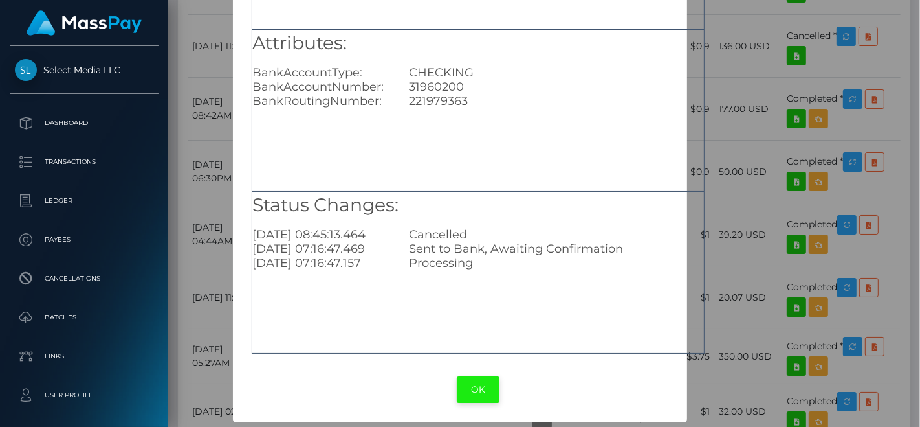
click at [473, 385] on button "OK" at bounding box center [478, 389] width 43 height 27
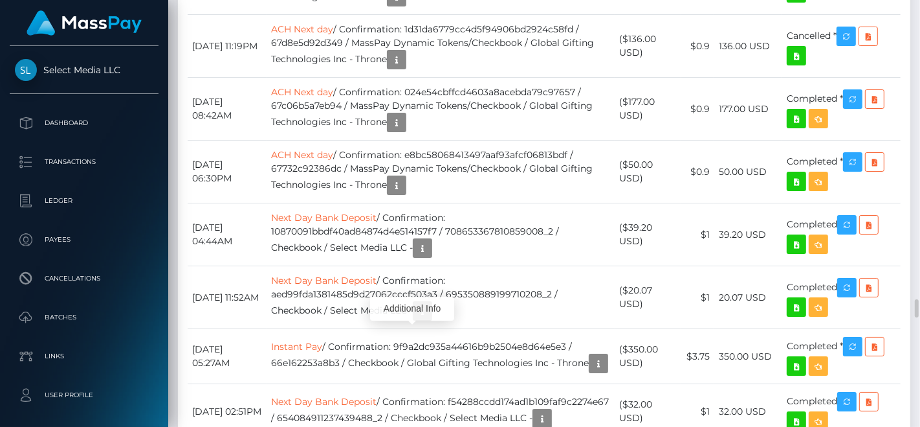
scroll to position [155, 225]
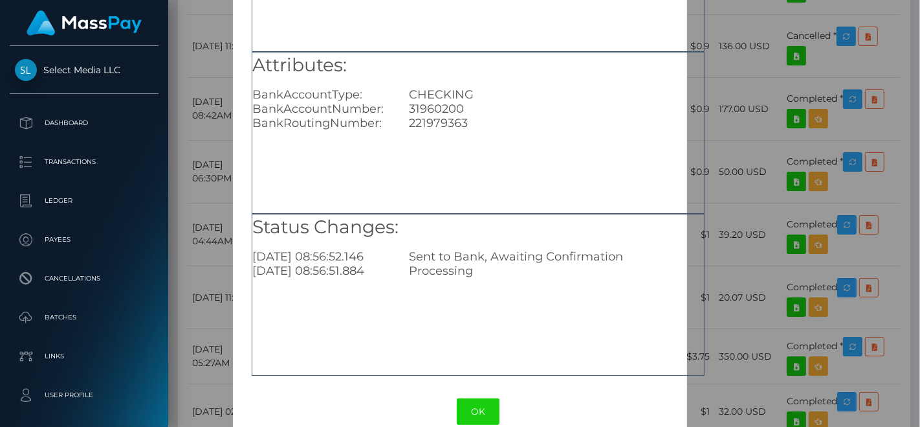
scroll to position [188, 0]
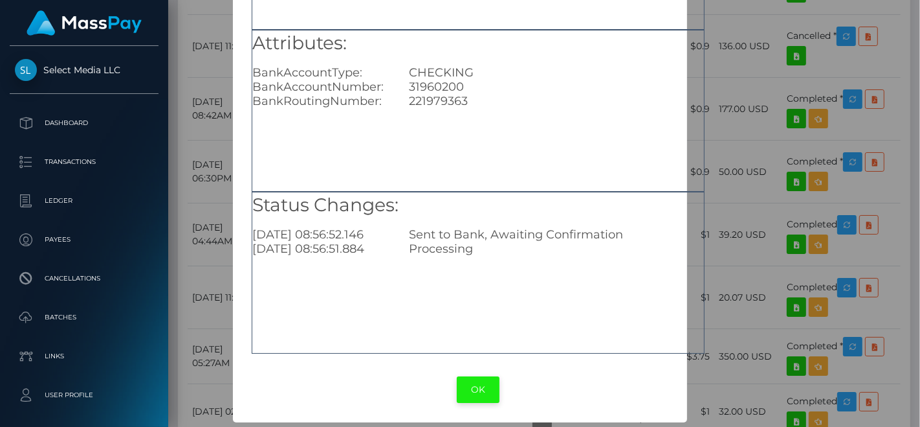
click at [479, 386] on button "OK" at bounding box center [478, 389] width 43 height 27
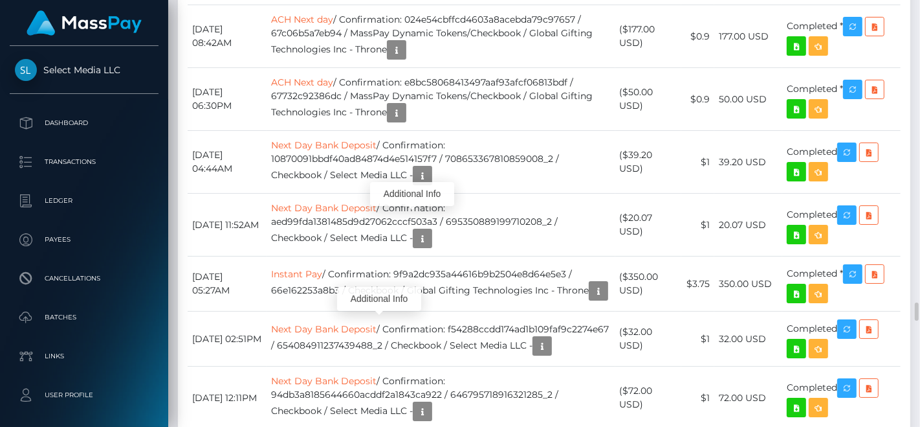
scroll to position [155, 225]
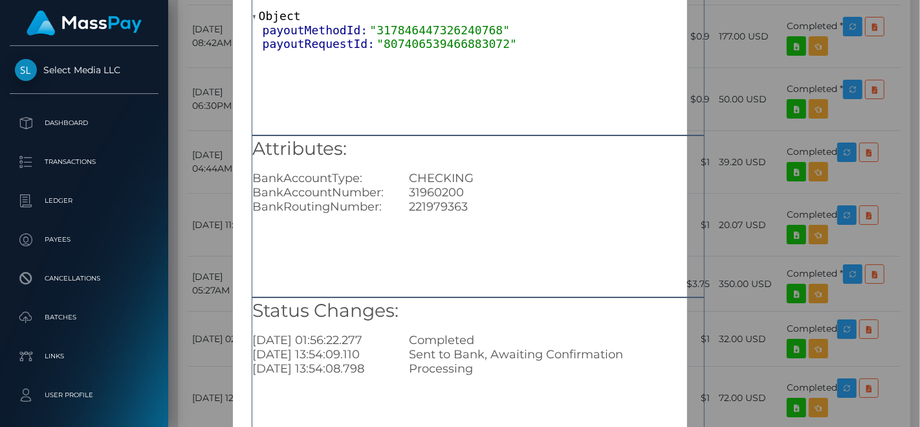
scroll to position [72, 0]
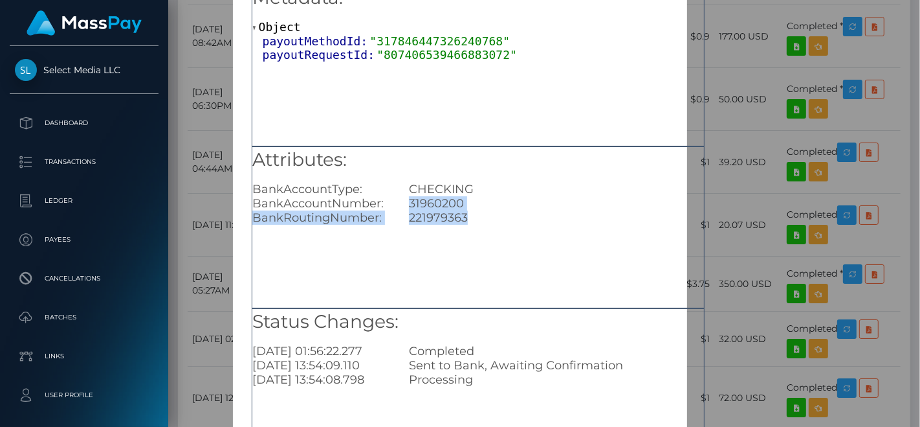
drag, startPoint x: 408, startPoint y: 201, endPoint x: 474, endPoint y: 216, distance: 67.5
click at [474, 216] on div "Attributes: BankAccountType: CHECKING BankAccountNumber: 31960200 BankRoutingNu…" at bounding box center [478, 186] width 452 height 78
copy div "31960200 BankRoutingNumber: 221979363"
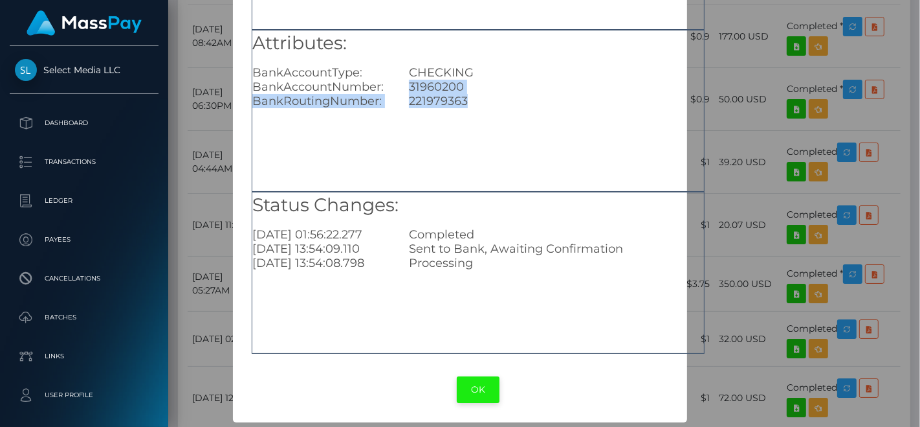
click at [475, 394] on button "OK" at bounding box center [478, 389] width 43 height 27
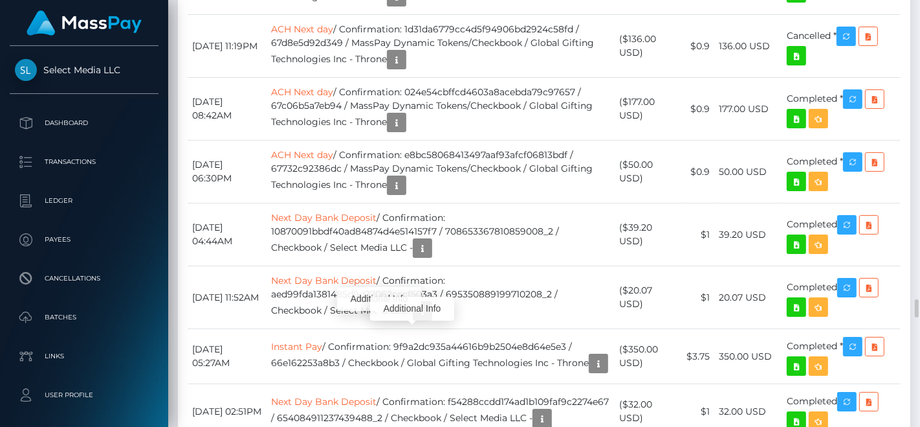
scroll to position [155, 225]
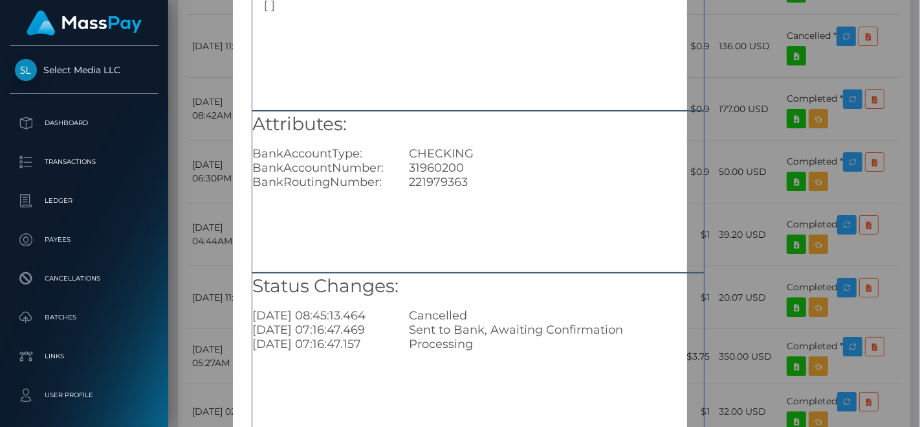
scroll to position [188, 0]
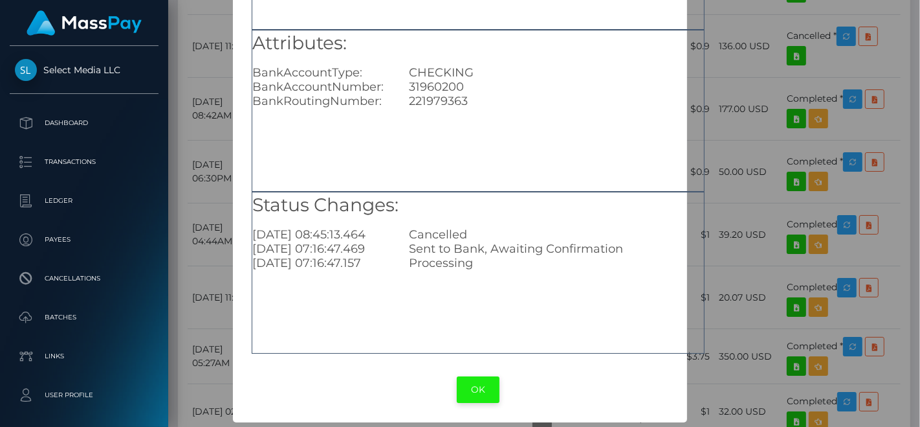
click at [469, 381] on button "OK" at bounding box center [478, 389] width 43 height 27
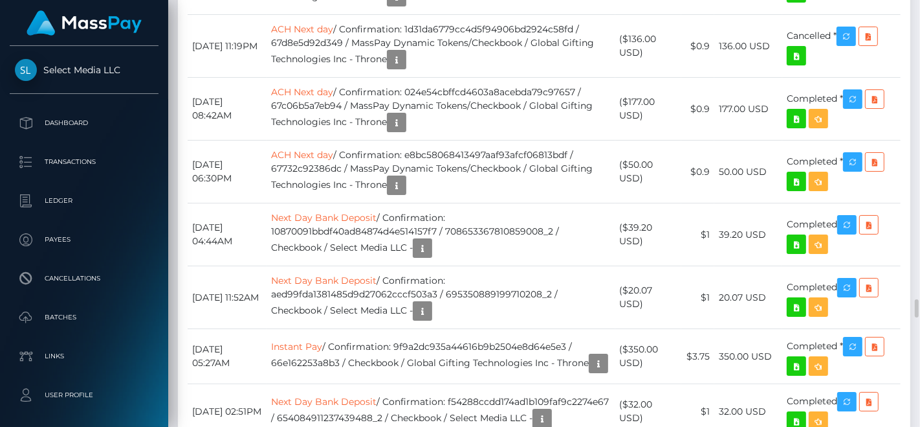
scroll to position [155, 225]
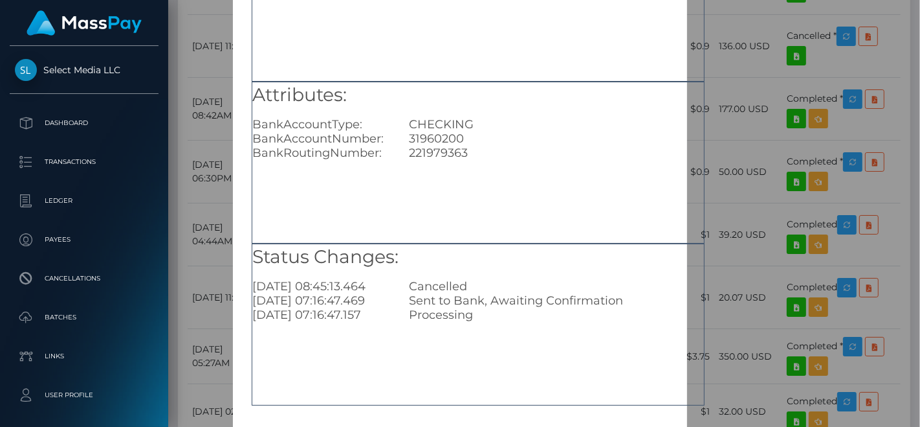
scroll to position [188, 0]
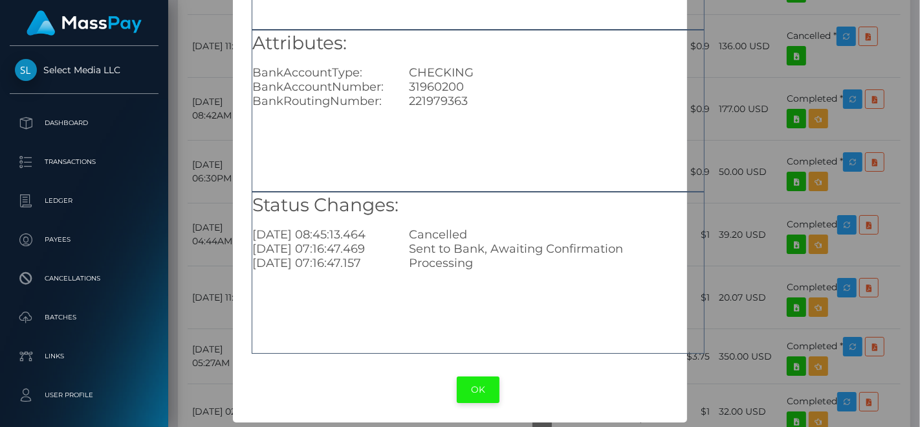
click at [492, 379] on button "OK" at bounding box center [478, 389] width 43 height 27
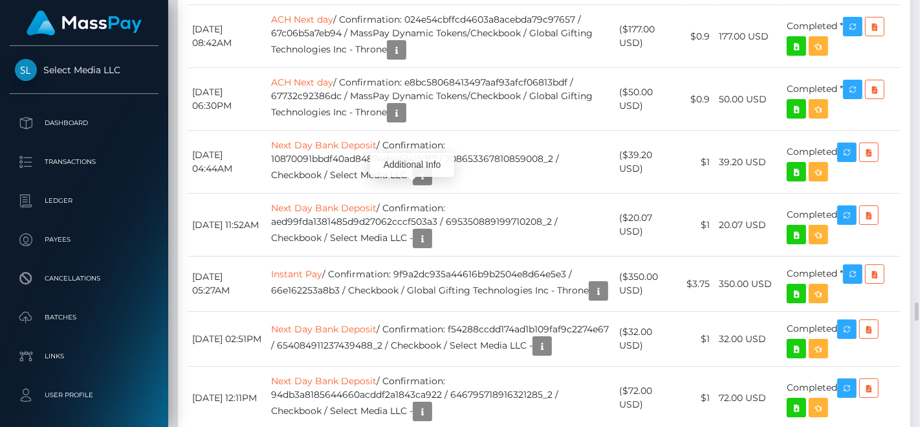
scroll to position [7047, 0]
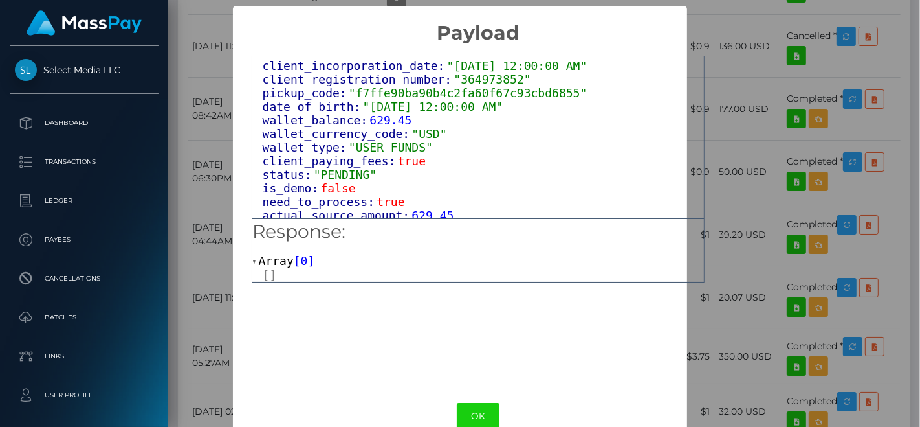
scroll to position [775, 0]
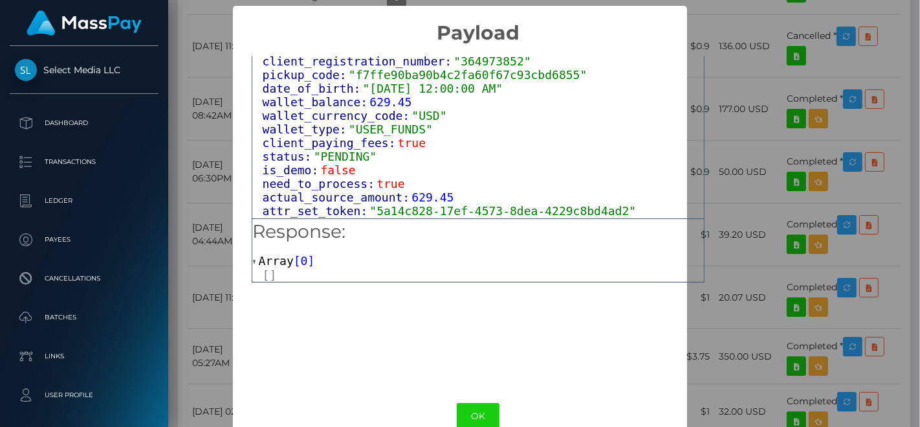
drag, startPoint x: 482, startPoint y: 414, endPoint x: 476, endPoint y: 401, distance: 14.2
click at [482, 413] on button "OK" at bounding box center [478, 416] width 43 height 27
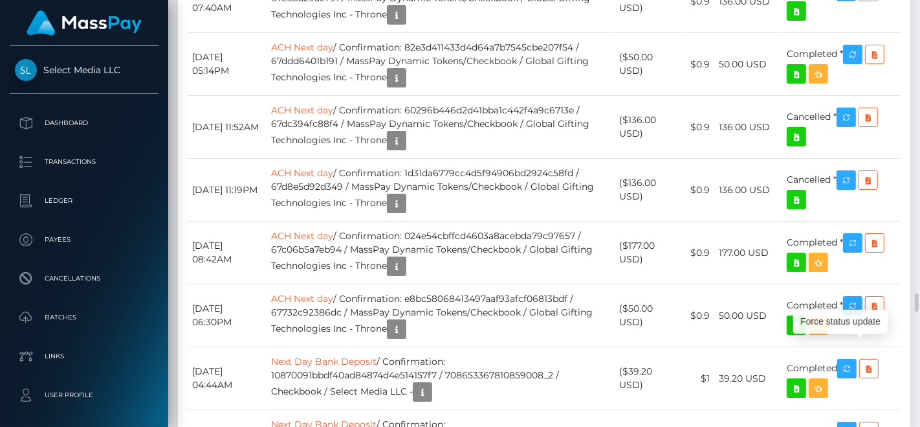
scroll to position [155, 225]
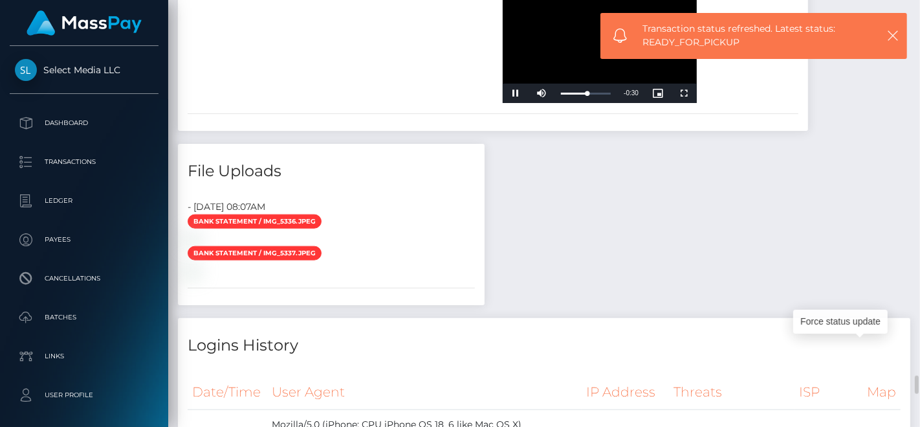
scroll to position [5465, 0]
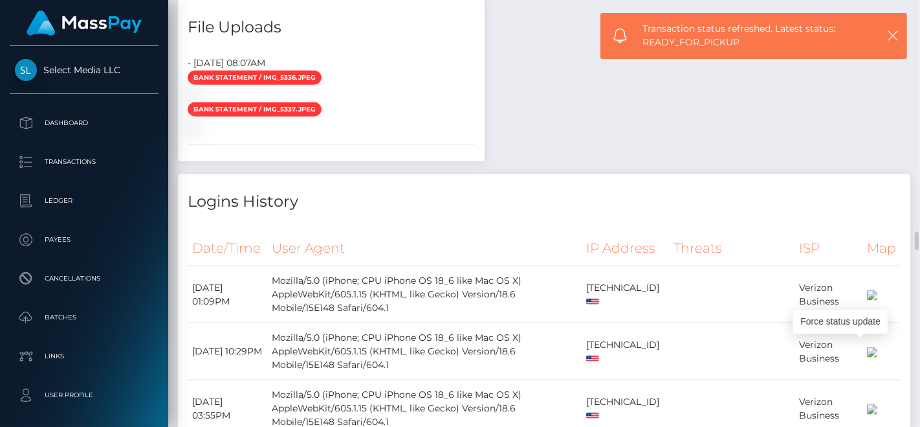
click at [893, 29] on icon "button" at bounding box center [893, 35] width 13 height 13
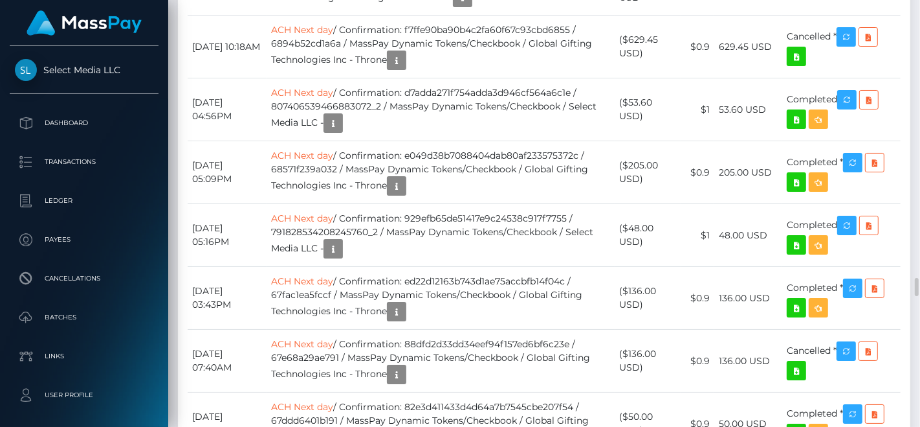
scroll to position [6975, 0]
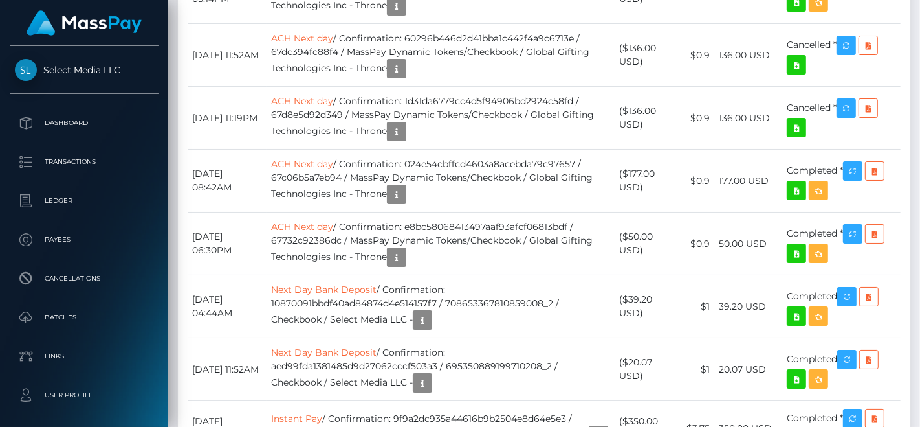
drag, startPoint x: 516, startPoint y: 225, endPoint x: 487, endPoint y: -20, distance: 247.0
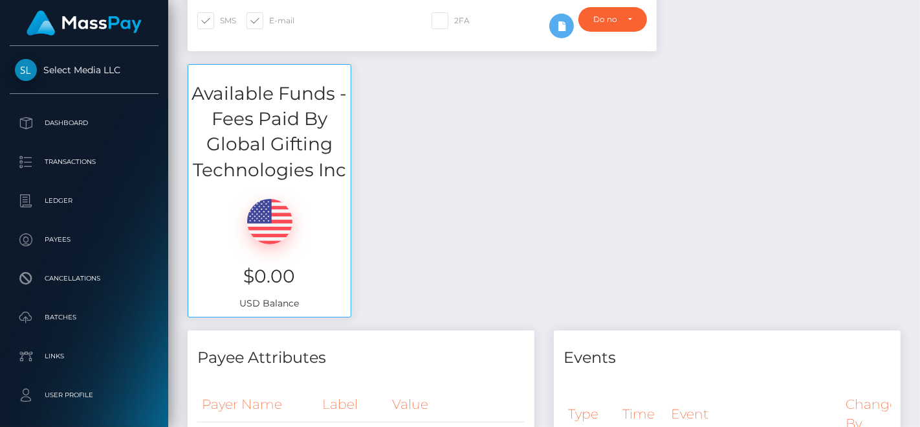
scroll to position [0, 0]
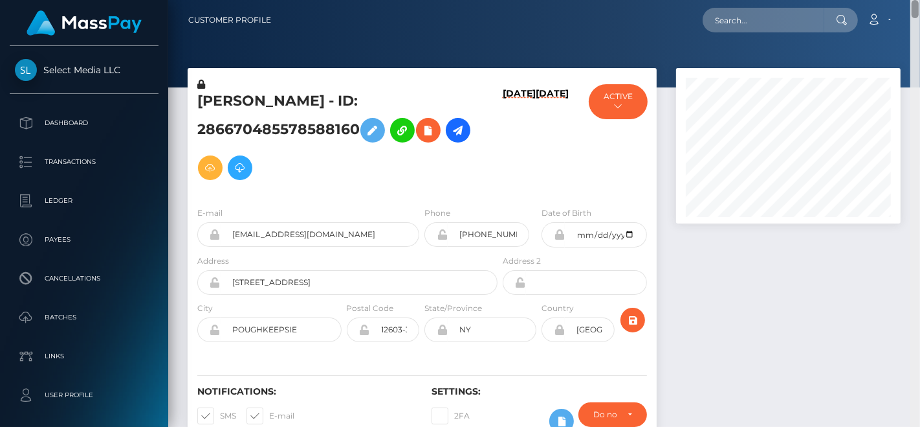
drag, startPoint x: 917, startPoint y: 306, endPoint x: 898, endPoint y: -10, distance: 315.8
click at [898, 0] on html "Select Media LLC Dashboard Transactions Ledger Payees Batches" at bounding box center [460, 213] width 920 height 427
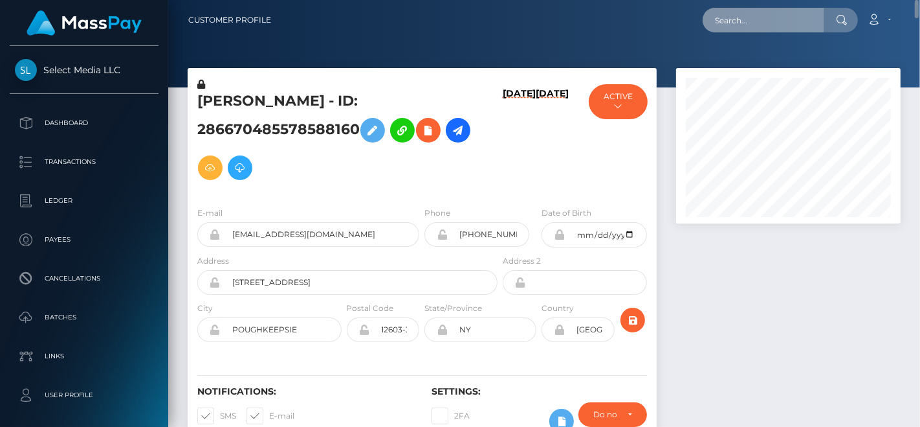
click at [775, 27] on input "text" at bounding box center [764, 20] width 122 height 25
paste input "yarzags@mail.ru"
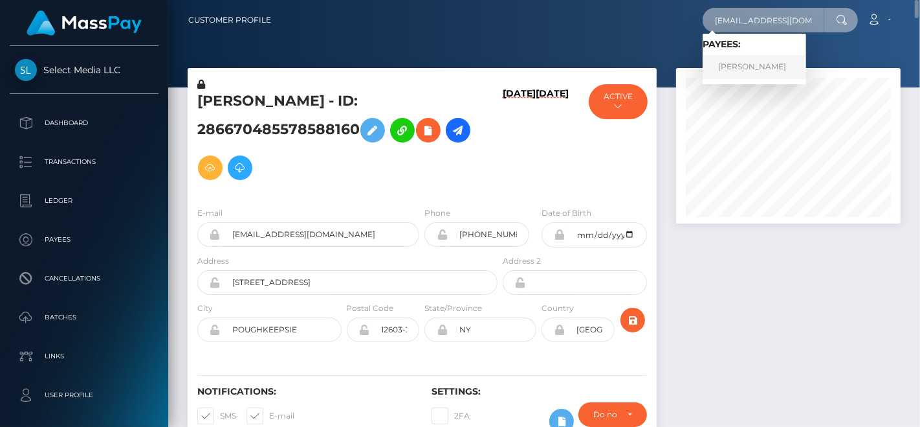
type input "yarzags@mail.ru"
click at [766, 55] on link "Aleksandr Vladimirovich Kryuchkov" at bounding box center [755, 67] width 104 height 24
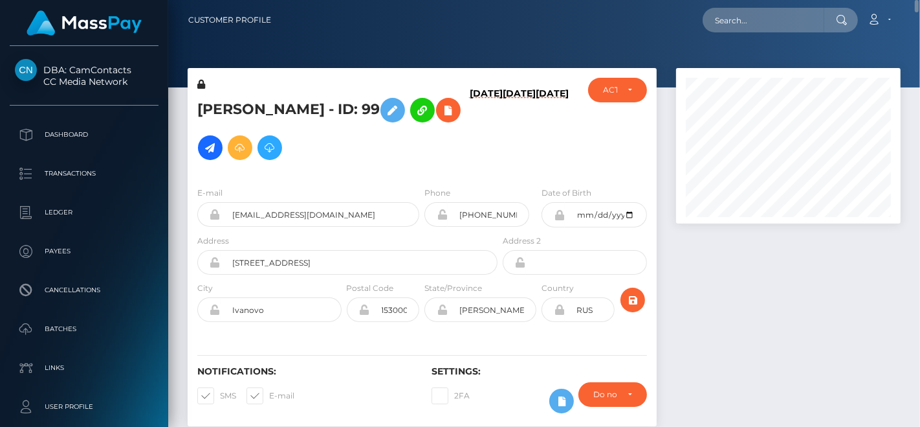
click at [222, 96] on h5 "[PERSON_NAME] - ID: 99" at bounding box center [343, 128] width 293 height 75
copy h5 "[PERSON_NAME]"
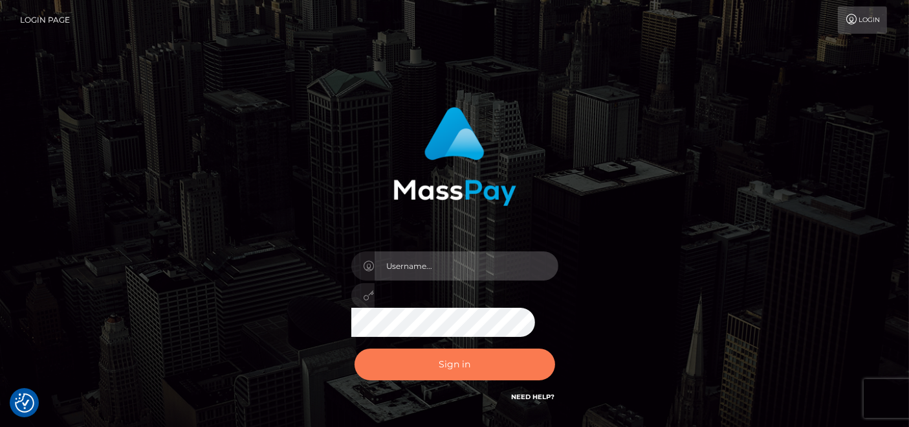
type input "[DOMAIN_NAME]"
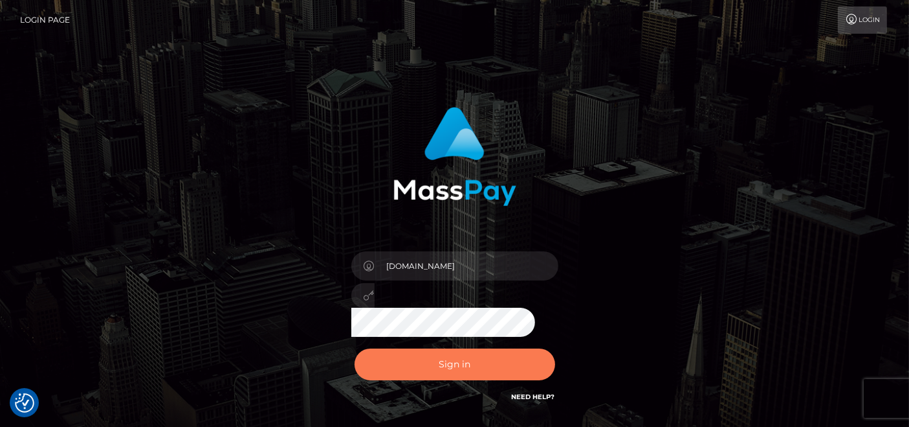
click at [458, 354] on button "Sign in" at bounding box center [455, 364] width 201 height 32
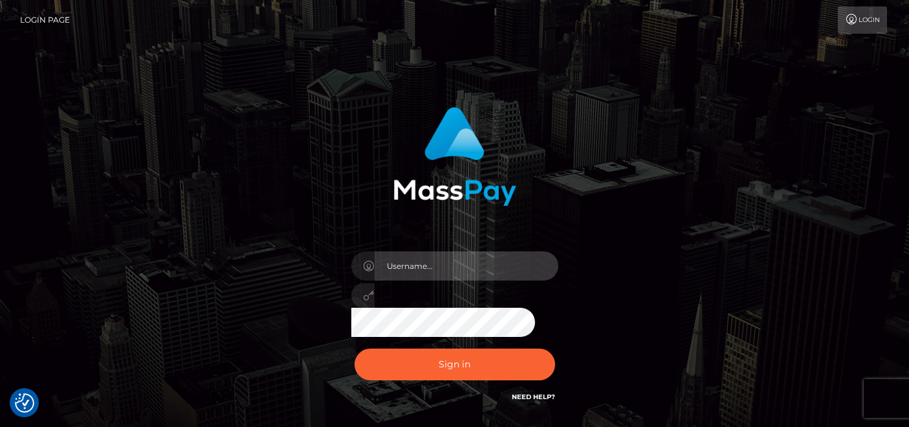
type input "[DOMAIN_NAME]"
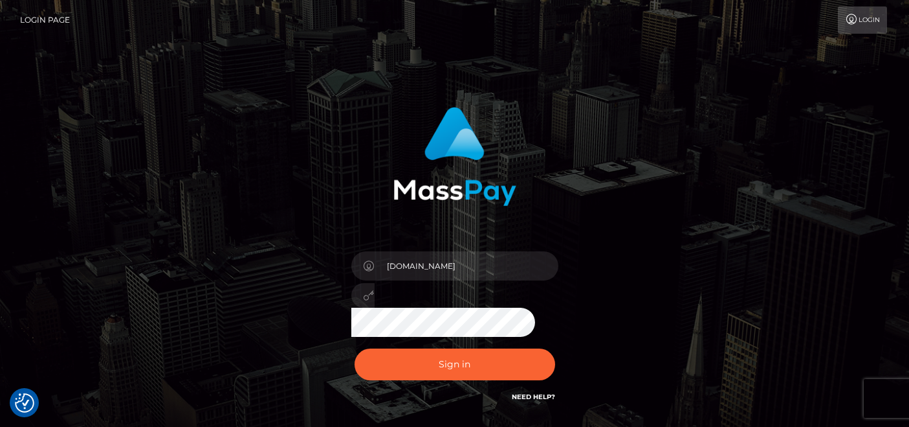
click at [453, 347] on div "Sign in Need Help?" at bounding box center [455, 369] width 227 height 58
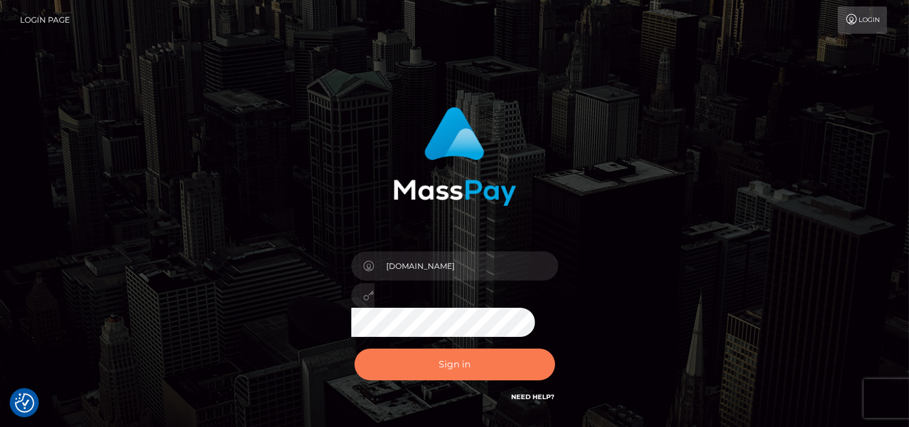
click at [452, 350] on button "Sign in" at bounding box center [455, 364] width 201 height 32
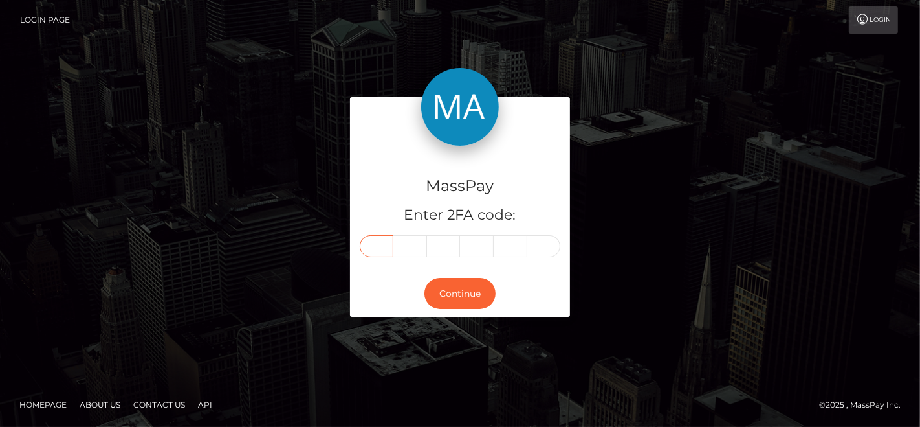
paste input "4"
type input "4"
type input "3"
type input "5"
type input "4"
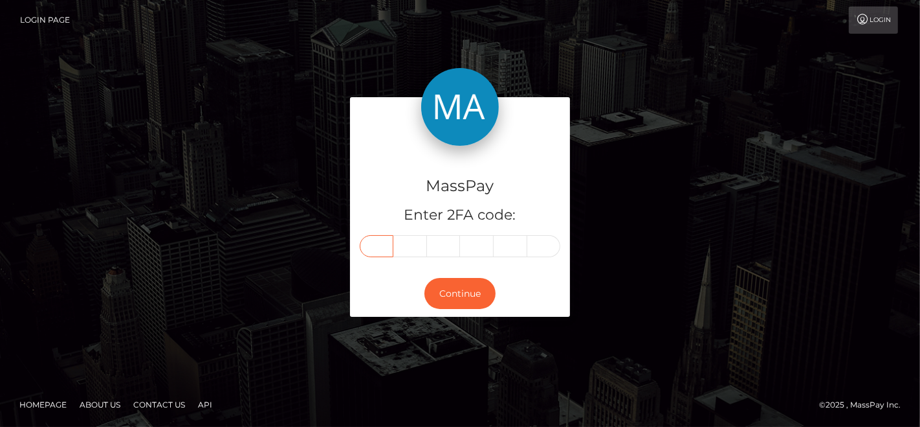
type input "1"
type input "8"
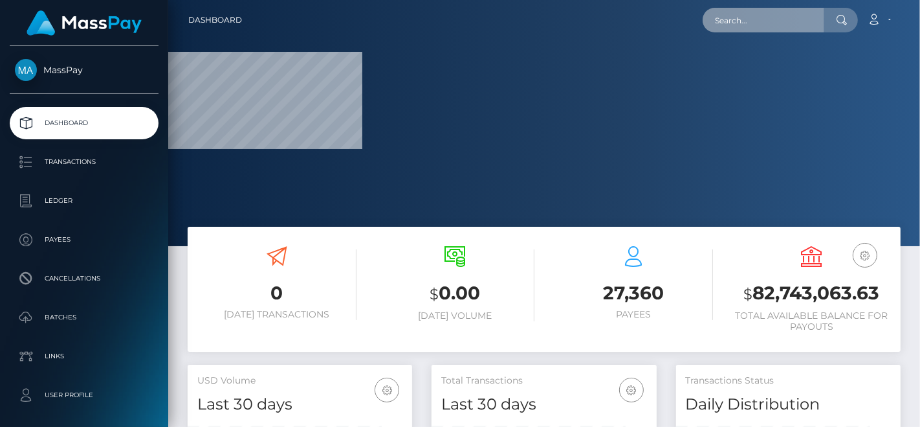
click at [775, 10] on input "text" at bounding box center [764, 20] width 122 height 25
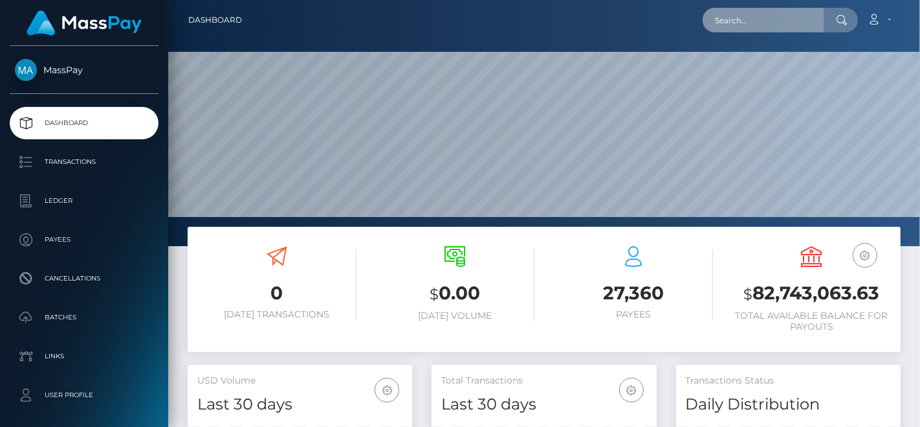
scroll to position [229, 225]
paste input "[EMAIL_ADDRESS][DOMAIN_NAME]"
paste input "[PERSON_NAME]"
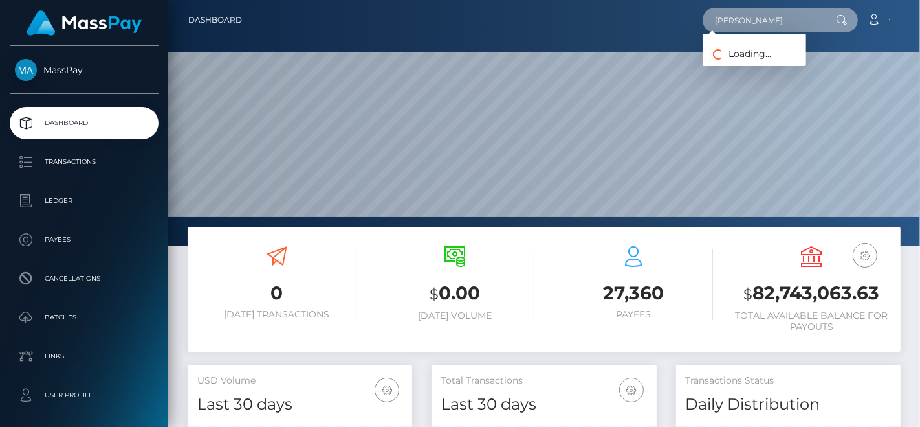
paste input "[EMAIL_ADDRESS][DOMAIN_NAME]"
type input "[EMAIL_ADDRESS][DOMAIN_NAME]"
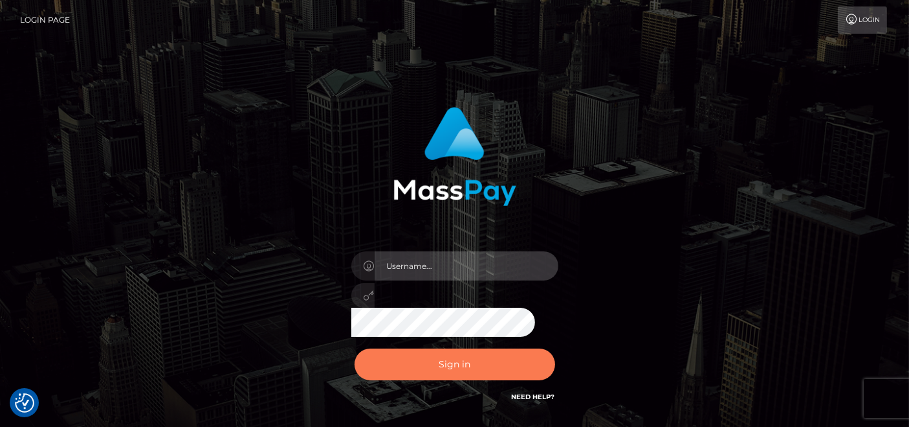
type input "pk.es"
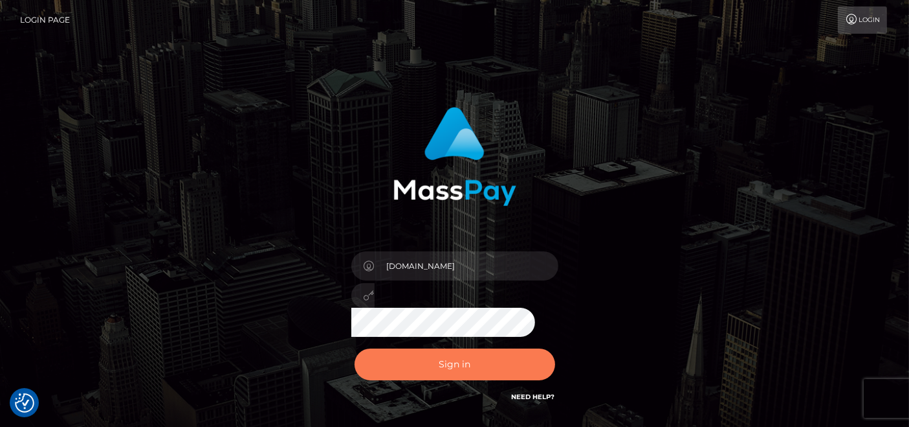
click at [379, 359] on button "Sign in" at bounding box center [455, 364] width 201 height 32
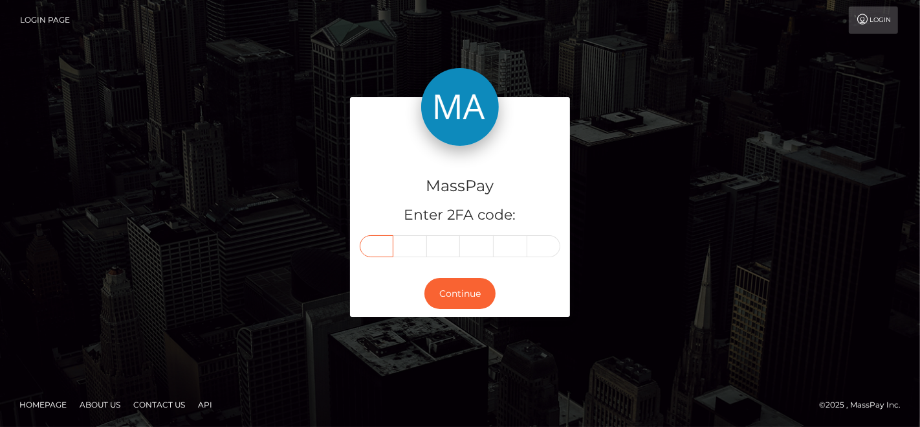
paste input "1"
type input "1"
type input "8"
type input "5"
type input "8"
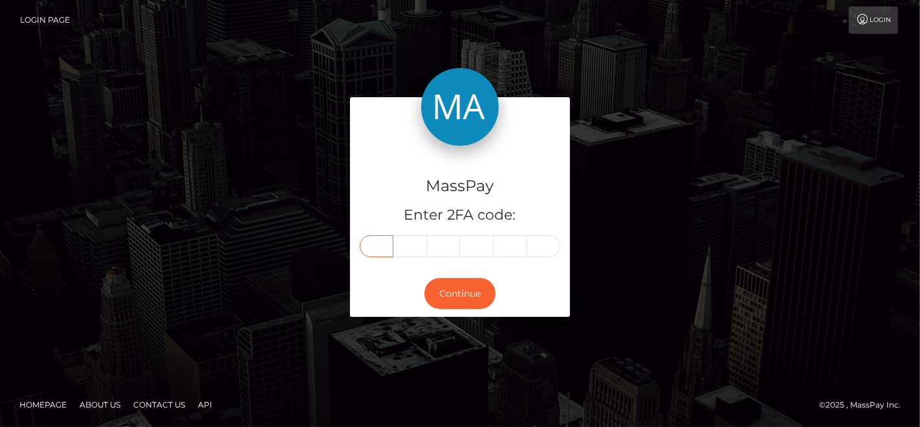
type input "7"
type input "3"
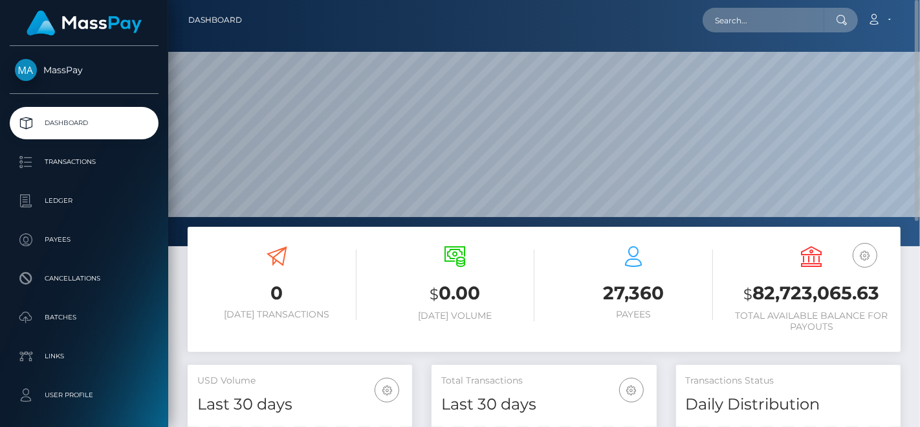
click at [756, 32] on div "Loading... Loading... Account Edit Profile Logout" at bounding box center [576, 19] width 648 height 27
click at [784, 20] on input "text" at bounding box center [764, 20] width 122 height 25
paste input "[EMAIL_ADDRESS][DOMAIN_NAME]"
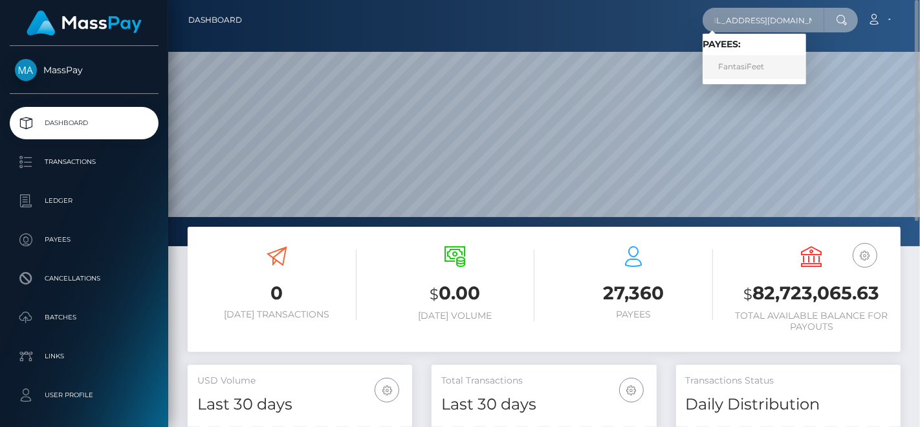
type input "[EMAIL_ADDRESS][DOMAIN_NAME]"
click at [764, 71] on link "FantasiFeet" at bounding box center [755, 67] width 104 height 24
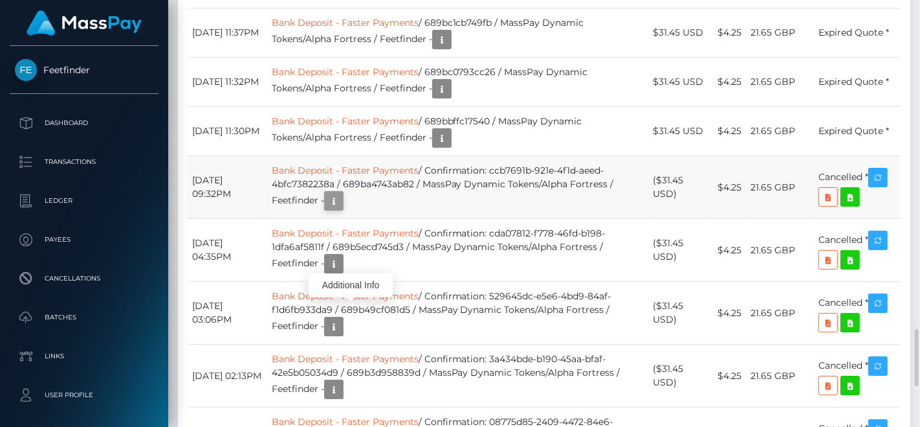
scroll to position [155, 225]
click at [342, 209] on icon "button" at bounding box center [334, 201] width 16 height 16
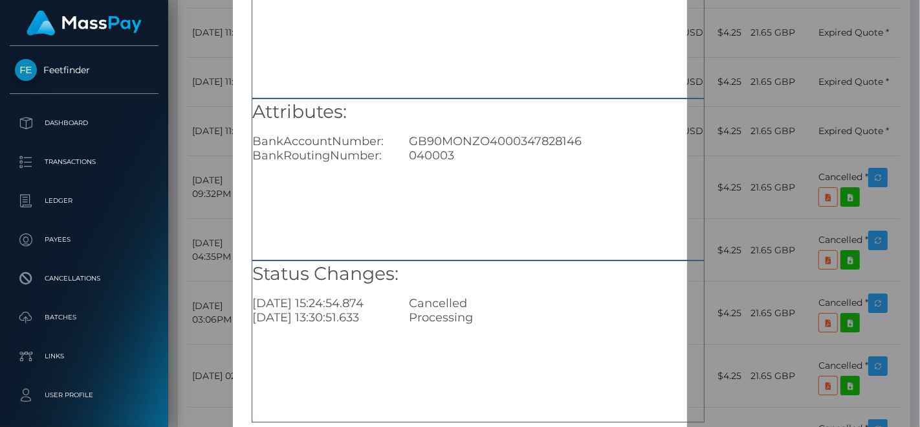
scroll to position [188, 0]
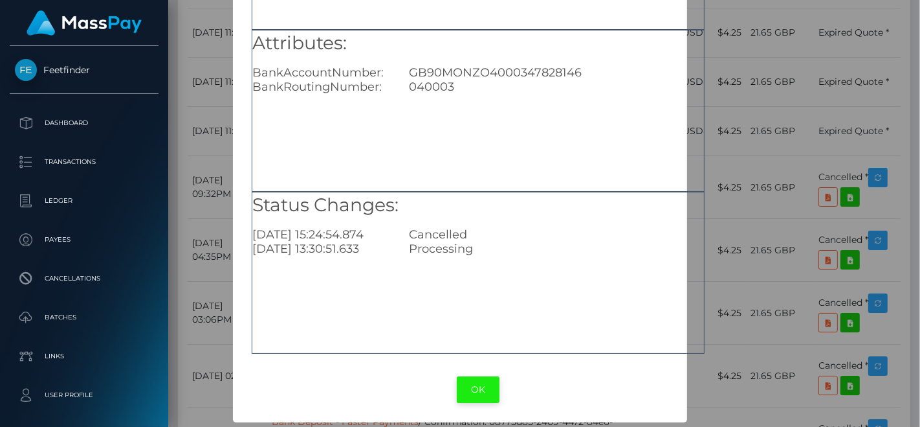
click at [490, 392] on button "OK" at bounding box center [478, 389] width 43 height 27
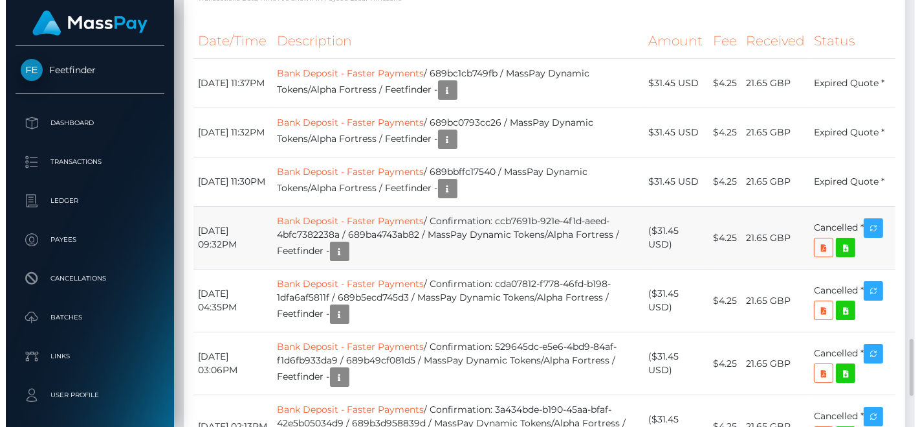
scroll to position [155, 225]
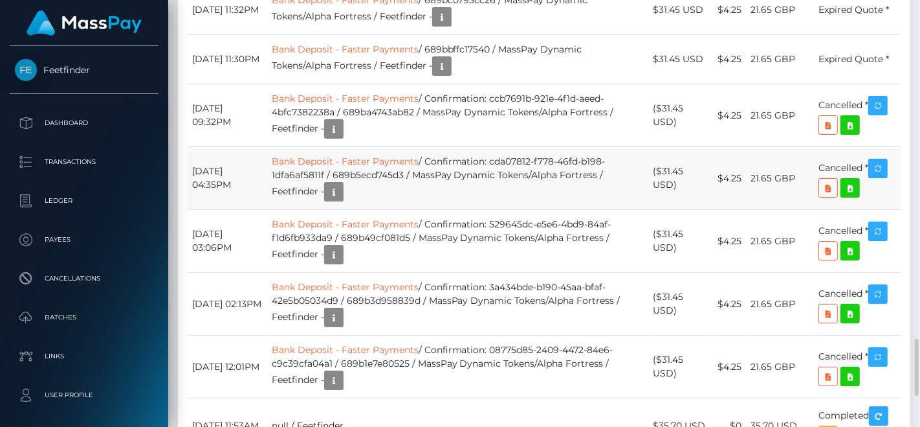
drag, startPoint x: 197, startPoint y: 201, endPoint x: 865, endPoint y: 280, distance: 672.6
click at [865, 280] on tbody "[DATE] 11:37PM Bank Deposit - Faster Payments / 689bc1cb749fb / MassPay Dynamic…" at bounding box center [544, 195] width 713 height 517
click at [493, 147] on td "Bank Deposit - Faster Payments / Confirmation: ccb7691b-921e-4f1d-aeed-4bfc7382…" at bounding box center [457, 115] width 381 height 63
drag, startPoint x: 181, startPoint y: 218, endPoint x: 765, endPoint y: 233, distance: 584.0
click at [765, 233] on div "Date/Time Description Amount Fee Received Status Bank Deposit - Faster Payments" at bounding box center [544, 183] width 733 height 584
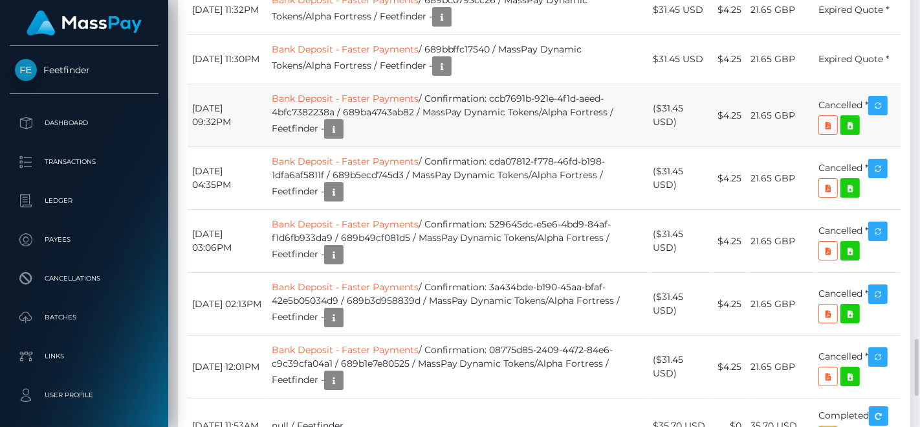
click at [737, 147] on td "$4.25" at bounding box center [729, 115] width 33 height 63
click at [240, 147] on td "August 12, 2025 09:32PM" at bounding box center [228, 115] width 80 height 63
drag, startPoint x: 188, startPoint y: 217, endPoint x: 865, endPoint y: 250, distance: 677.9
click at [865, 147] on tr "August 12, 2025 09:32PM Bank Deposit - Faster Payments / Confirmation: ccb7691b…" at bounding box center [544, 115] width 713 height 63
copy tbody "August 12, 2025 09:32PM Bank Deposit - Faster Payments / Confirmation: ccb7691b…"
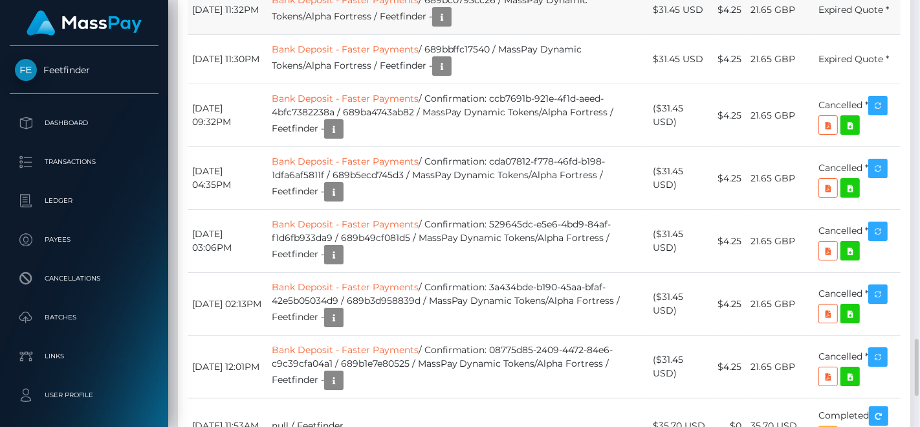
click at [403, 35] on td "Bank Deposit - Faster Payments / 689bc0793cc26 / MassPay Dynamic Tokens/Alpha F…" at bounding box center [457, 10] width 381 height 49
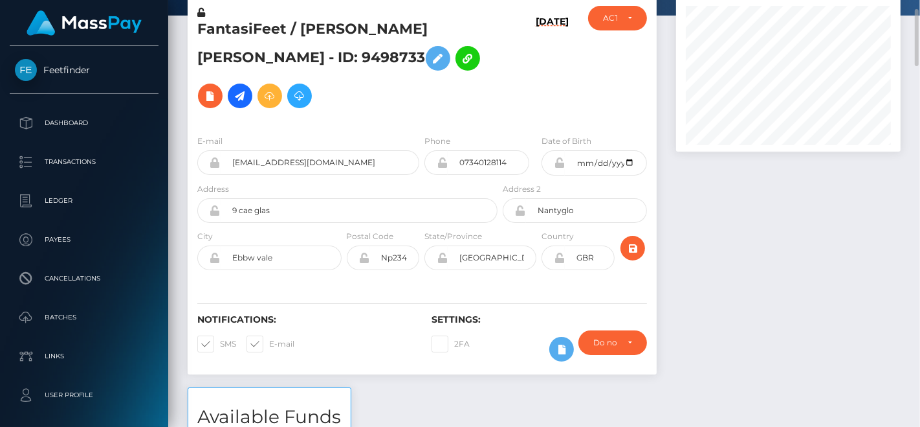
scroll to position [0, 0]
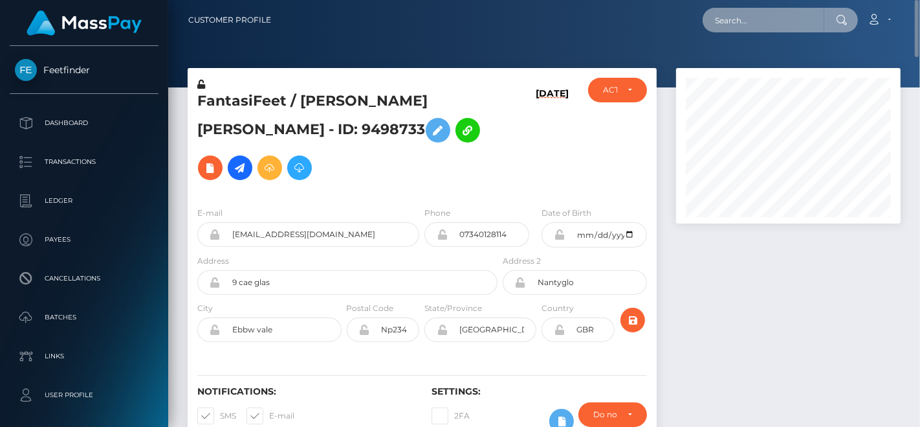
click at [786, 27] on input "text" at bounding box center [764, 20] width 122 height 25
paste input "[EMAIL_ADDRESS][DOMAIN_NAME]"
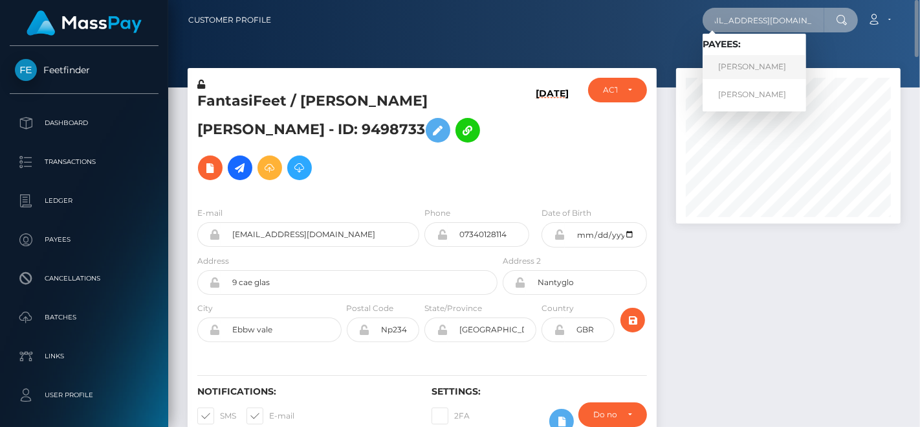
type input "[EMAIL_ADDRESS][DOMAIN_NAME]"
click at [756, 61] on link "SUSAN CATHERINE SCHERMERHORN" at bounding box center [755, 67] width 104 height 24
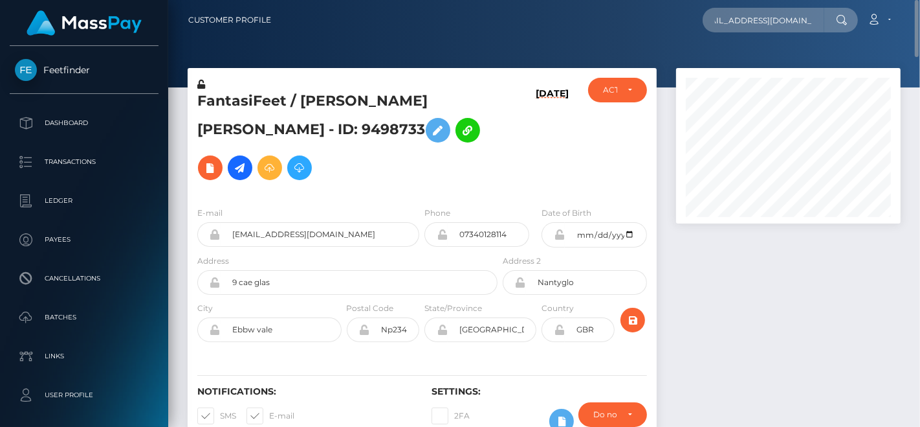
scroll to position [0, 0]
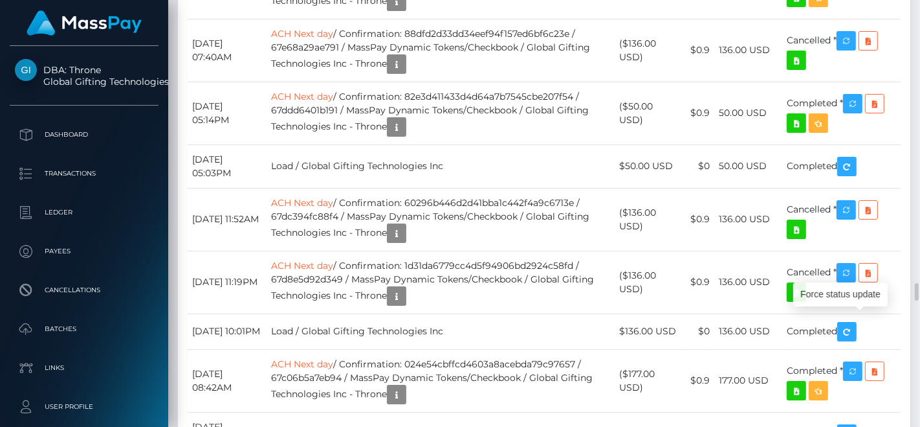
scroll to position [155, 225]
